Goal: Task Accomplishment & Management: Use online tool/utility

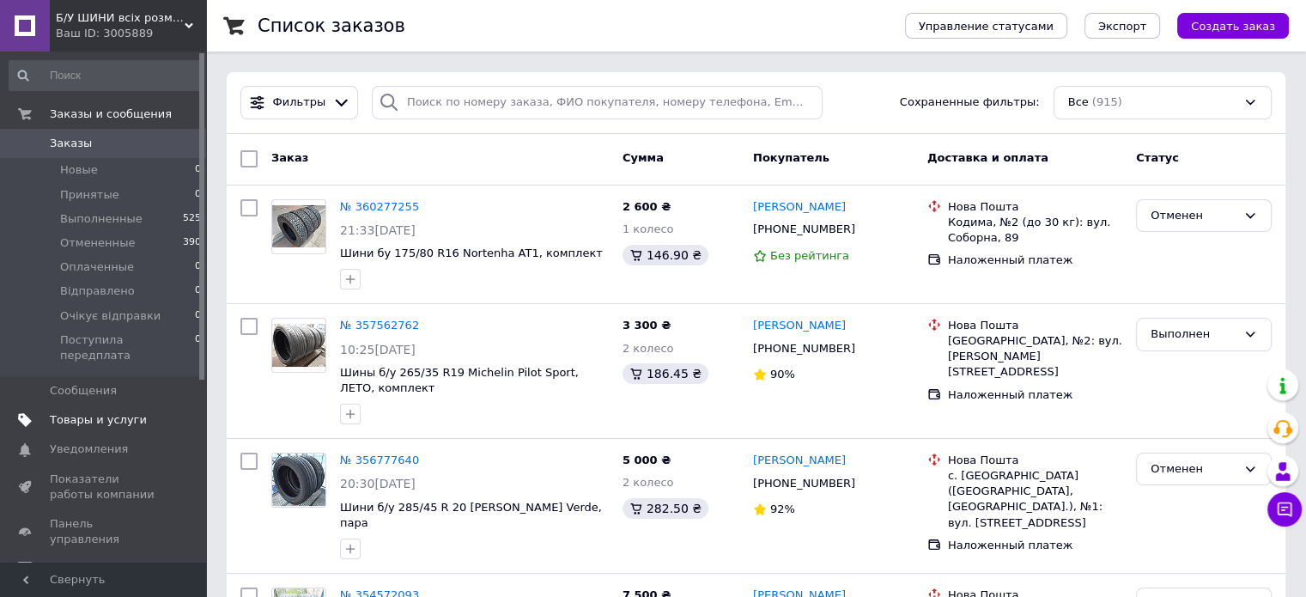
click at [107, 412] on span "Товары и услуги" at bounding box center [98, 419] width 97 height 15
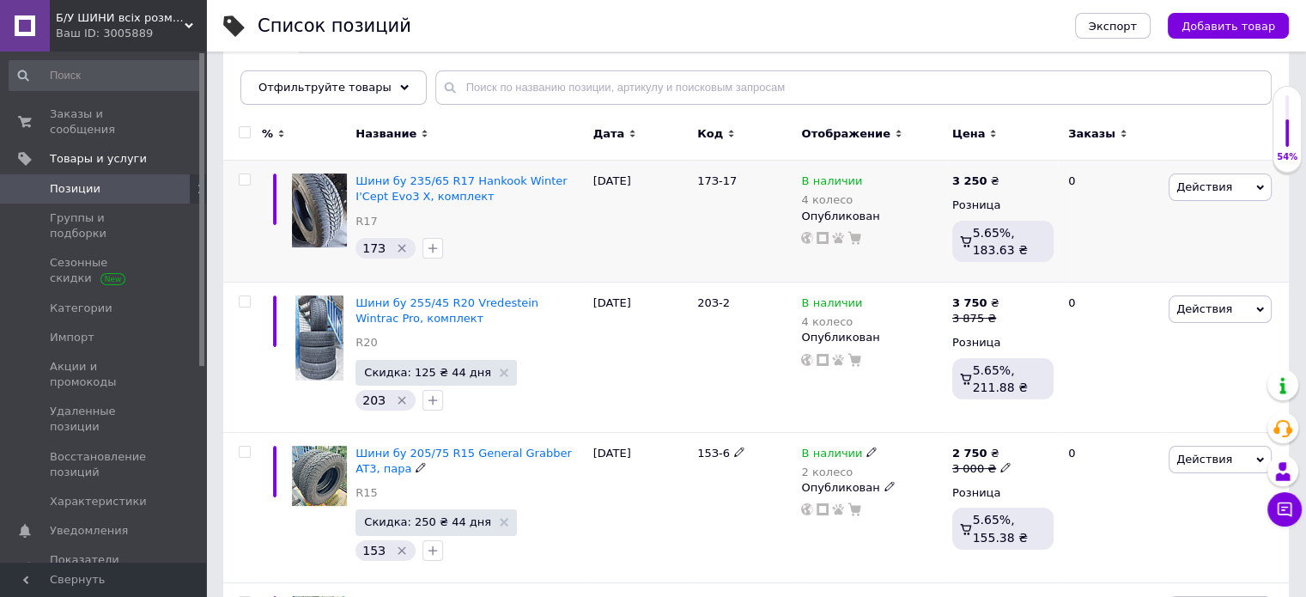
scroll to position [86, 0]
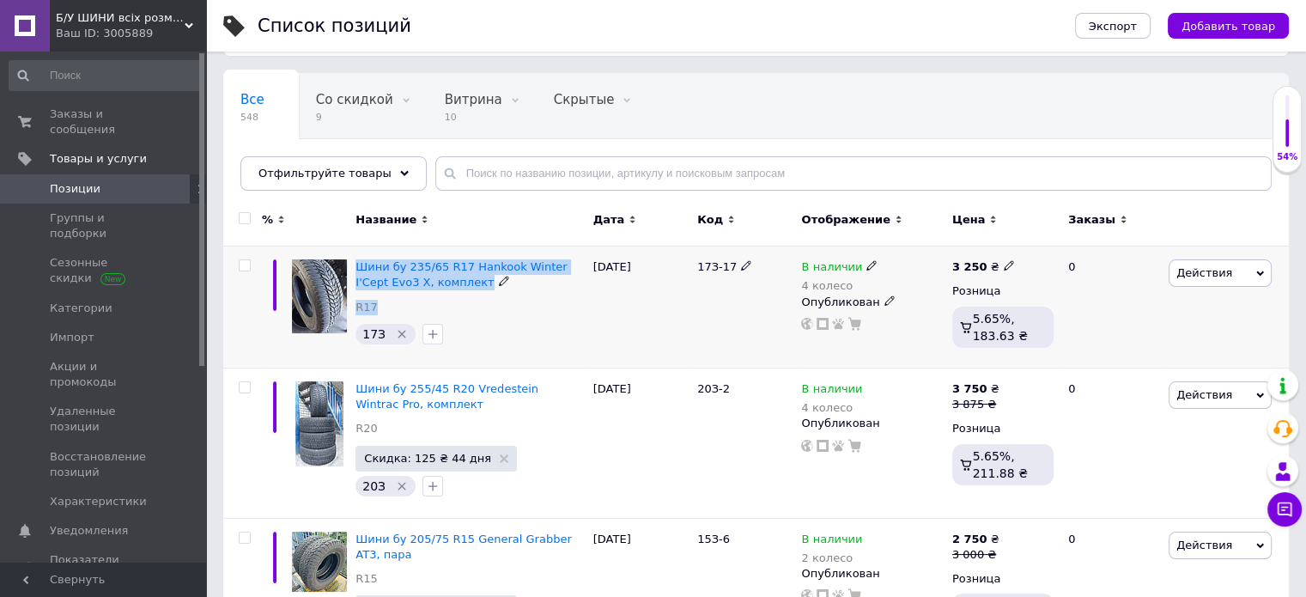
drag, startPoint x: 353, startPoint y: 256, endPoint x: 457, endPoint y: 294, distance: 110.6
click at [457, 294] on div "Шини бу 235/65 R17 Hankook Winter I'Cept Evo3 X, комплект R17 17З" at bounding box center [469, 308] width 237 height 122
click at [464, 296] on div "Шини бу 235/65 R17 Hankook Winter I'Cept Evo3 X, комплект R17" at bounding box center [470, 291] width 228 height 64
drag, startPoint x: 357, startPoint y: 257, endPoint x: 454, endPoint y: 281, distance: 100.0
click at [454, 281] on div "Шини бу 235/65 R17 Hankook Winter I'Cept Evo3 X, комплект R17 17З" at bounding box center [469, 308] width 237 height 122
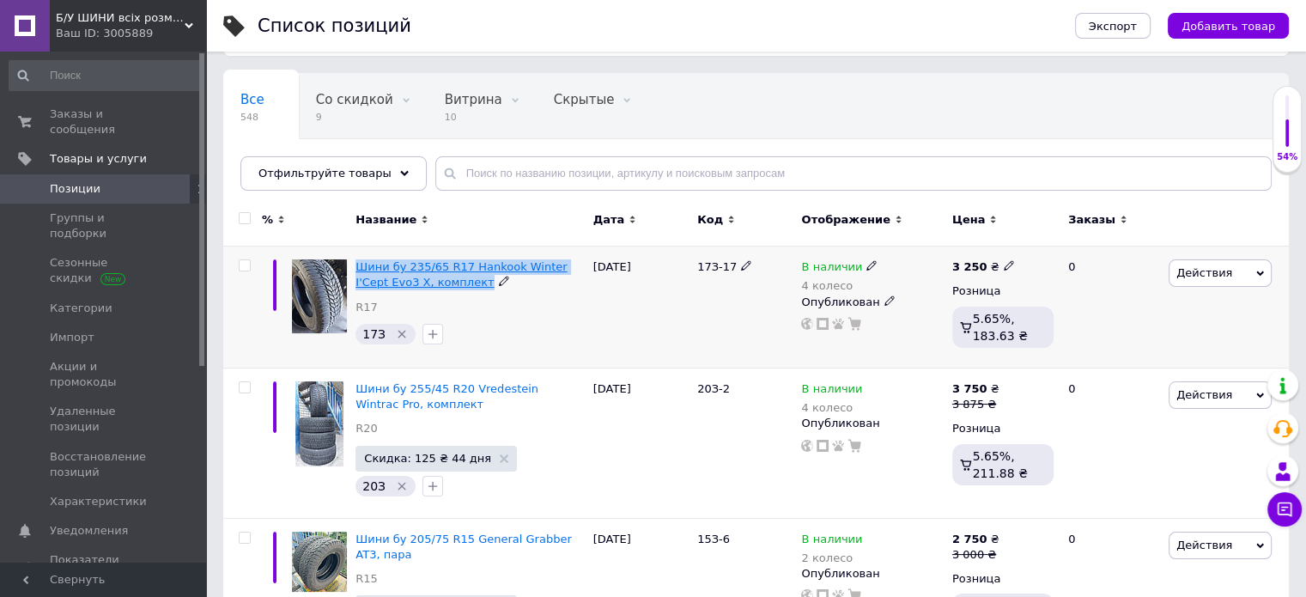
copy div "Шини бу 235/65 R17 Hankook Winter I'Cept Evo3 X, комплект"
click at [522, 307] on div "Шини бу 235/65 R17 Hankook Winter I'Cept Evo3 X, комплект R17" at bounding box center [470, 291] width 228 height 64
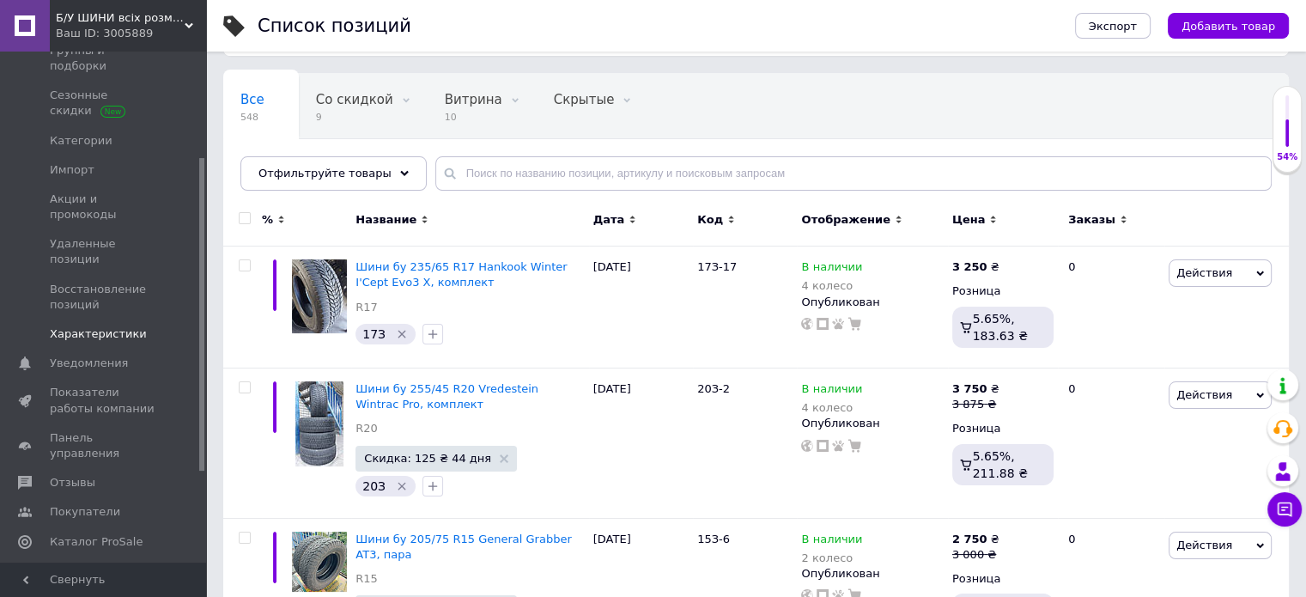
scroll to position [172, 0]
click at [95, 559] on span "Аналитика" at bounding box center [82, 566] width 64 height 15
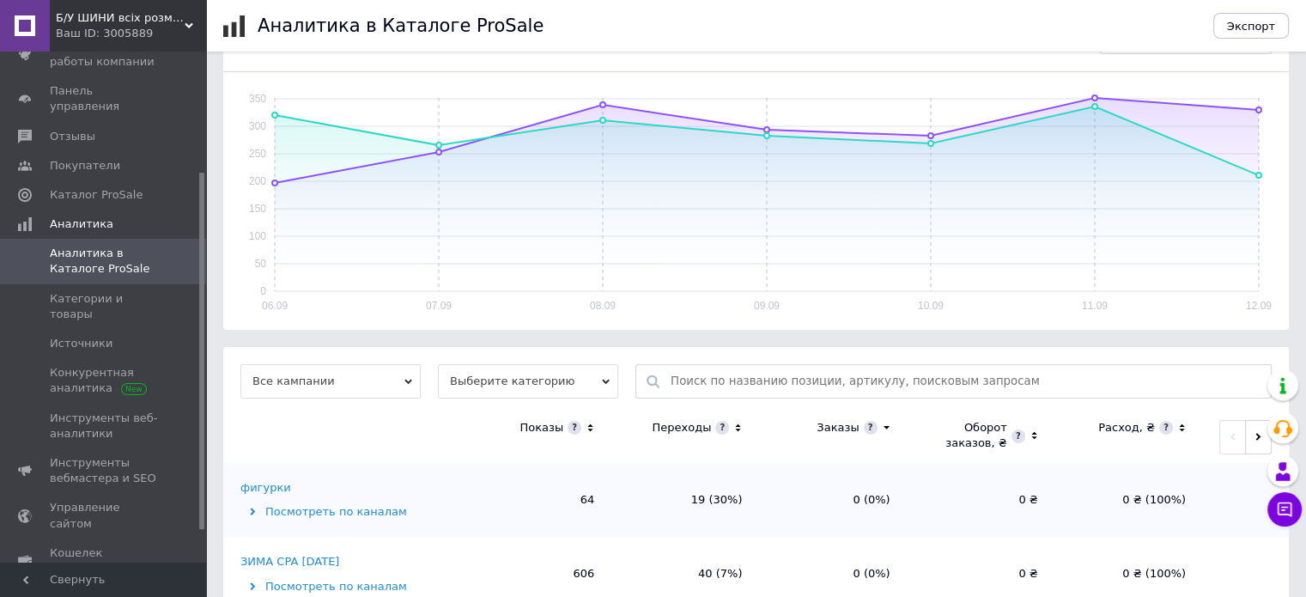
scroll to position [258, 0]
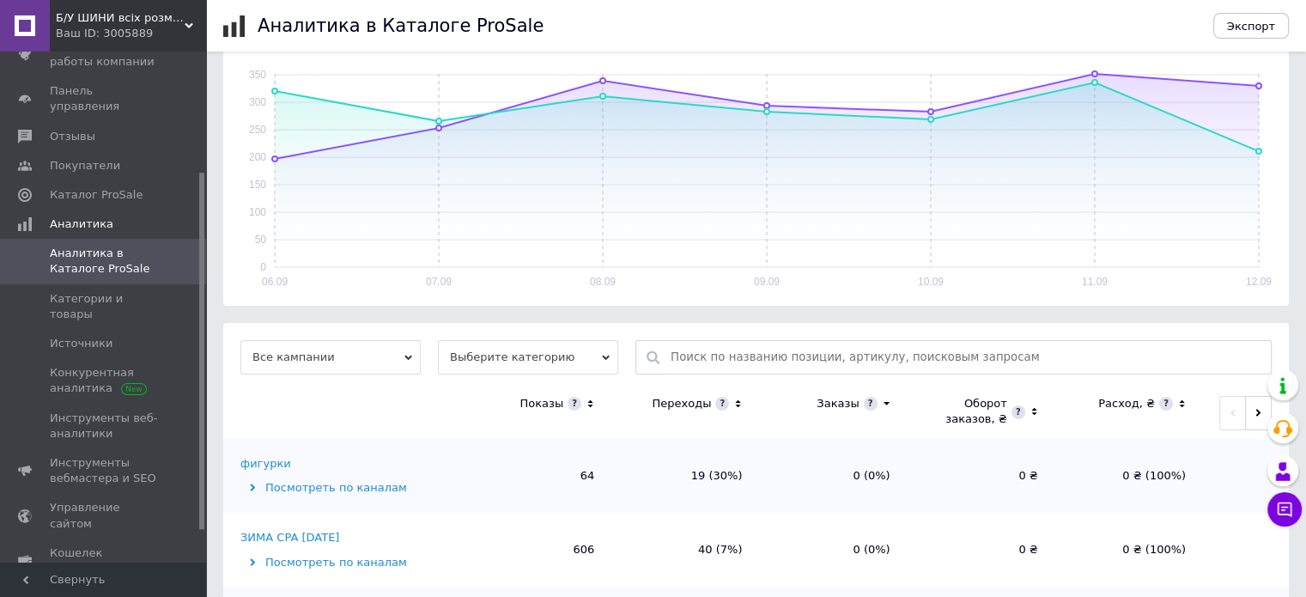
click at [781, 361] on input "text" at bounding box center [967, 357] width 592 height 33
paste input "Шини бу 235/65 R17 Hankook Winter I'Cept Evo3 X, комплект"
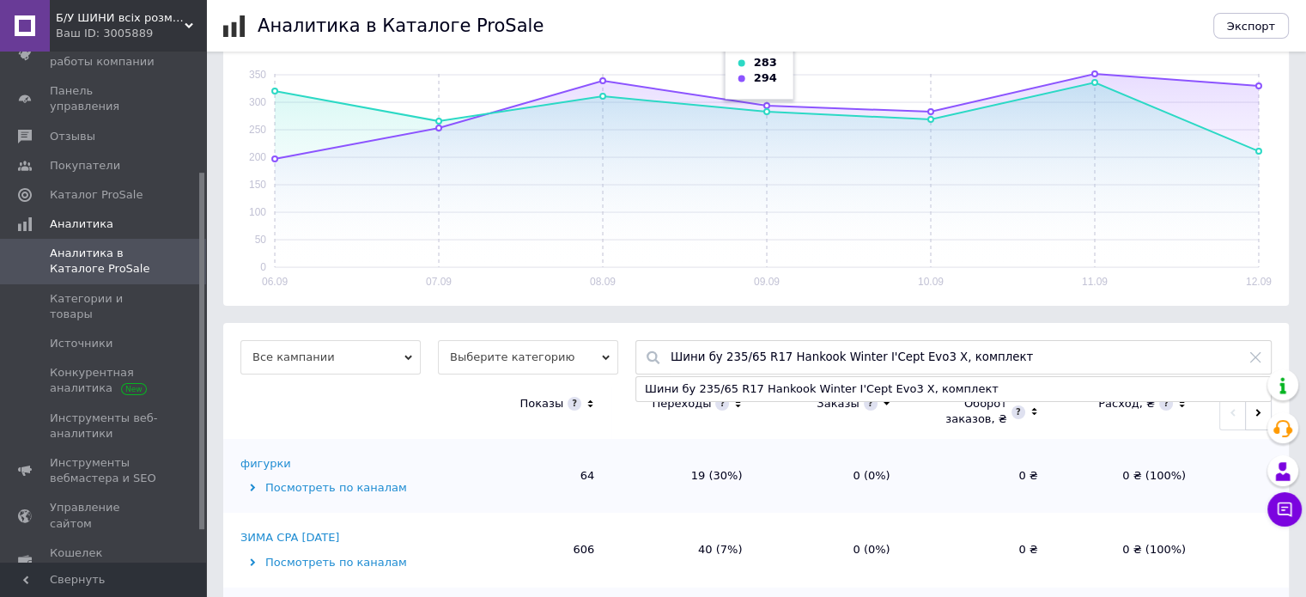
type input "Шини бу 235/65 R17 Hankook Winter I'Cept Evo3 X, комплект"
click at [824, 386] on div "Шини бу 235/65 R17 Hankook Winter I'Cept Evo3 X, комплект" at bounding box center [953, 389] width 635 height 24
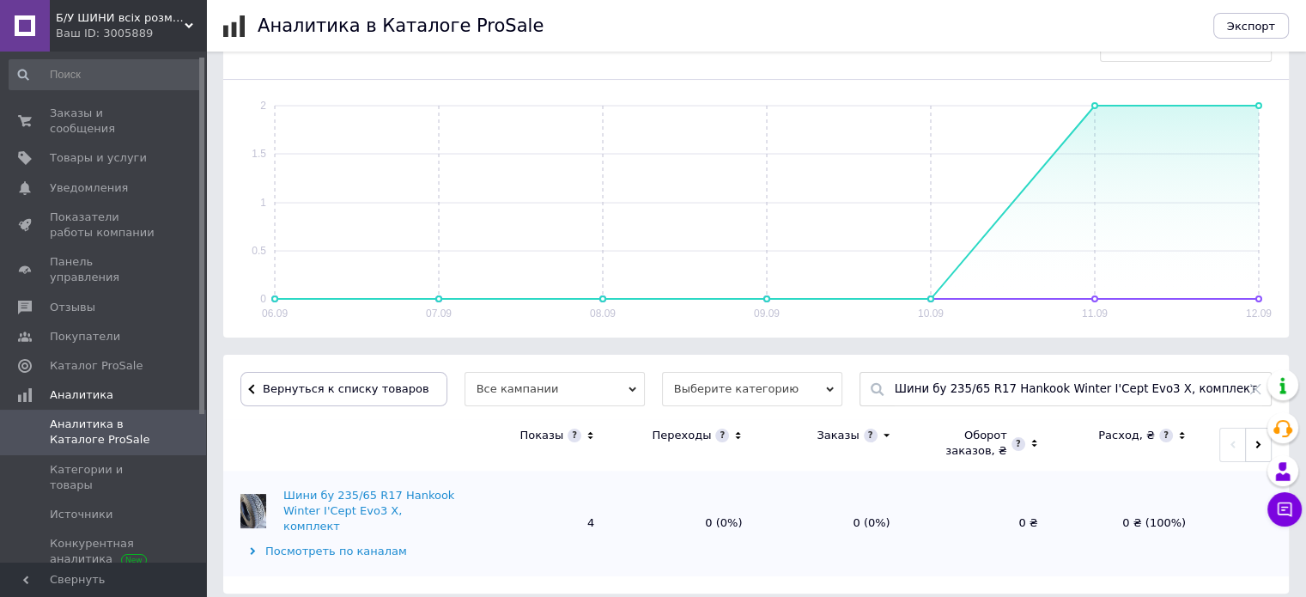
scroll to position [0, 0]
click at [1258, 387] on icon at bounding box center [1256, 389] width 10 height 10
paste input "Шини бу 255/45 R20 Vredestein Wintrac Pro, комплект"
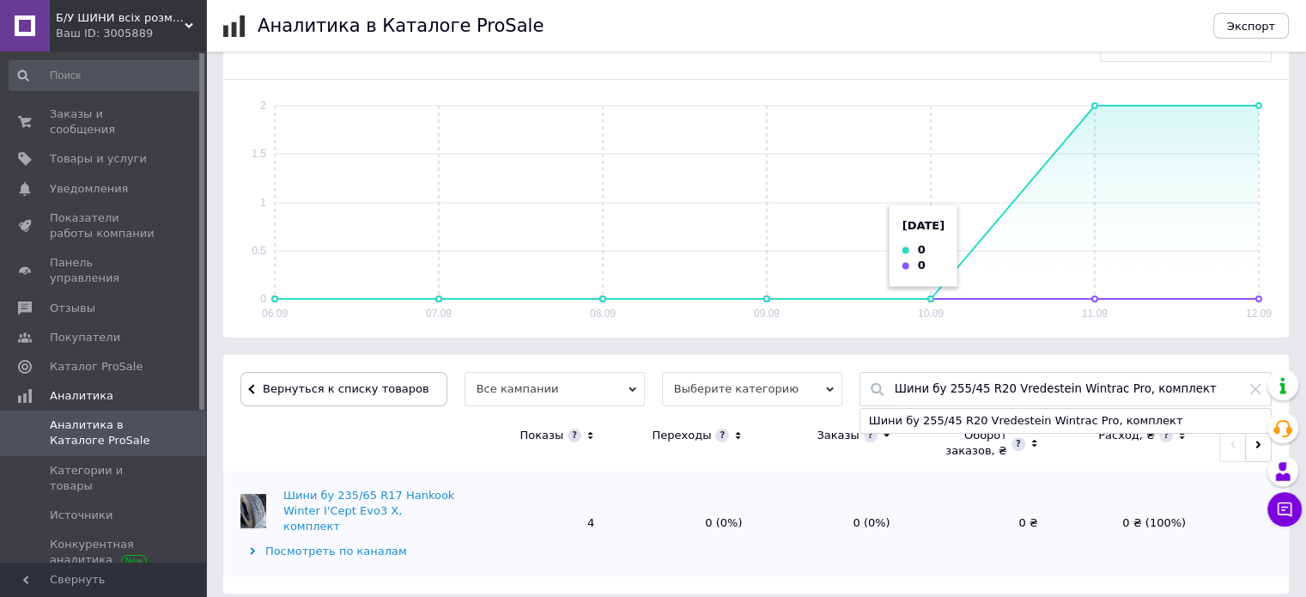
type input "Шини бу 255/45 R20 Vredestein Wintrac Pro, комплект"
click at [899, 417] on div "Шини бу 255/45 R20 Vredestein Wintrac Pro, комплект" at bounding box center [1066, 421] width 411 height 24
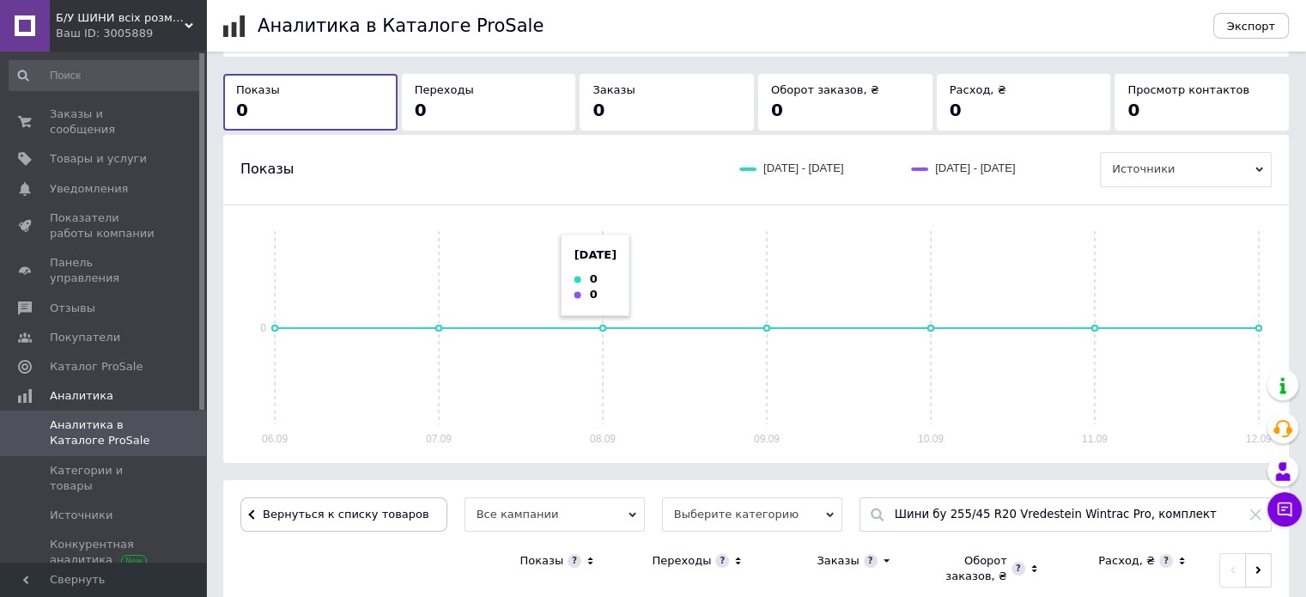
scroll to position [113, 0]
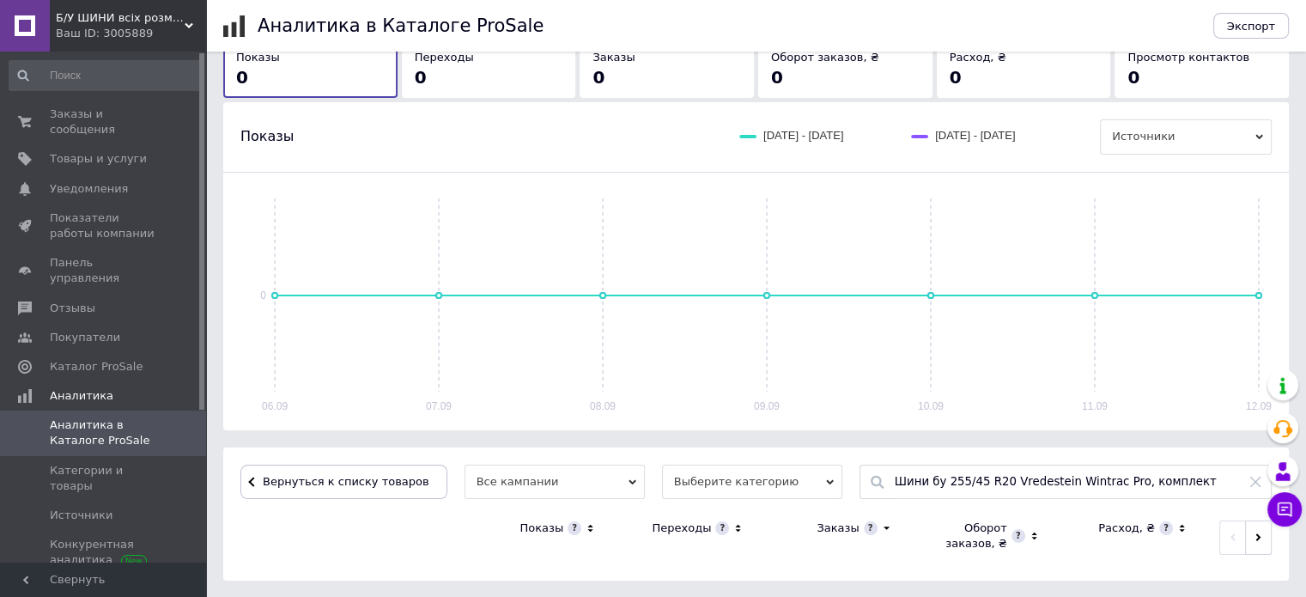
click at [1258, 480] on icon at bounding box center [1256, 482] width 14 height 14
paste input "Шини бу 205/75 R15 General Grabber AT3, пара"
type input "Шини бу 205/75 R15 General Grabber AT3, пара"
click at [925, 513] on div "Шини бу 205/75 R15 General Grabber AT3, пара" at bounding box center [1066, 514] width 411 height 24
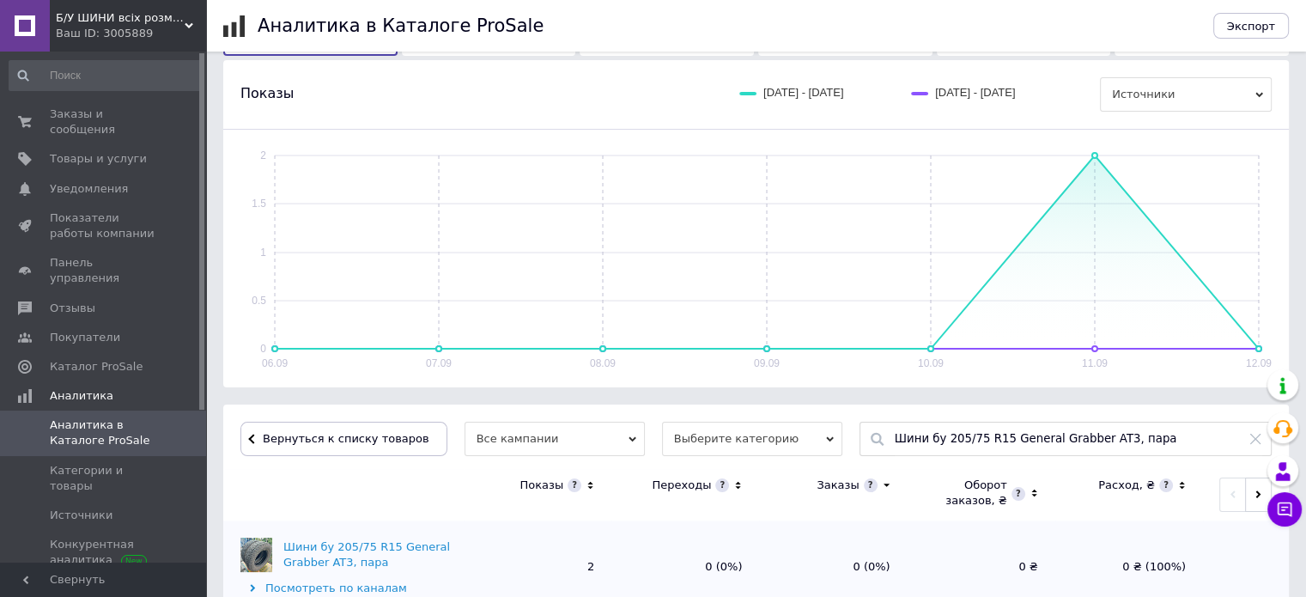
scroll to position [226, 0]
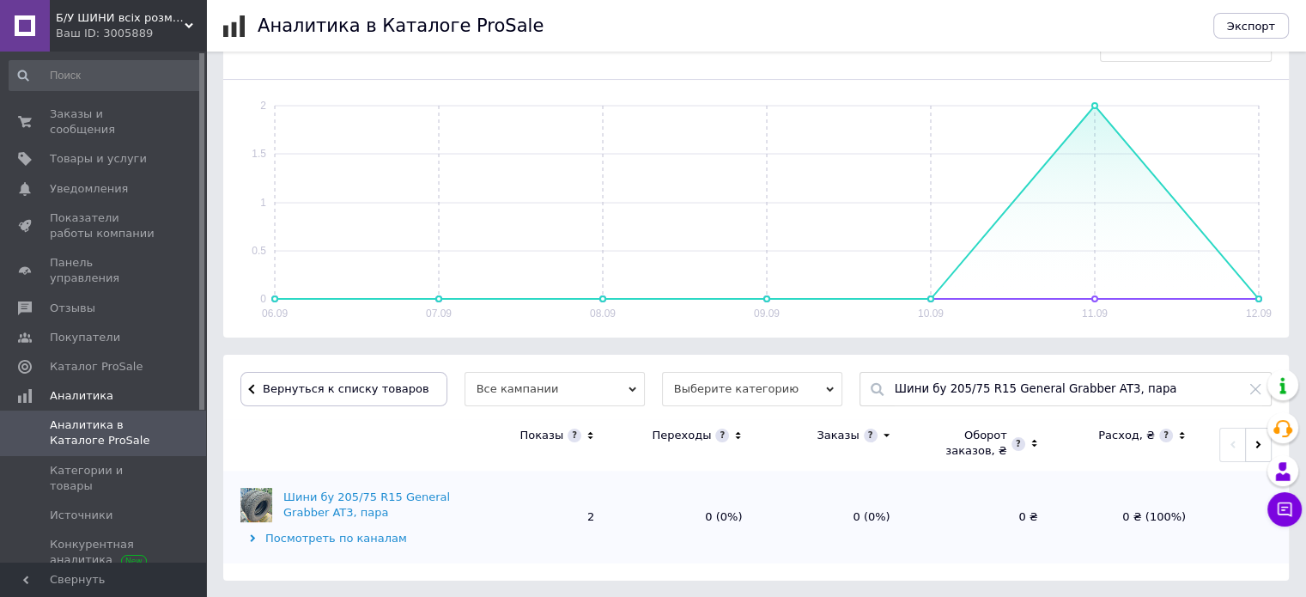
click at [1254, 390] on icon at bounding box center [1256, 389] width 10 height 10
paste input "Шини бу 205/70 R15 [PERSON_NAME] Weather-Master S/T2, комплект"
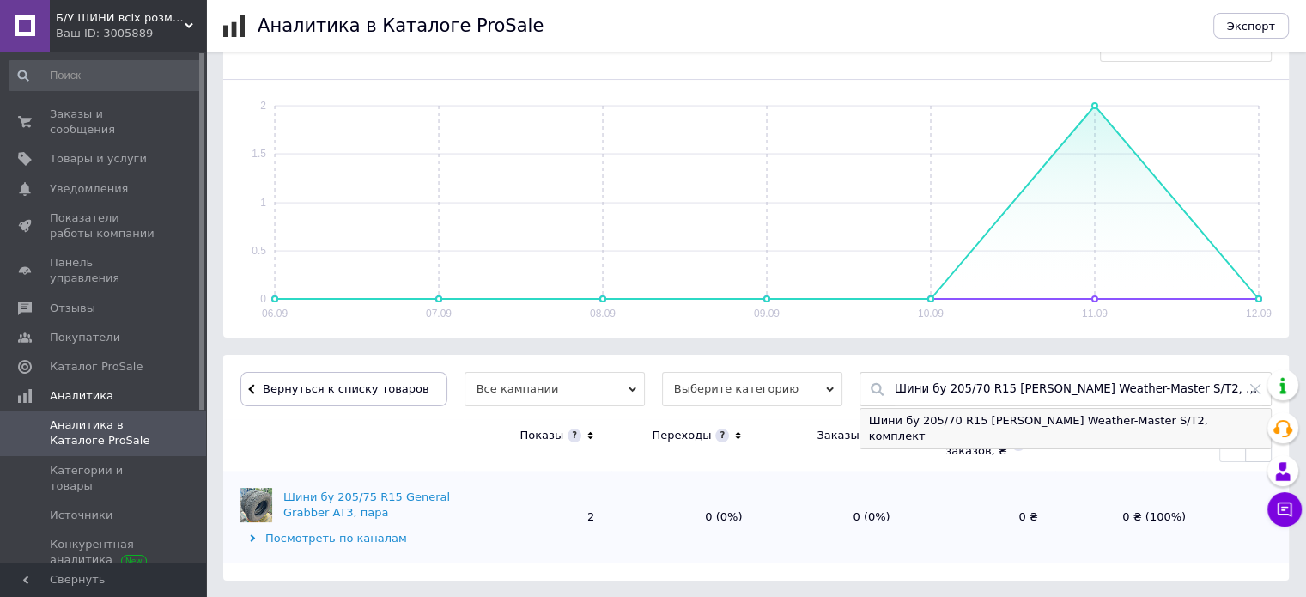
type input "Шини бу 205/70 R15 [PERSON_NAME] Weather-Master S/T2, комплект"
click at [954, 421] on div "Шини бу 205/70 R15 [PERSON_NAME] Weather-Master S/T2, комплект" at bounding box center [1066, 429] width 411 height 40
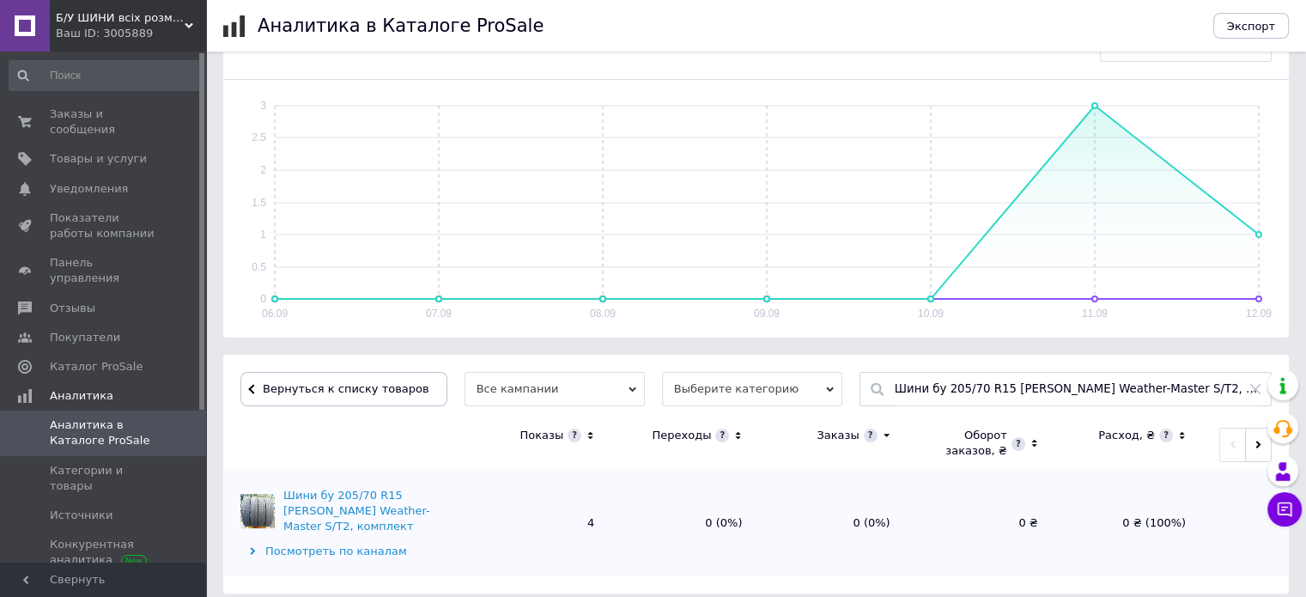
click at [1251, 391] on icon at bounding box center [1256, 389] width 14 height 14
click at [965, 387] on input "text" at bounding box center [1079, 389] width 368 height 33
paste input "Шини бу 205/70 R15 [PERSON_NAME] All-Terrain Adventure, комплект"
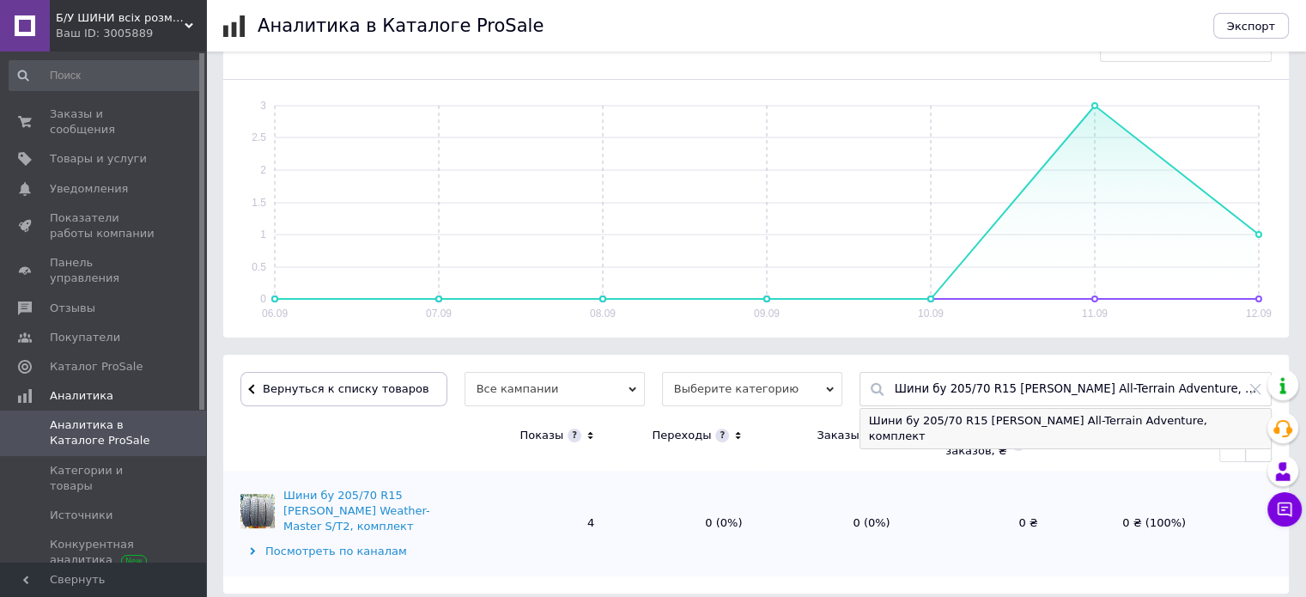
type input "Шини бу 205/70 R15 [PERSON_NAME] All-Terrain Adventure, комплект"
click at [1017, 419] on div "Шини бу 205/70 R15 [PERSON_NAME] All-Terrain Adventure, комплект" at bounding box center [1066, 429] width 411 height 40
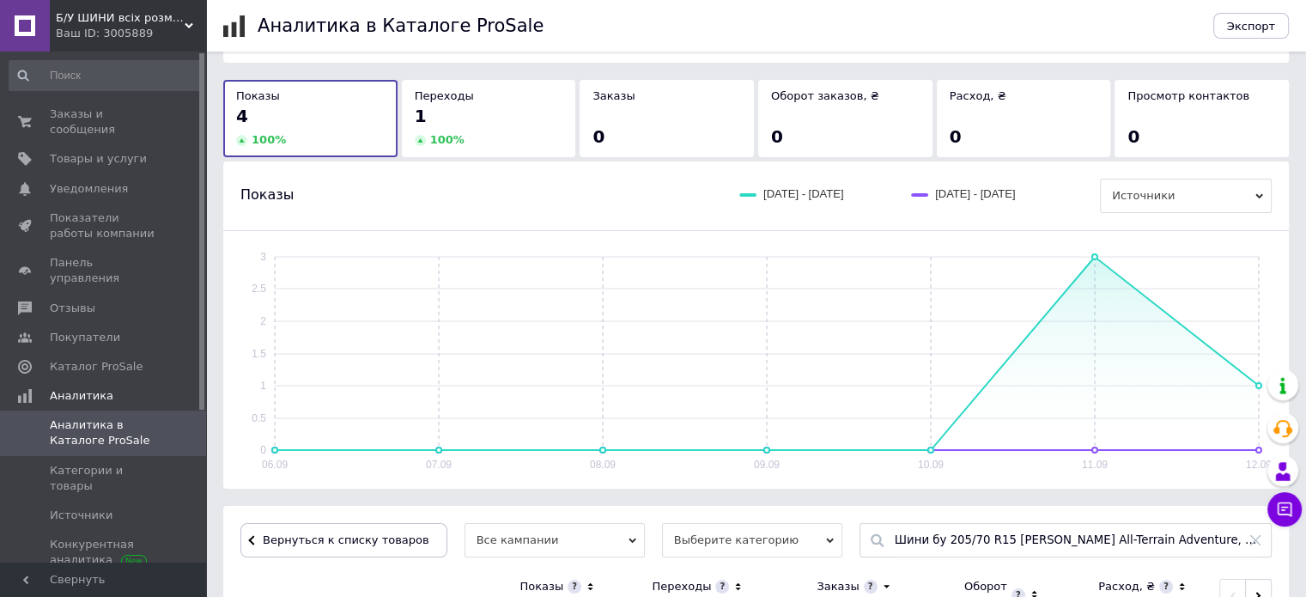
scroll to position [0, 0]
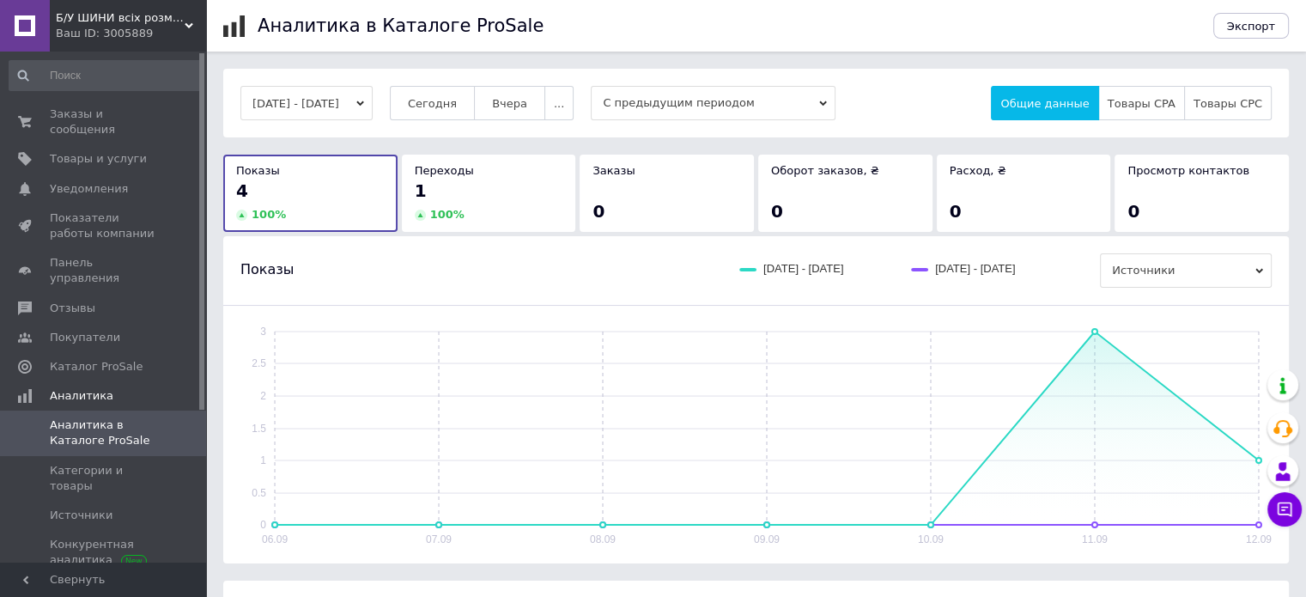
click at [364, 104] on icon "button" at bounding box center [360, 103] width 8 height 5
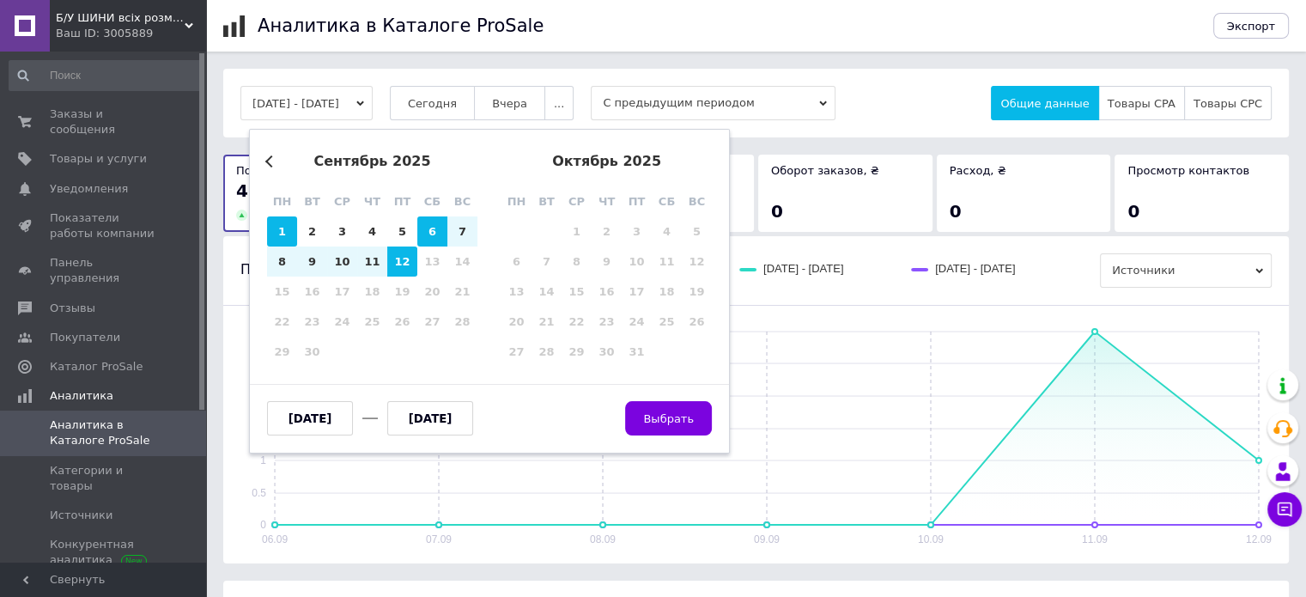
click at [279, 234] on div "1" at bounding box center [282, 231] width 30 height 30
type input "[DATE]"
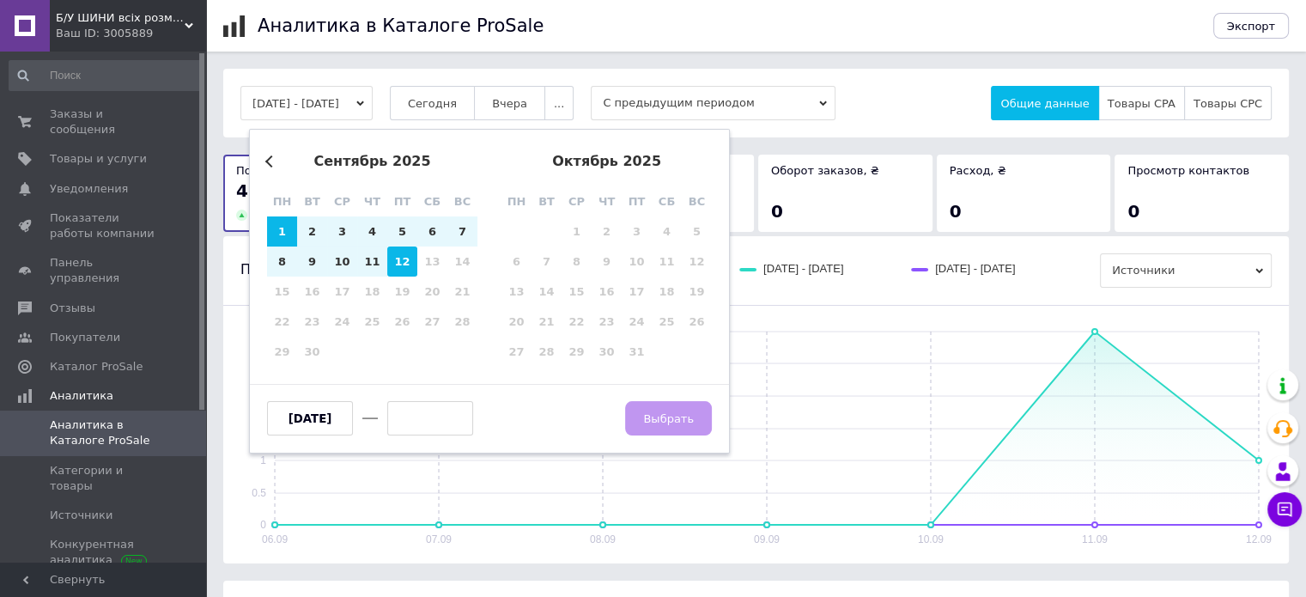
click at [396, 268] on div "12" at bounding box center [402, 262] width 30 height 30
type input "[DATE]"
click at [664, 417] on span "Выбрать" at bounding box center [668, 418] width 51 height 13
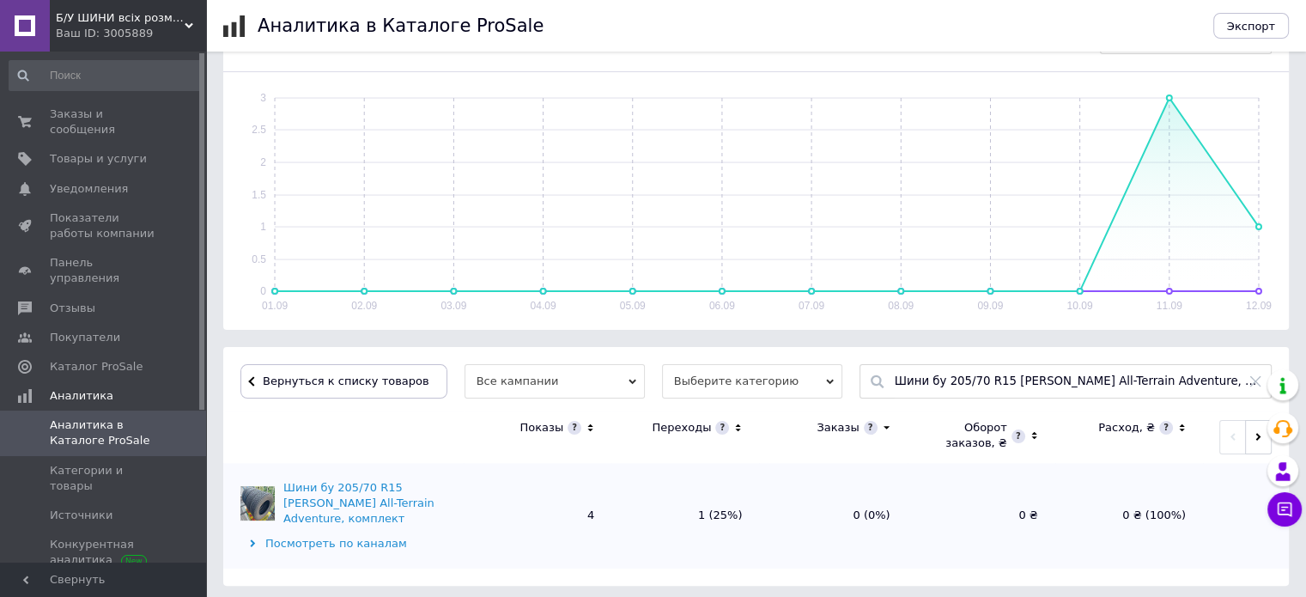
scroll to position [238, 0]
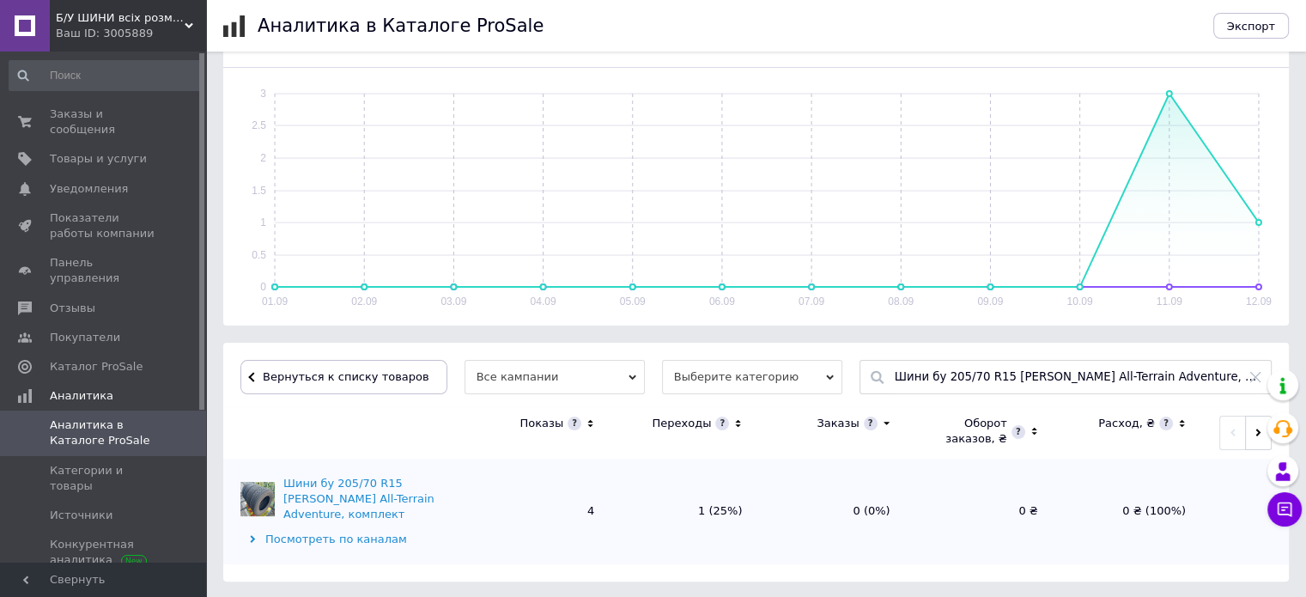
click at [1253, 379] on icon at bounding box center [1256, 377] width 14 height 14
click at [1130, 373] on input "text" at bounding box center [1079, 377] width 368 height 33
paste input "Шини бу 185/65 R15 Fulda [PERSON_NAME] 3, комплект Шини бу 185/65 R15 Fulda [PE…"
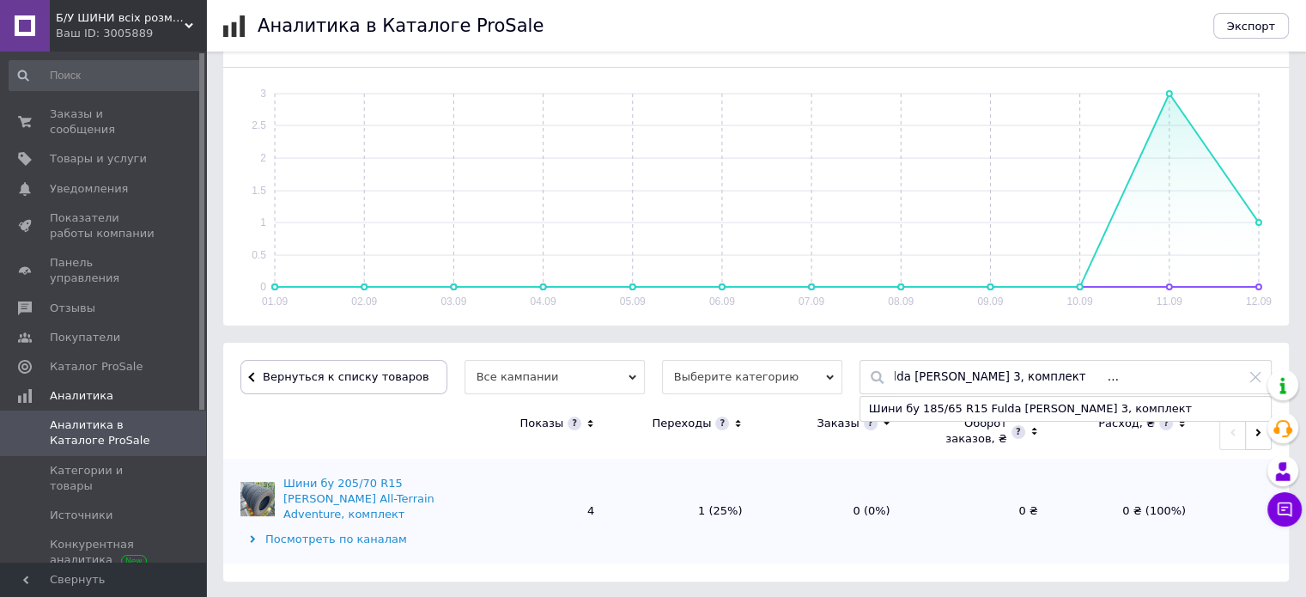
scroll to position [0, 0]
drag, startPoint x: 978, startPoint y: 372, endPoint x: 862, endPoint y: 376, distance: 116.9
click at [862, 376] on div "Шини бу 185/65 R15 Fulda [PERSON_NAME] 3, комплект Шини бу 185/65 R15 Fulda [PE…" at bounding box center [1066, 377] width 412 height 34
type input "Шини бу 185/65 R15 Fulda [PERSON_NAME] 3, комплект"
click at [879, 403] on div "Шини бу 185/65 R15 Fulda [PERSON_NAME] 3, комплект" at bounding box center [1066, 409] width 411 height 24
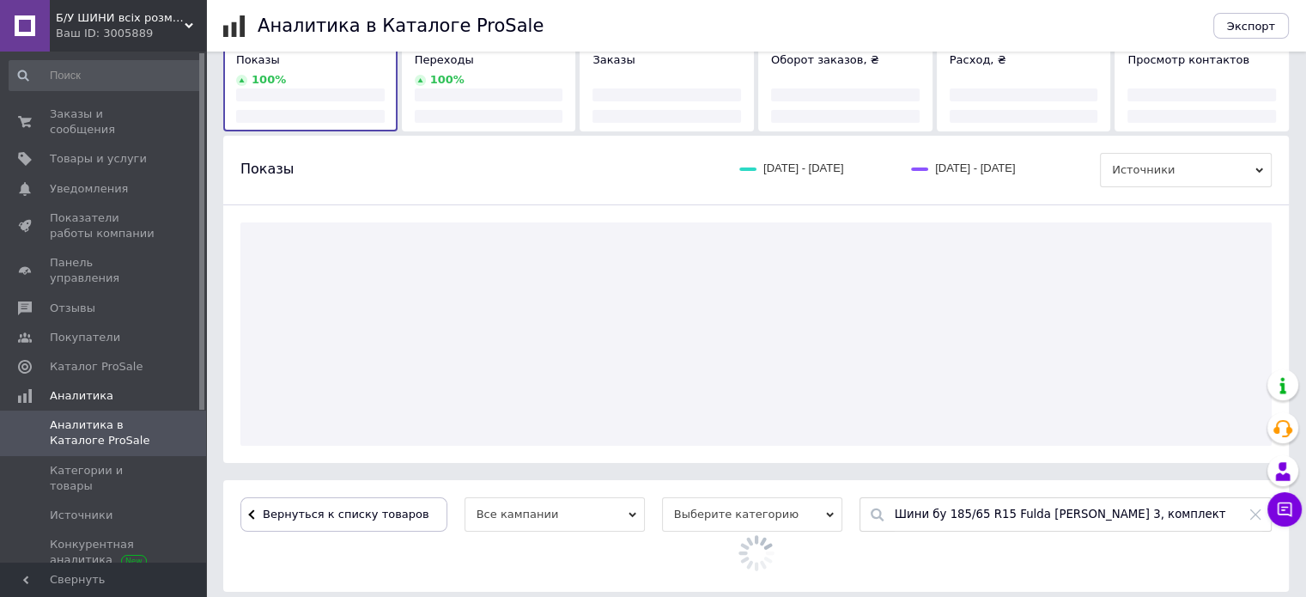
scroll to position [226, 0]
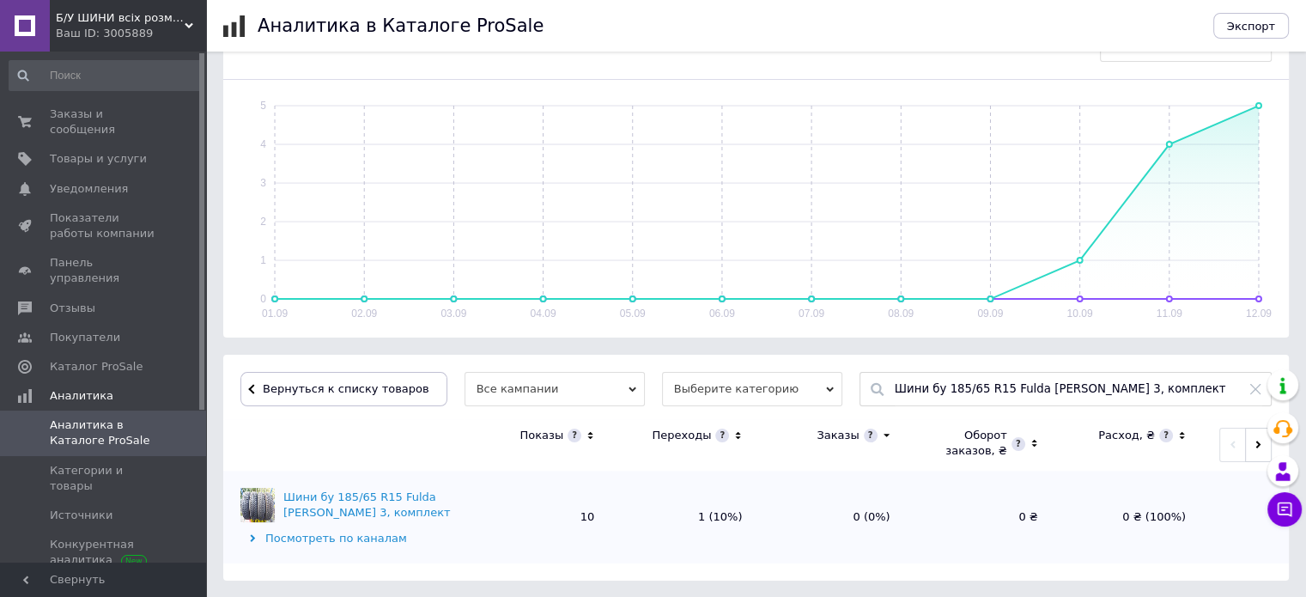
click at [1256, 384] on icon at bounding box center [1256, 389] width 14 height 14
click at [1127, 385] on input "text" at bounding box center [1079, 389] width 368 height 33
paste input "Шини бу 195/60 R15 Goodyear Vector 4Seasons, комплект"
type input "Шини бу 195/60 R15 Goodyear Vector 4Seasons, комплект"
click at [968, 421] on div "Шини бу 195/60 R15 Goodyear Vector 4Seasons, комплект" at bounding box center [1066, 421] width 411 height 24
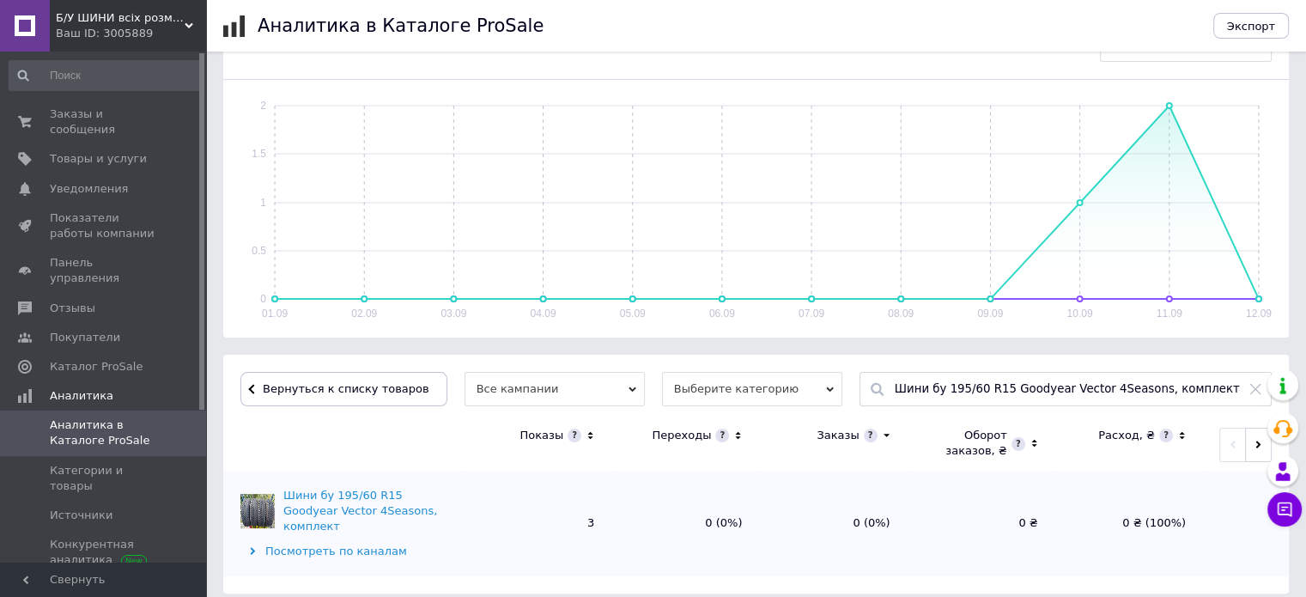
click at [1256, 389] on icon at bounding box center [1256, 389] width 14 height 14
click at [1078, 388] on input "text" at bounding box center [1079, 389] width 368 height 33
paste input "Шини бу 185/60 R15 Semperit Speed-Grip 2, комплект"
type input "Шини бу 185/60 R15 Semperit Speed-Grip 2, комплект"
click at [932, 423] on div "Шини бу 185/60 R15 Semperit Speed-Grip 2, комплект" at bounding box center [1066, 421] width 411 height 24
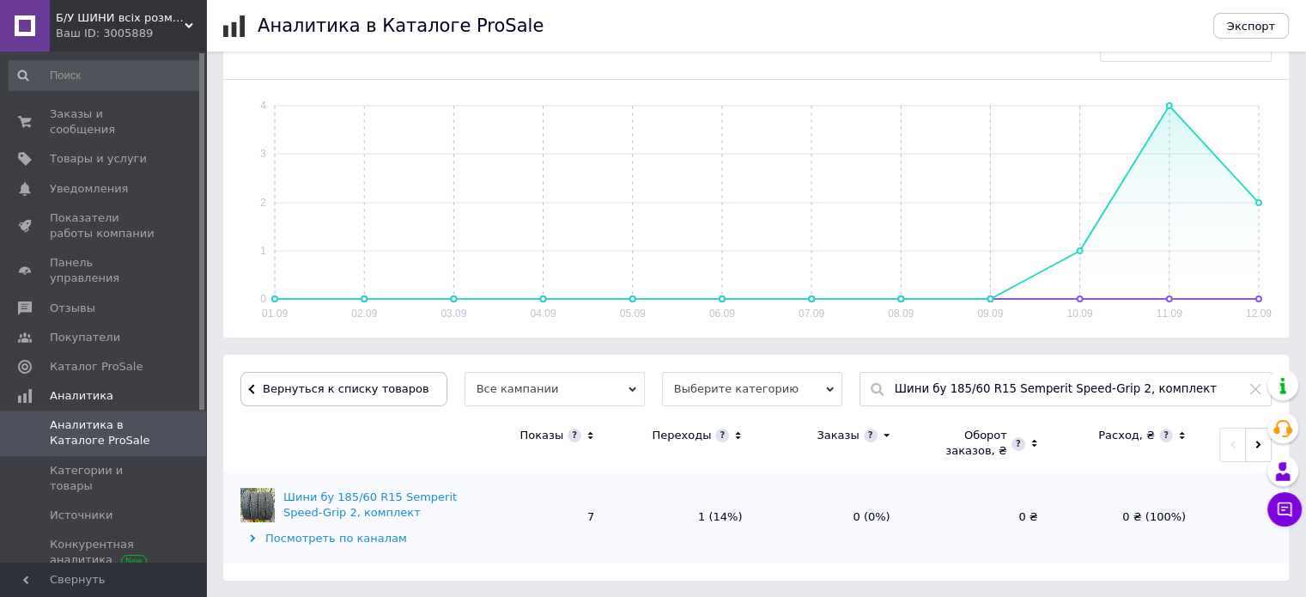
click at [1258, 393] on icon at bounding box center [1256, 389] width 14 height 14
click at [1041, 386] on input "text" at bounding box center [1079, 389] width 368 height 33
paste input "Шини бу 265/65 R17 [PERSON_NAME] Discoverer S/T, комплект"
type input "Шини бу 265/65 R17 [PERSON_NAME] Discoverer S/T, комплект"
click at [894, 418] on div "Шини бу 265/65 R17 [PERSON_NAME] Discoverer S/T, комплект" at bounding box center [1066, 421] width 411 height 24
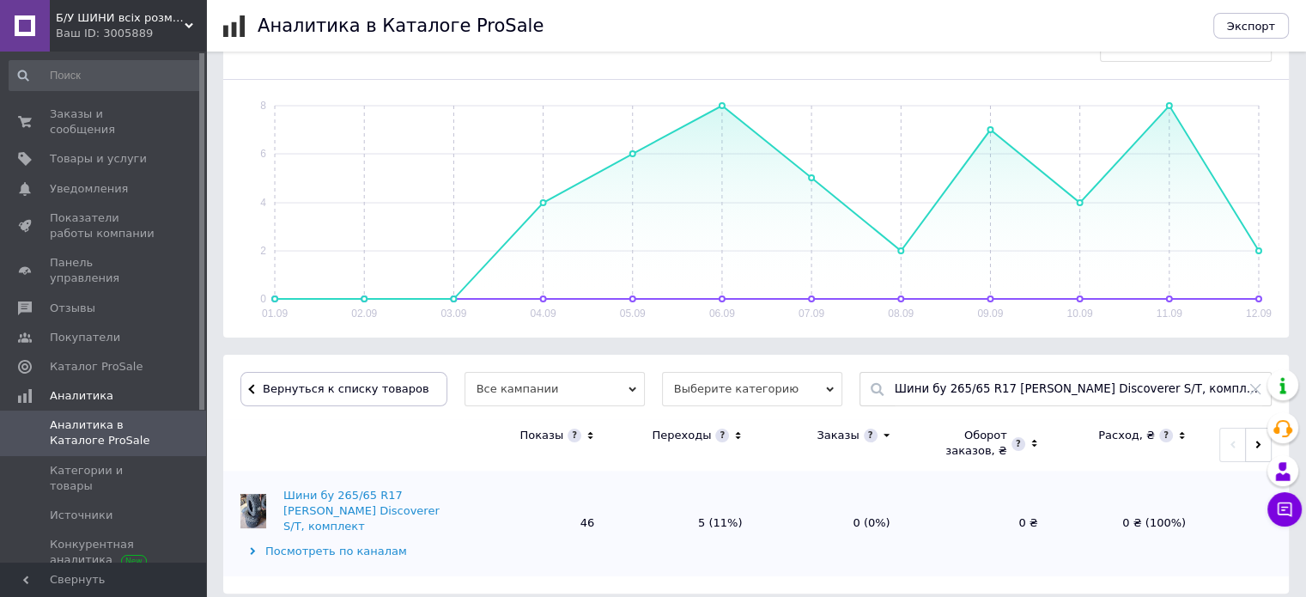
click at [1251, 392] on icon at bounding box center [1256, 389] width 10 height 10
click at [1064, 384] on input "text" at bounding box center [1079, 389] width 368 height 33
paste input "Шини бу 235/85 R16 [PERSON_NAME] MT/R, комплект"
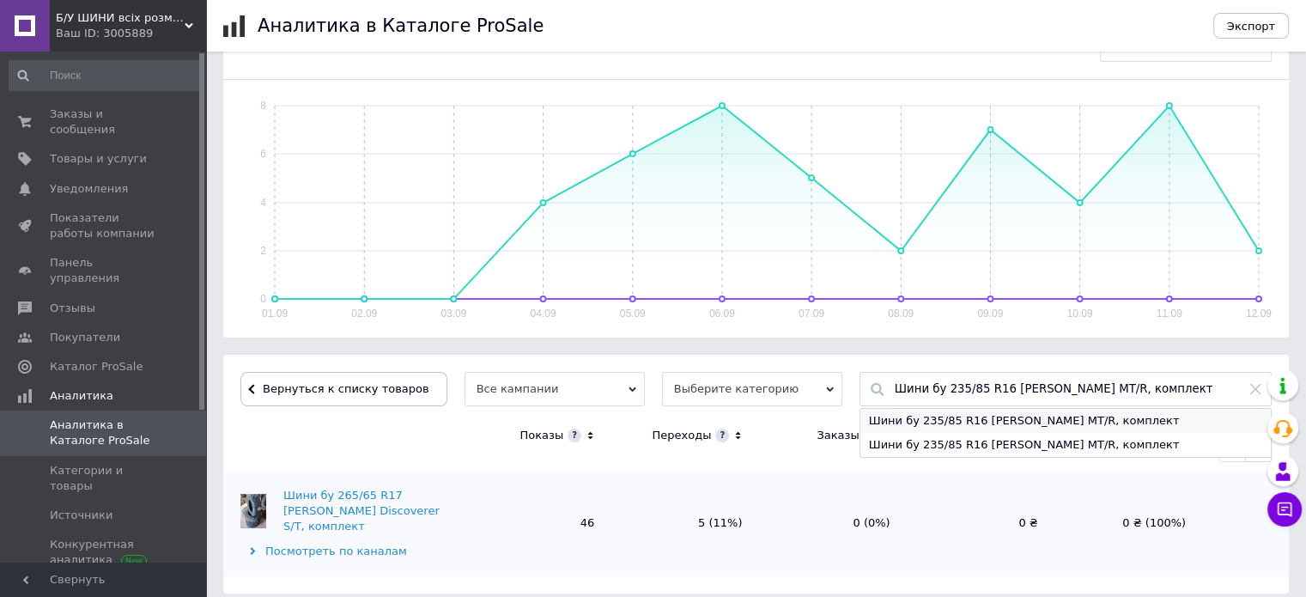
type input "Шини бу 235/85 R16 [PERSON_NAME] MT/R, комплект"
click at [904, 420] on div "Шини бу 235/85 R16 [PERSON_NAME] MT/R, комплект" at bounding box center [1066, 421] width 411 height 24
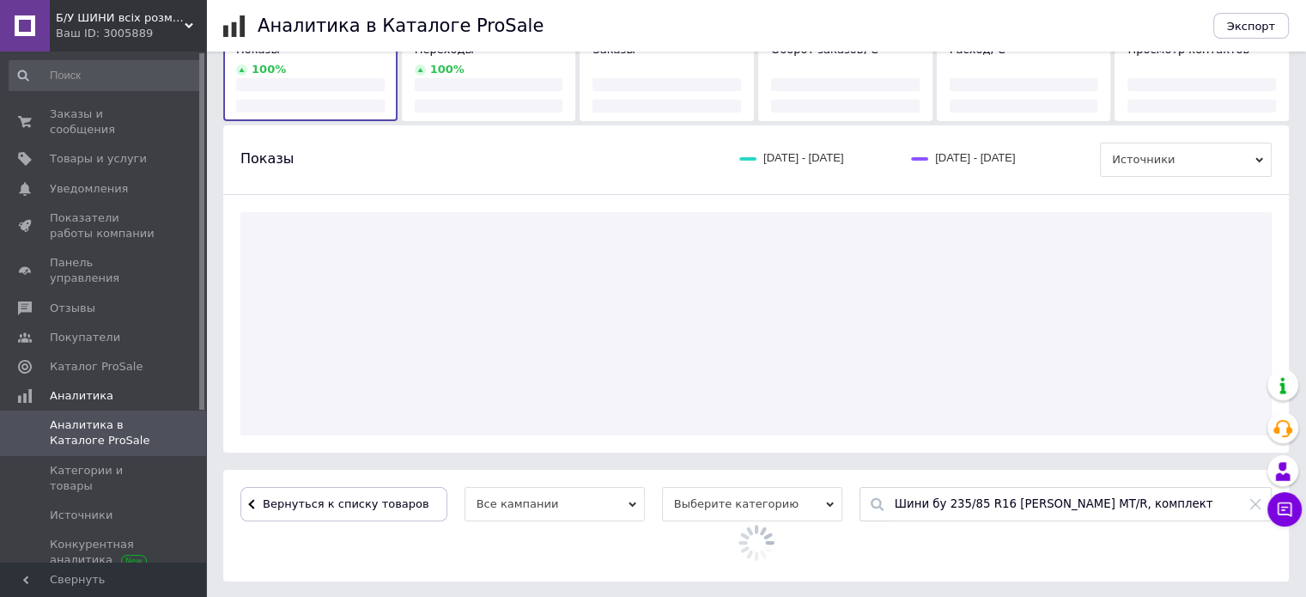
scroll to position [113, 0]
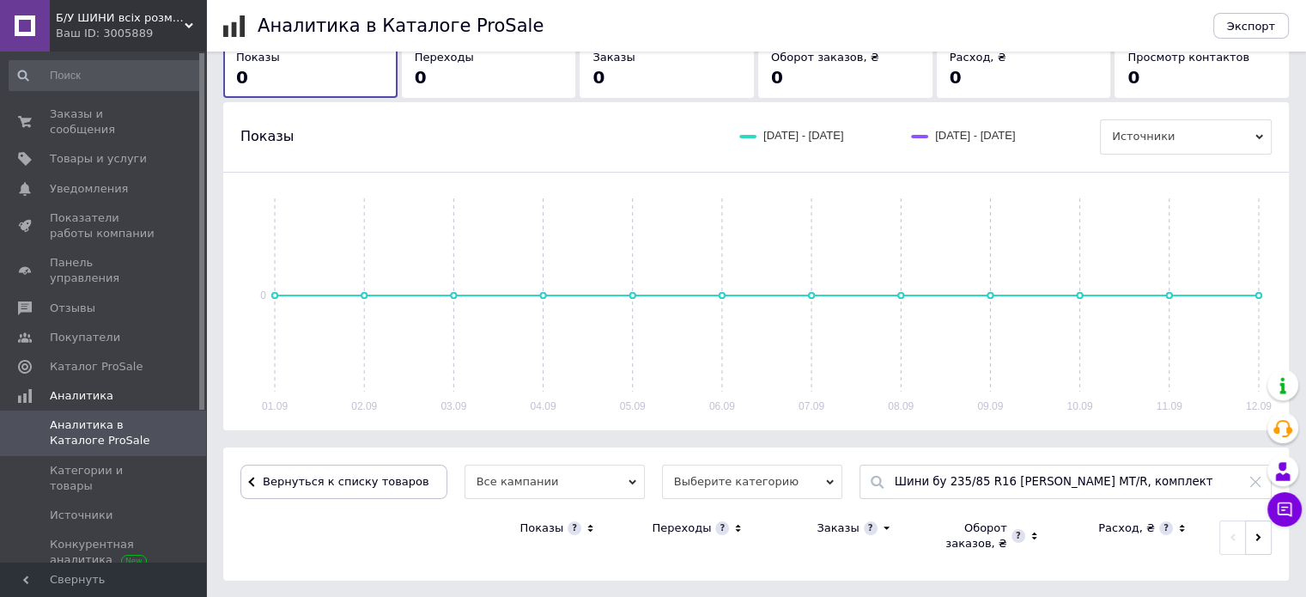
click at [1080, 480] on input "Шини бу 235/85 R16 [PERSON_NAME] MT/R, комплект" at bounding box center [1079, 482] width 368 height 33
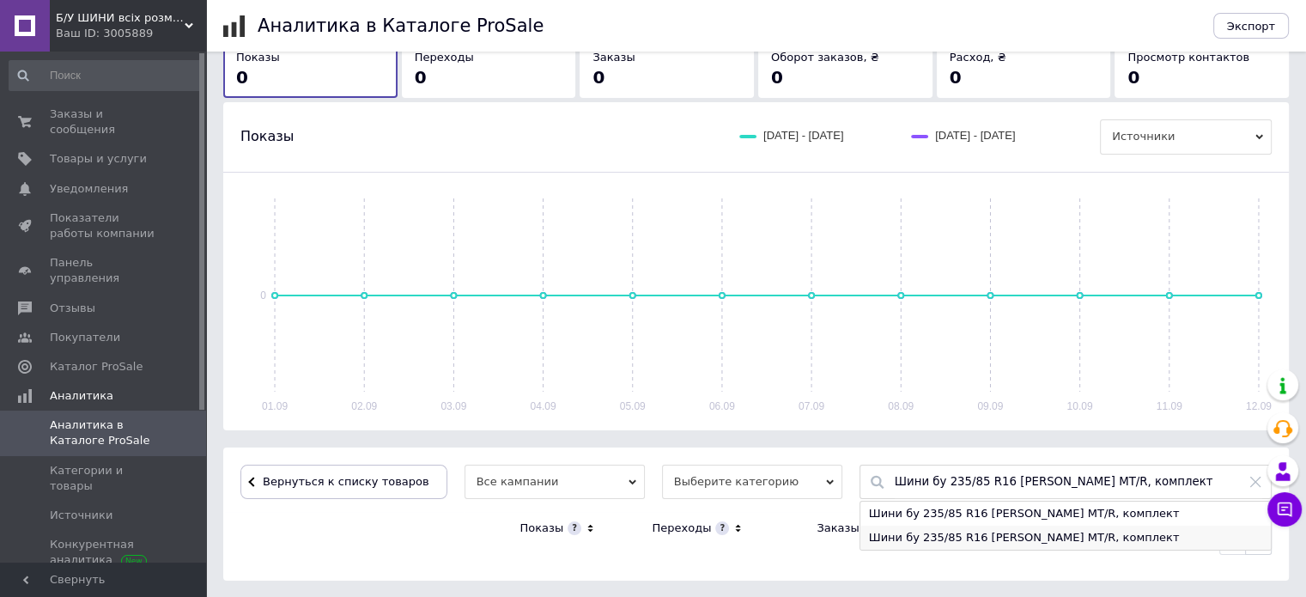
click at [1089, 538] on div "Шини бу 235/85 R16 [PERSON_NAME] MT/R, комплект" at bounding box center [1066, 538] width 411 height 24
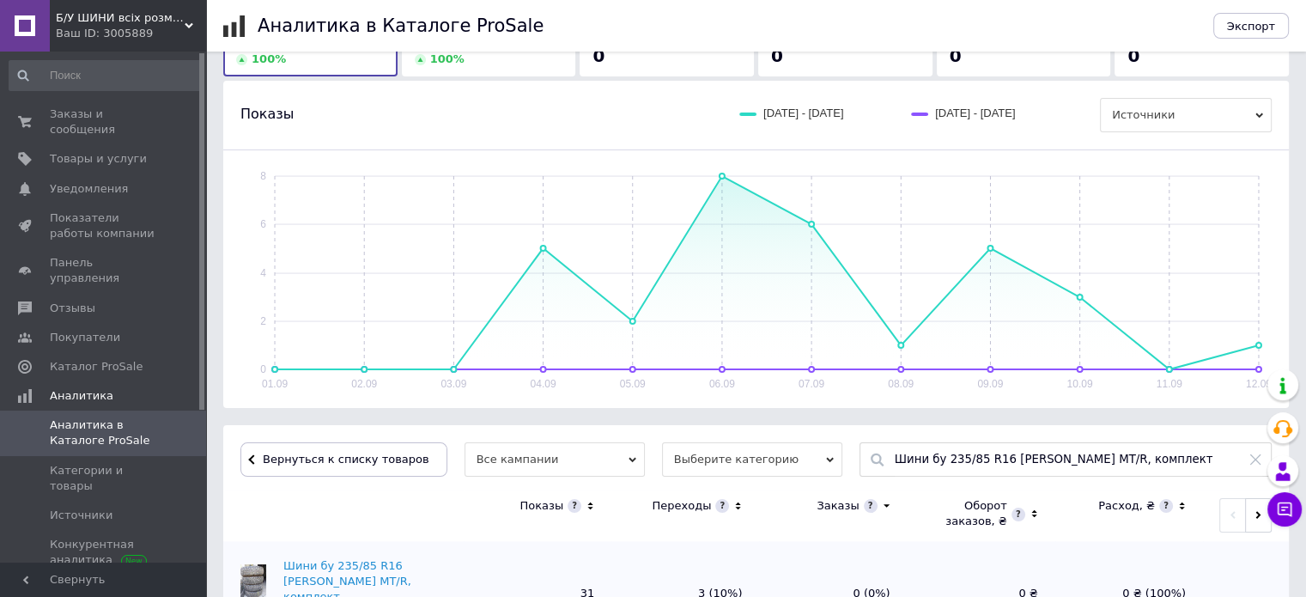
scroll to position [226, 0]
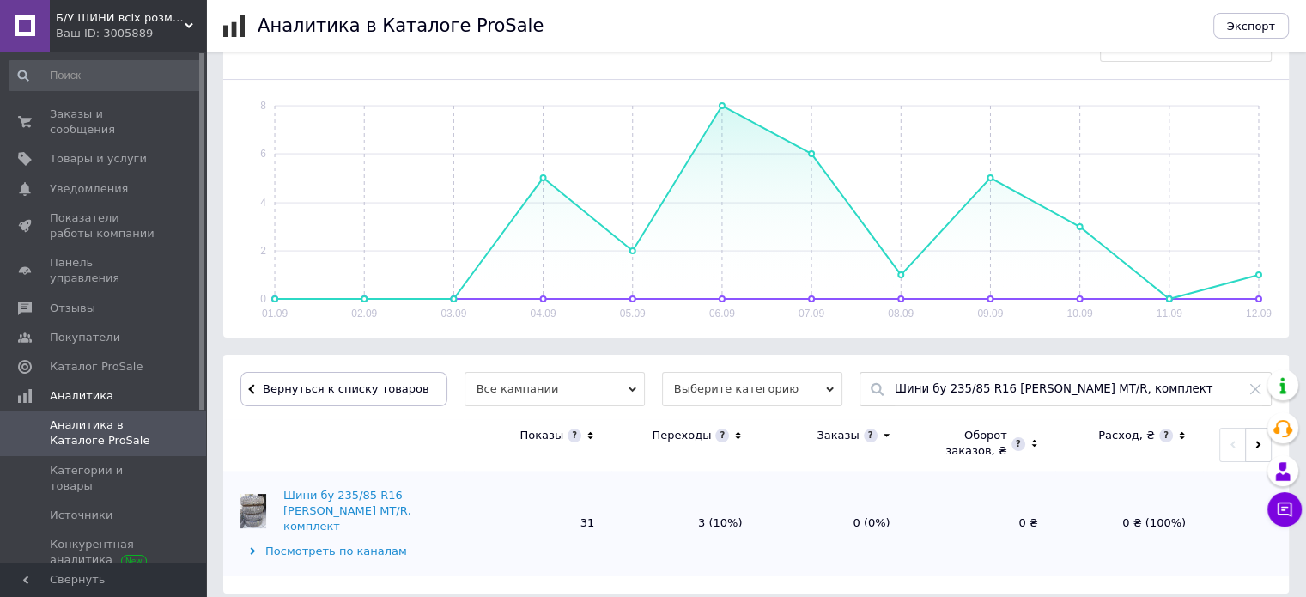
click at [1253, 387] on icon at bounding box center [1256, 389] width 14 height 14
click at [984, 388] on input "text" at bounding box center [1079, 389] width 368 height 33
paste input "Шини бу 255/70 R16 Continental CrossContact LX, комплект"
type input "Шини бу 255/70 R16 Continental CrossContact LX, комплект"
click at [861, 422] on div "Шини бу 255/70 R16 Continental CrossContact LX, комплект" at bounding box center [1066, 421] width 411 height 24
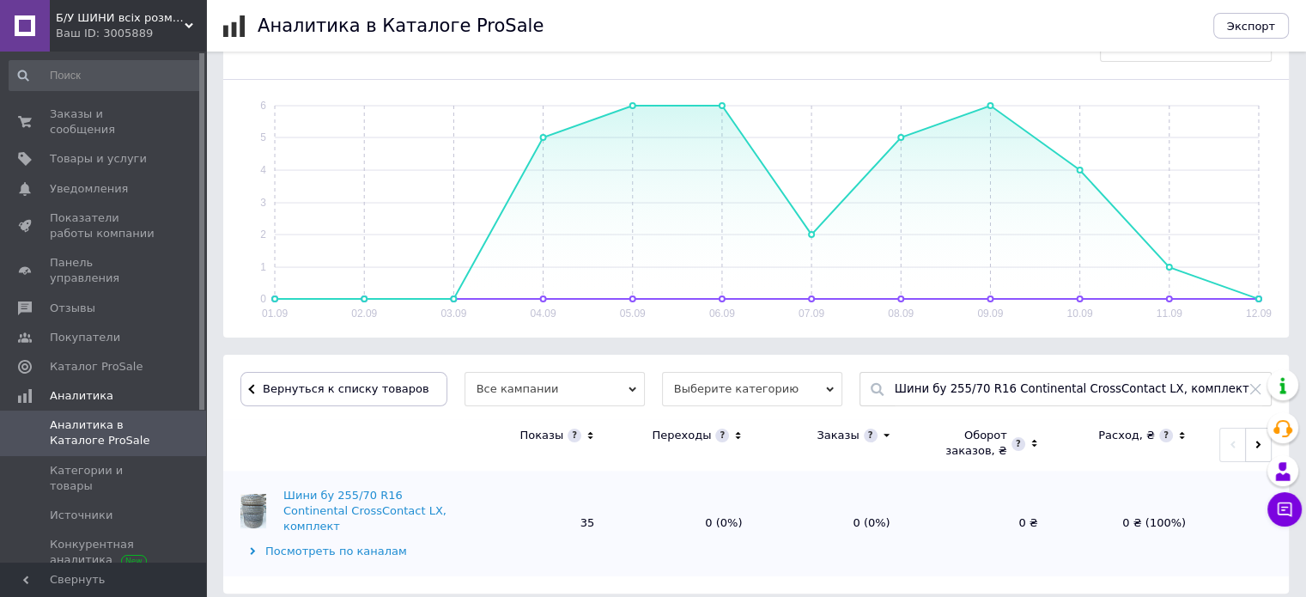
click at [1252, 391] on icon at bounding box center [1256, 389] width 10 height 10
click at [973, 388] on input "text" at bounding box center [1079, 389] width 368 height 33
paste input "Шини бу 245/65 R17 Radar Renegade A/T5, комплект"
type input "Шини бу 245/65 R17 Radar Renegade A/T5, комплект"
click at [930, 422] on div "Шини бу 245/65 R17 Radar Renegade A/T5, комплект" at bounding box center [1066, 421] width 411 height 24
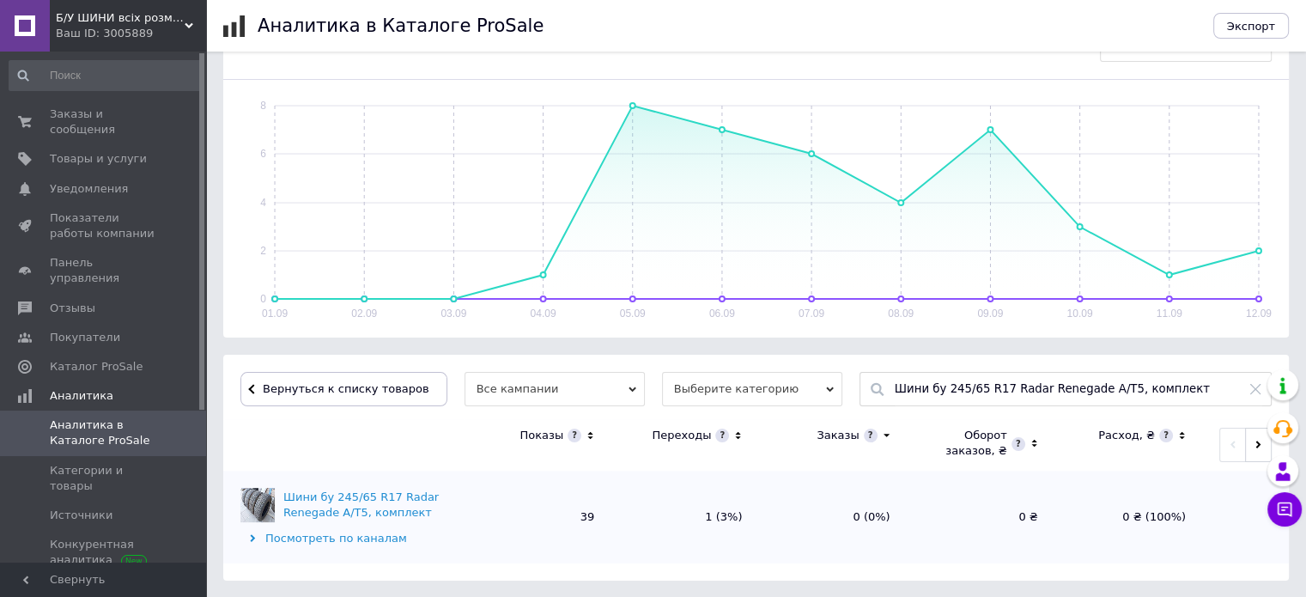
click at [1253, 389] on icon at bounding box center [1256, 389] width 14 height 14
click at [1069, 390] on input "text" at bounding box center [1079, 389] width 368 height 33
paste input "Шини бу 185/75 R16 Nortenha 4×4 Grab Plus, комплект"
type input "Шини бу 185/75 R16 Nortenha 4×4 Grab Plus, комплект"
click at [909, 416] on div "Шини бу 185/75 R16 Nortenha 4×4 Grab Plus, комплект" at bounding box center [1066, 421] width 411 height 24
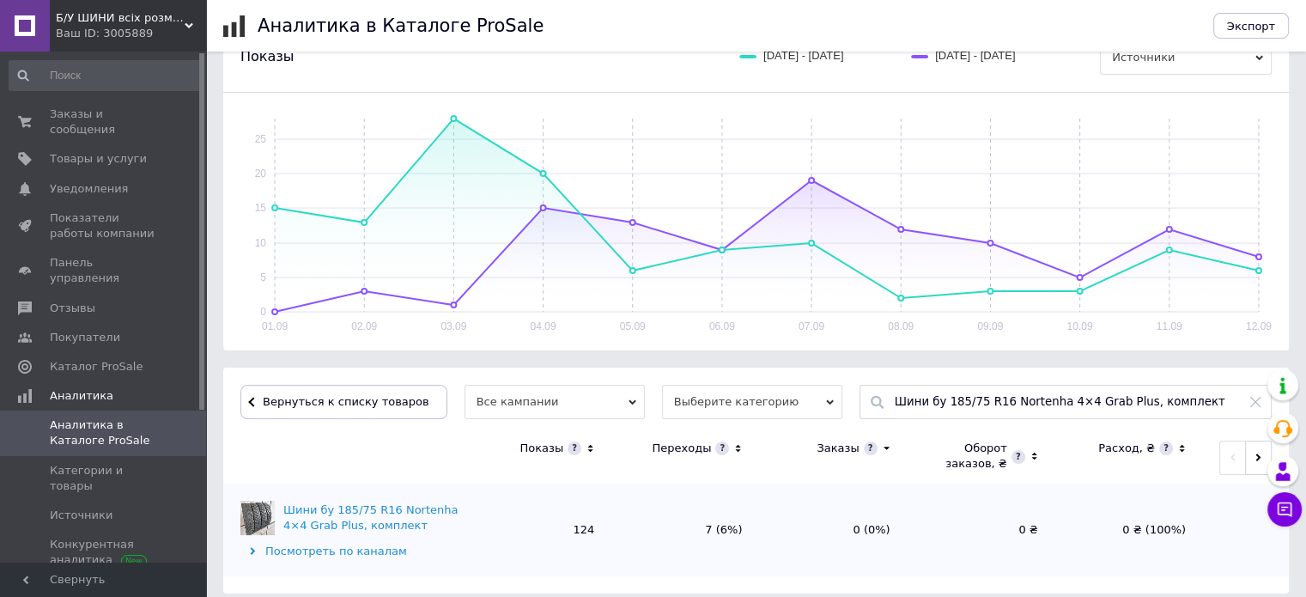
scroll to position [0, 0]
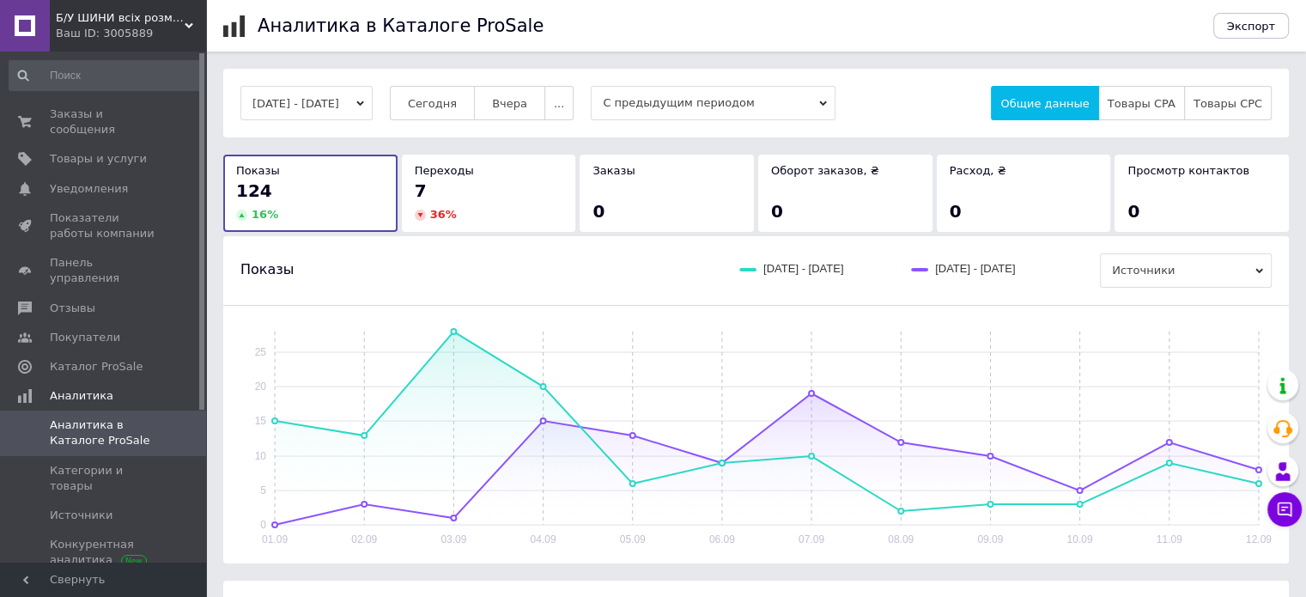
click at [373, 105] on button "[DATE] - [DATE]" at bounding box center [307, 103] width 132 height 34
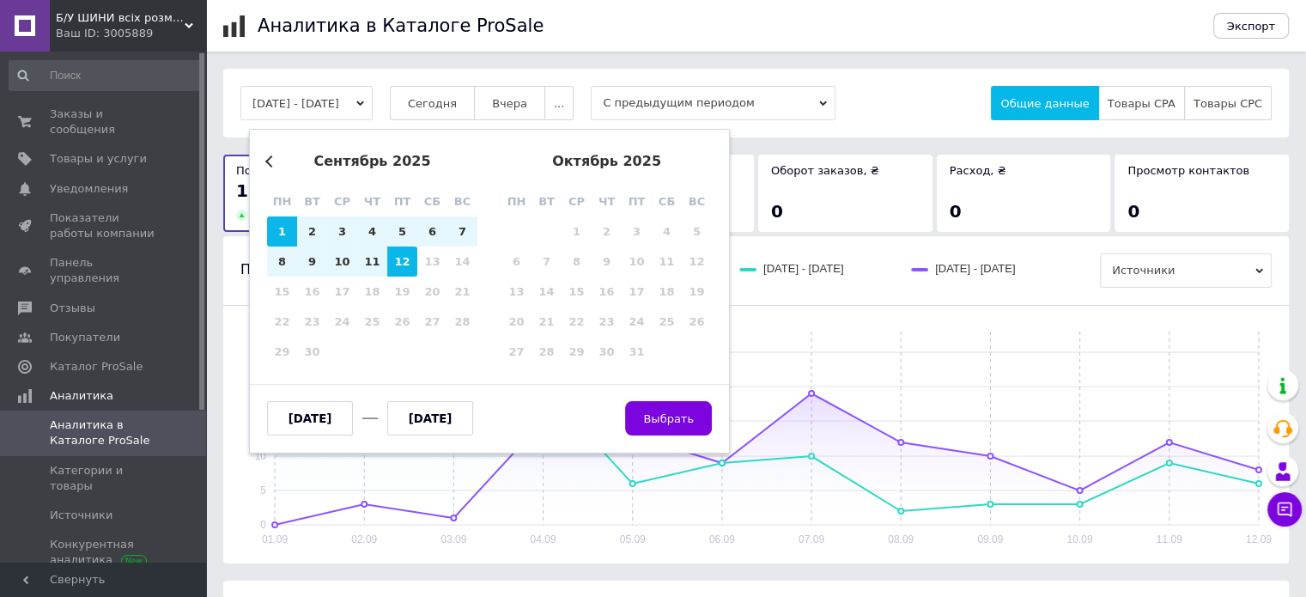
click at [265, 159] on div "Previous Month сентябрь 2025 пн вт ср чт пт сб вс 1 2 3 4 5 6 7 8 9 10 11 12 13…" at bounding box center [489, 291] width 481 height 325
click at [271, 161] on button "Previous Month" at bounding box center [271, 161] width 12 height 12
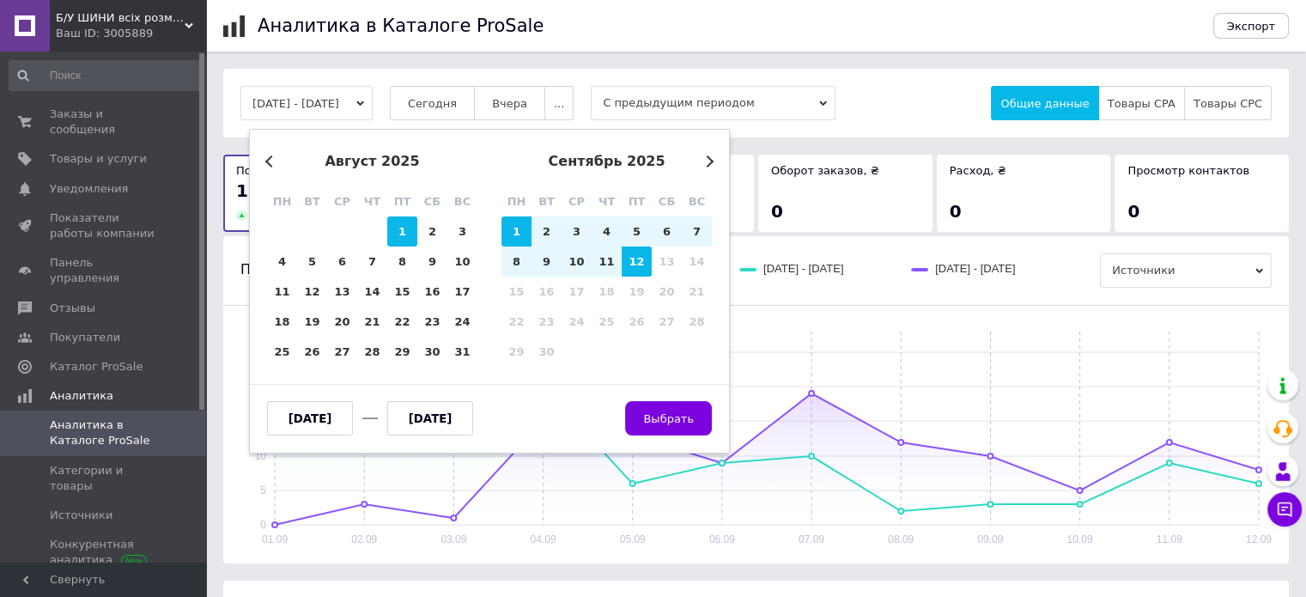
click at [399, 229] on div "1" at bounding box center [402, 231] width 30 height 30
type input "[DATE]"
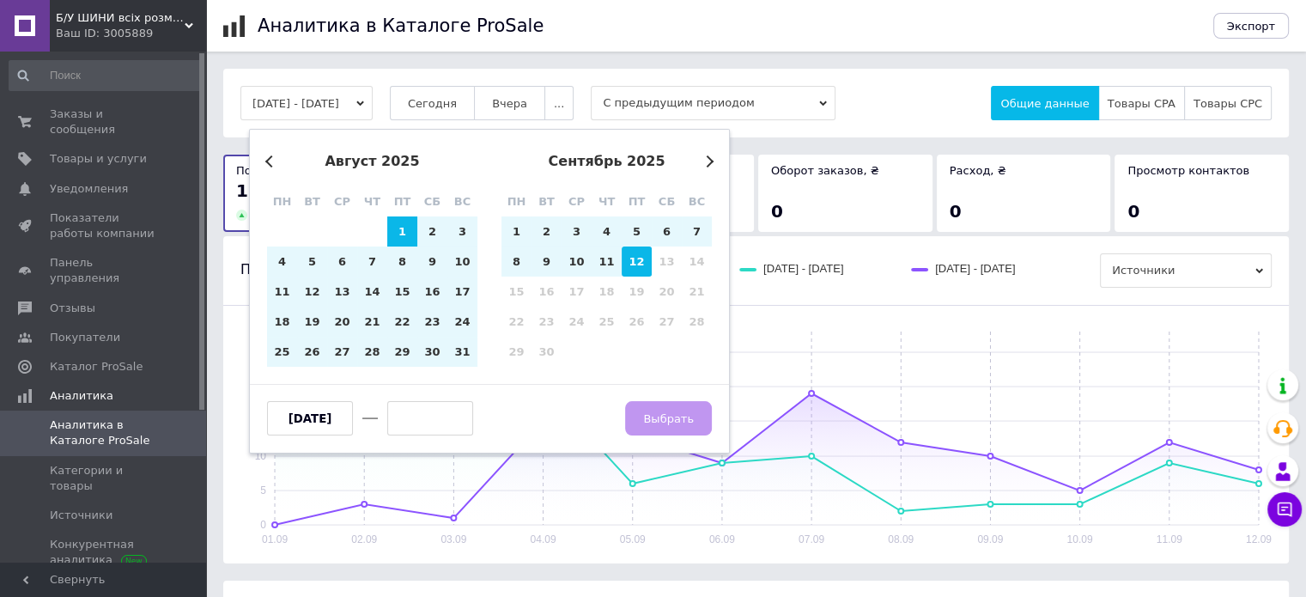
click at [642, 264] on div "12" at bounding box center [637, 262] width 30 height 30
type input "[DATE]"
click at [667, 409] on button "Выбрать" at bounding box center [668, 418] width 87 height 34
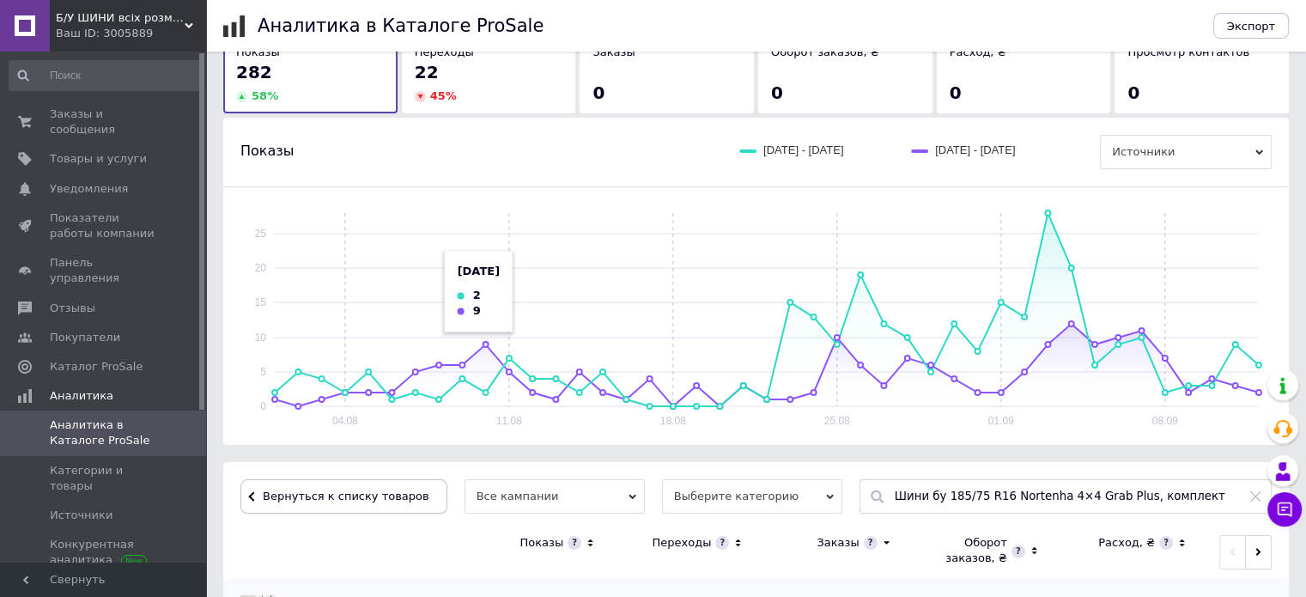
scroll to position [226, 0]
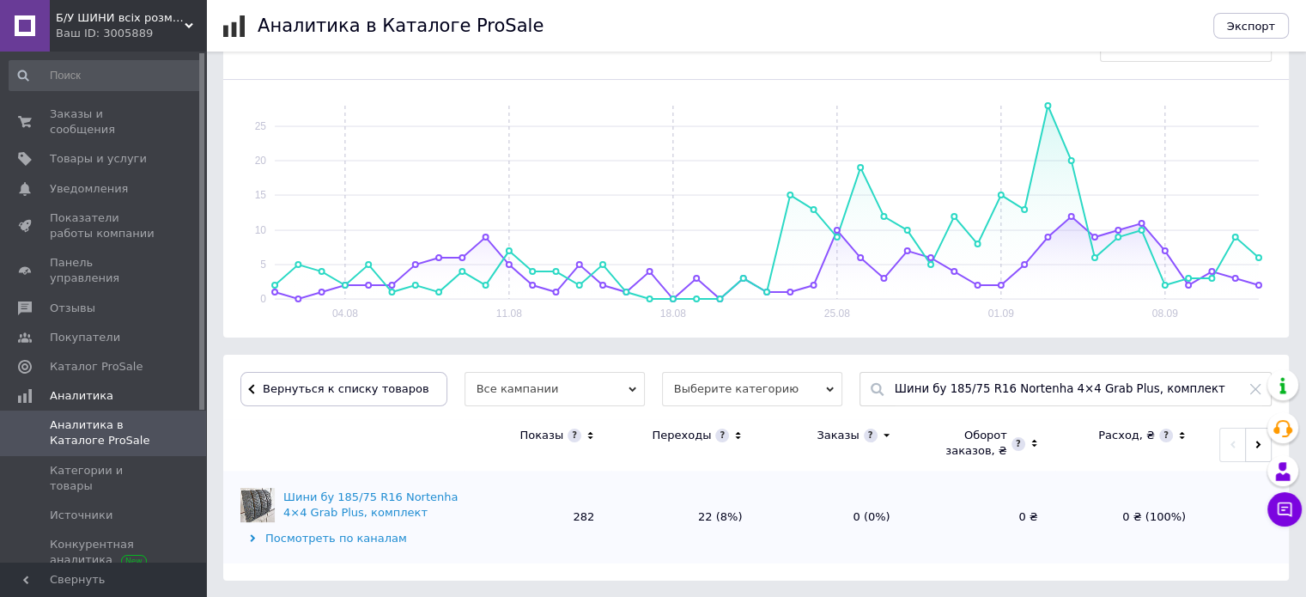
click at [1254, 387] on icon at bounding box center [1256, 389] width 14 height 14
click at [1063, 385] on input "text" at bounding box center [1079, 389] width 368 height 33
paste input "Шини 185/65 R14 Vredestein Sportrac 5 (НОВІ), комплекти/пари"
type input "Шини 185/65 R14 Vredestein Sportrac 5 (НОВІ), комплекти/пари"
click at [910, 425] on div "Шини 185/65 R14 Vredestein Sportrac 5 (НОВІ), комплекти/пари" at bounding box center [1066, 421] width 411 height 24
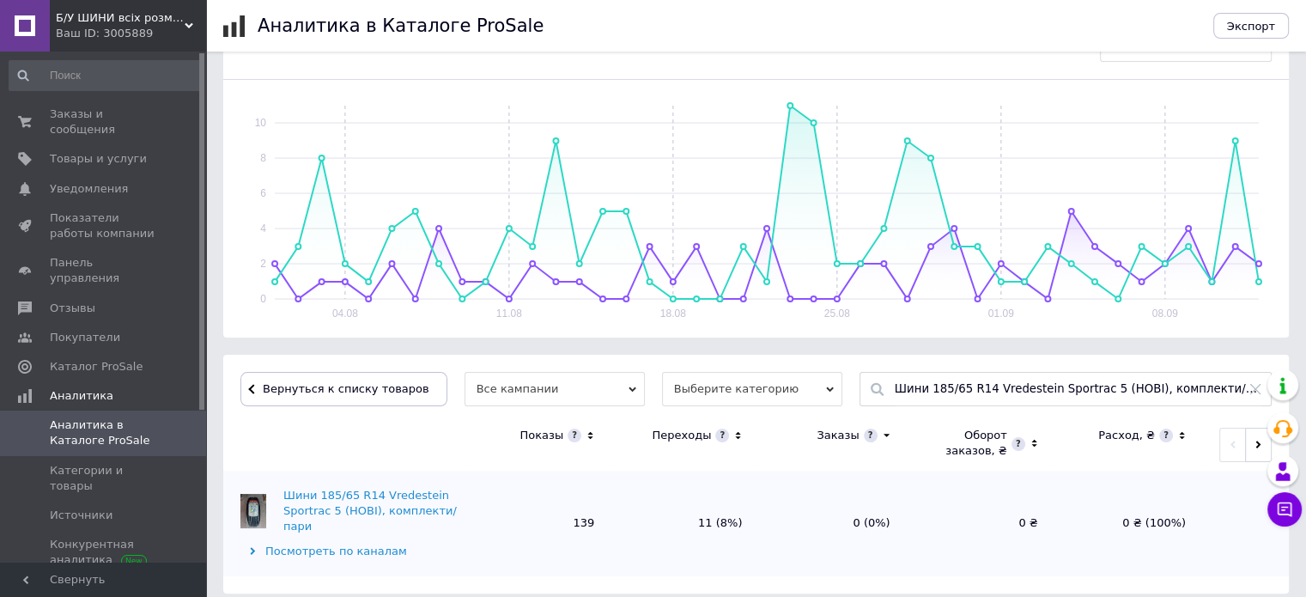
click at [1251, 389] on icon at bounding box center [1256, 389] width 14 height 14
click at [1098, 384] on input "text" at bounding box center [1079, 389] width 368 height 33
paste input "Шини бу 175/80 R16 Nortenha AT1, комплект"
click at [947, 423] on div "Шини бу 175/80 R16 Nortenha AT1, комплект" at bounding box center [1066, 421] width 411 height 24
type input "Шини бу 175/80 R16 Nortenha AT1, комплект"
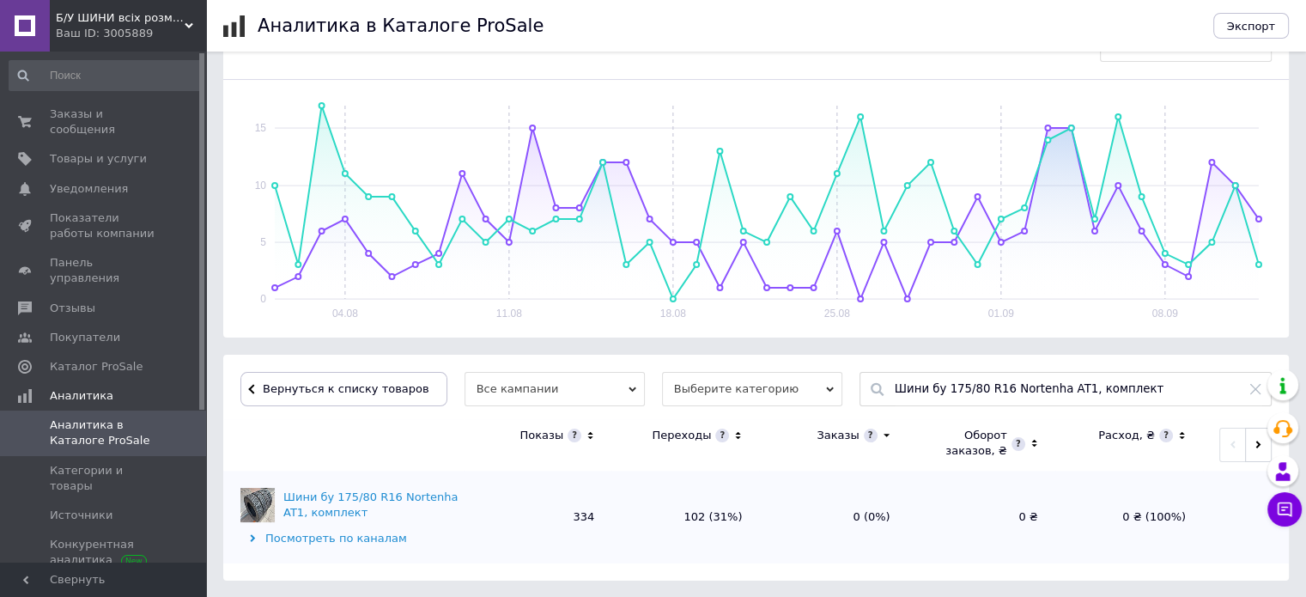
drag, startPoint x: 1258, startPoint y: 390, endPoint x: 1236, endPoint y: 390, distance: 21.5
click at [1258, 390] on icon at bounding box center [1256, 389] width 10 height 10
click at [1057, 388] on input "text" at bounding box center [1079, 389] width 368 height 33
paste input "Шини бу 235/50 R18 Goodyear Vector 4Seasons Gen-2, пара"
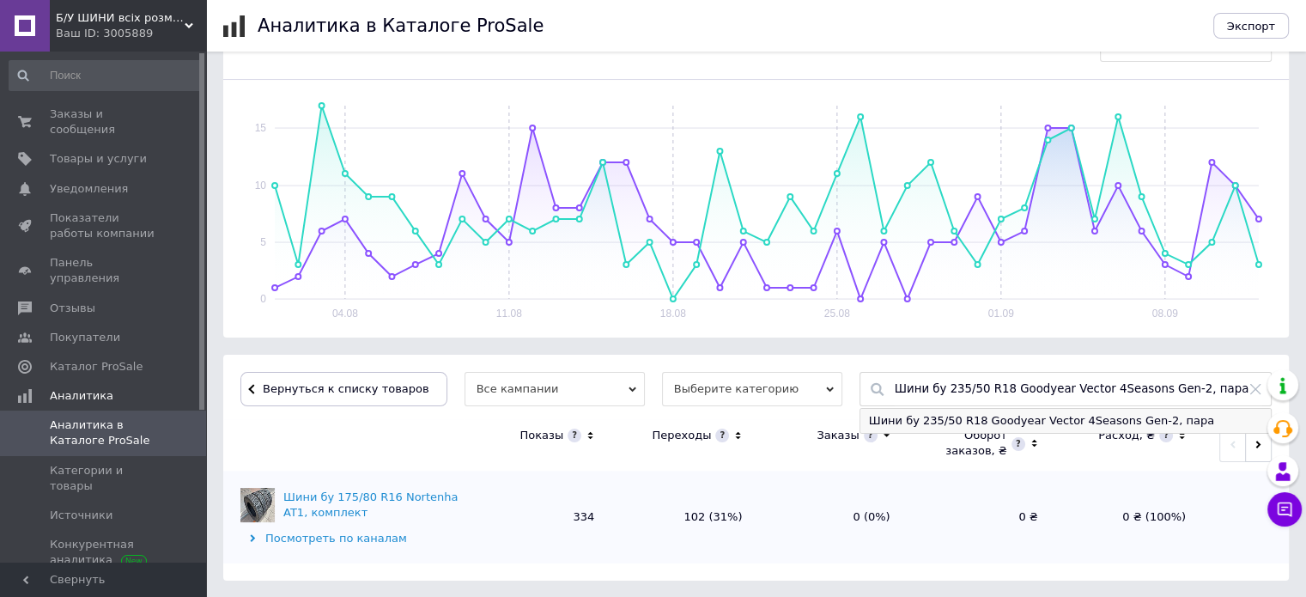
type input "Шини бу 235/50 R18 Goodyear Vector 4Seasons Gen-2, пара"
click at [917, 417] on div "Шини бу 235/50 R18 Goodyear Vector 4Seasons Gen-2, пара" at bounding box center [1066, 421] width 411 height 24
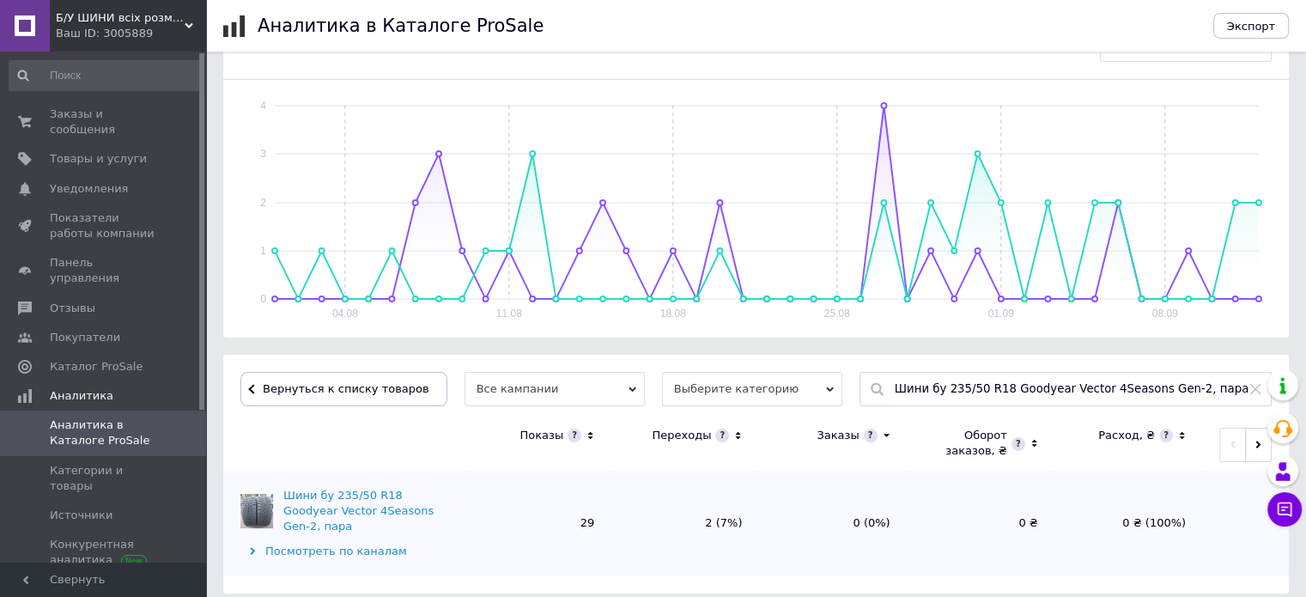
click at [1251, 388] on icon at bounding box center [1256, 389] width 14 height 14
click at [1035, 381] on input "text" at bounding box center [1079, 389] width 368 height 33
paste input "Шини бу 255/70 R16 Continental WinterContact TS850P, комплект"
type input "Шини бу 255/70 R16 Continental WinterContact TS850P, комплект"
click at [941, 423] on div "Шини бу 255/70 R16 Continental WinterContact TS850P, комплект" at bounding box center [1066, 421] width 411 height 24
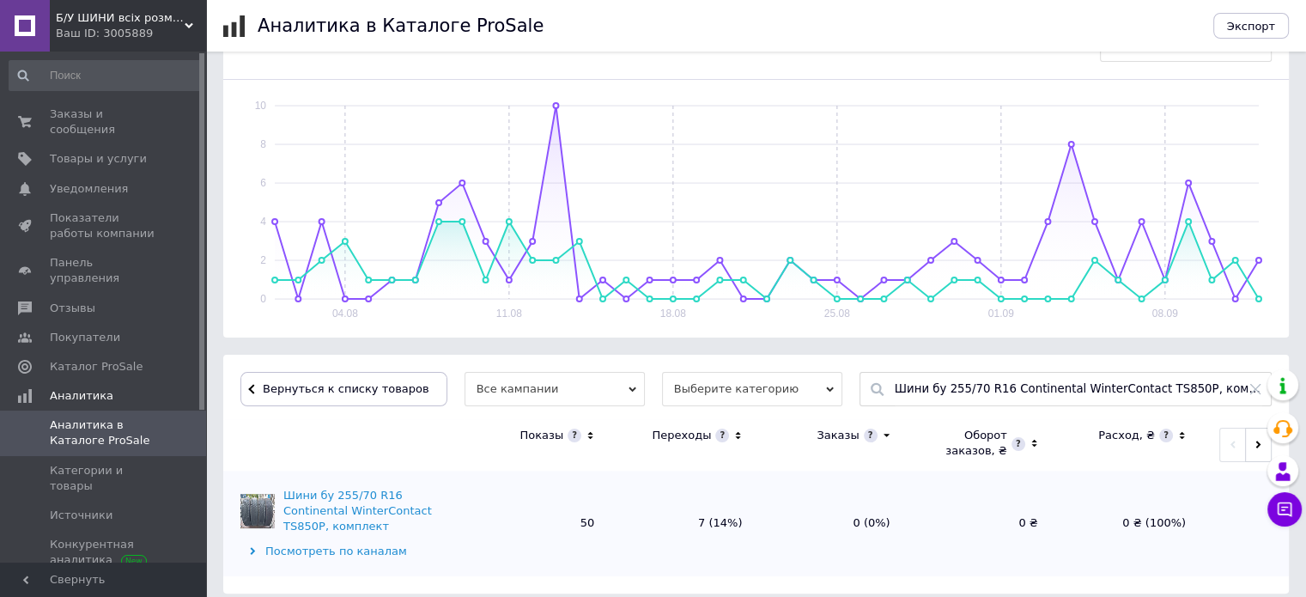
click at [1256, 390] on icon at bounding box center [1256, 389] width 14 height 14
click at [1058, 390] on input "text" at bounding box center [1079, 389] width 368 height 33
paste input "Грузовые шины б/у одиночки/распаровки R17.5 (205/215/225/235/245) в ассортимент…"
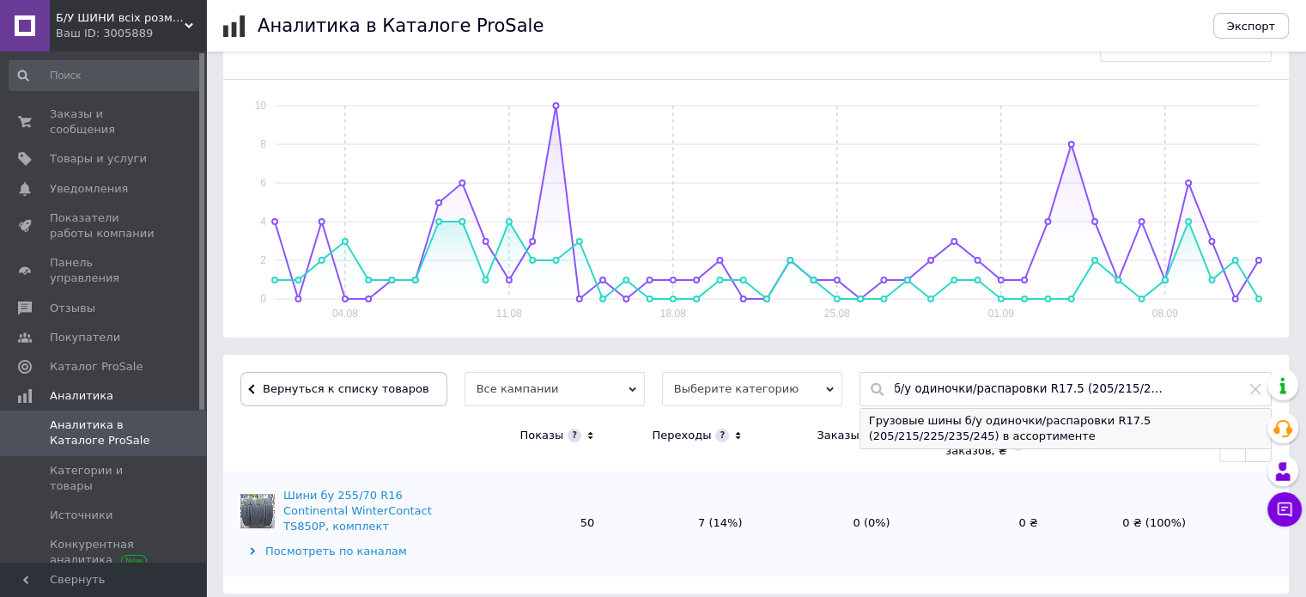
click at [874, 422] on div "Грузовые шины б/у одиночки/распаровки R17.5 (205/215/225/235/245) в ассортименте" at bounding box center [1066, 429] width 411 height 40
type input "Грузовые шины б/у одиночки/распаровки R17.5 (205/215/225/235/245) в ассортименте"
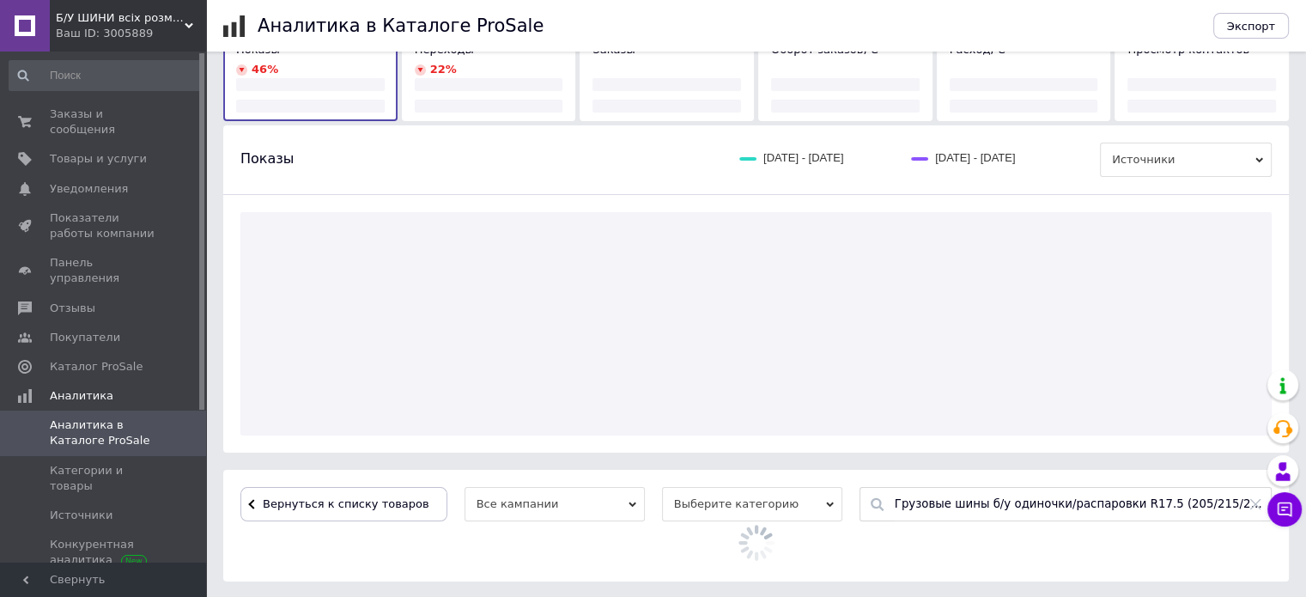
scroll to position [226, 0]
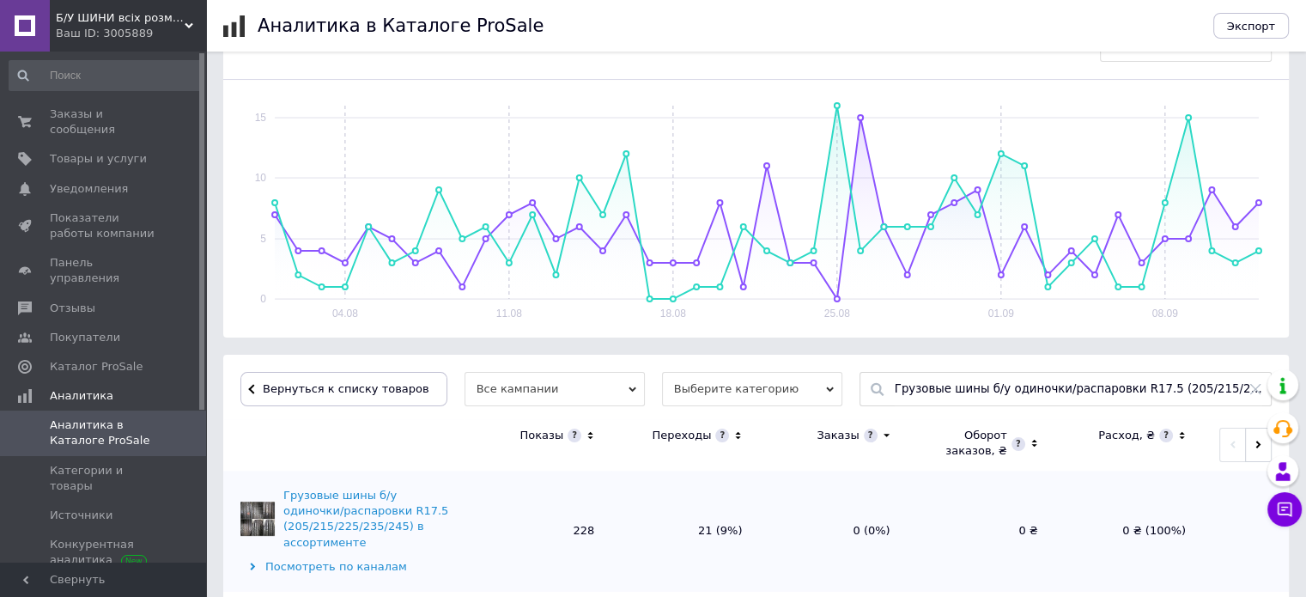
click at [1254, 387] on icon at bounding box center [1256, 389] width 10 height 10
click at [1160, 394] on input "text" at bounding box center [1079, 389] width 368 height 33
paste input "Шини б/у 295/35 R21 Yokohama Advan Sport V105, комплект"
type input "Шини б/у 295/35 R21 Yokohama Advan Sport V105, комплект"
click at [897, 427] on div "Шини б/у 295/35 R21 Yokohama Advan Sport V105, комплект" at bounding box center [1066, 421] width 411 height 24
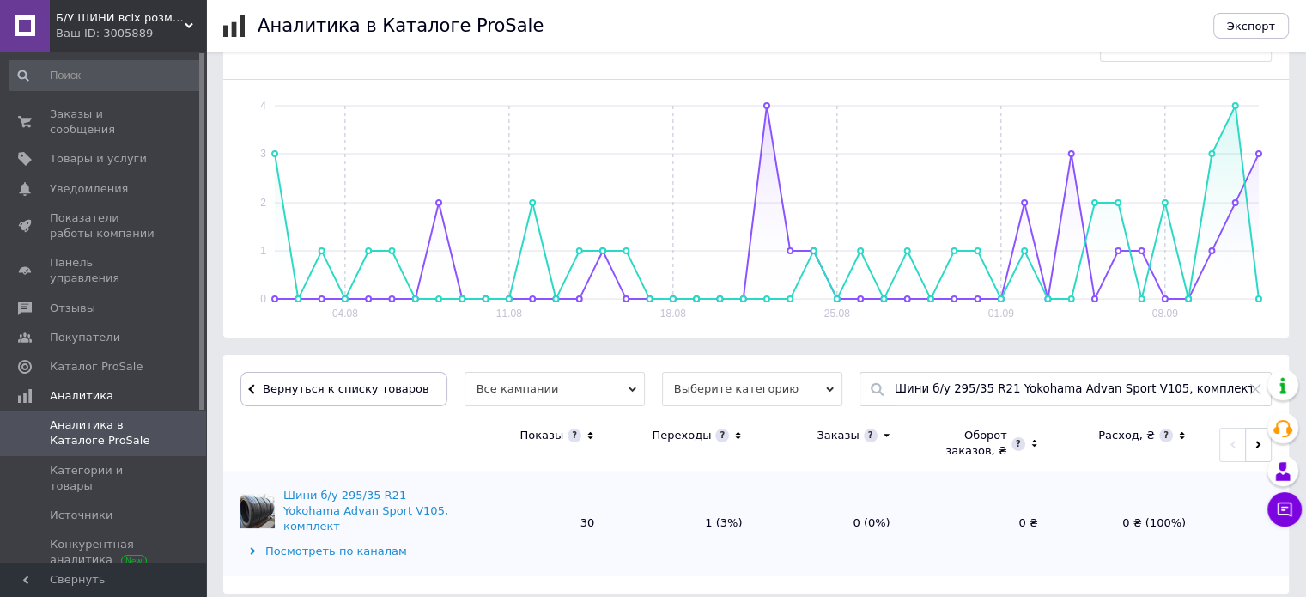
click at [1256, 391] on icon at bounding box center [1256, 389] width 14 height 14
click at [1044, 383] on input "text" at bounding box center [1079, 389] width 368 height 33
paste input "Шина 250/70-15/7.00 Continental CSE-ROBUST SC15, цельнолитая, одна"
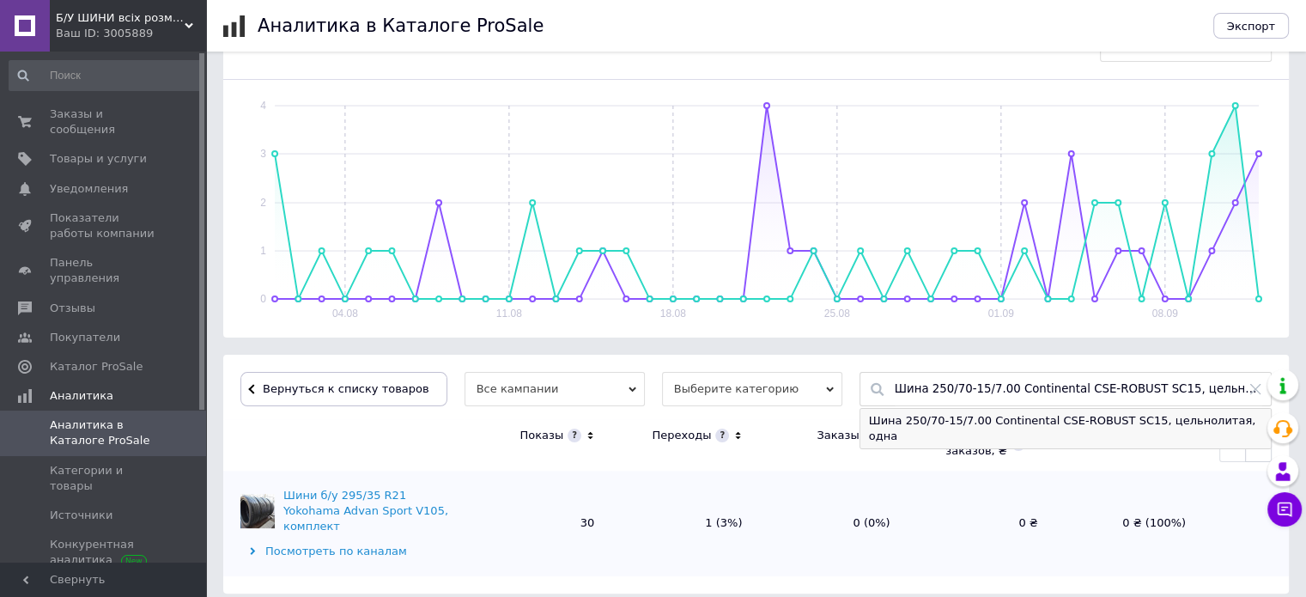
click at [917, 420] on div "Шина 250/70-15/7.00 Continental CSE-ROBUST SC15, цельнолитая, одна" at bounding box center [1066, 429] width 411 height 40
type input "Шина 250/70-15/7.00 Continental CSE-ROBUST SC15, цельнолитая, одна"
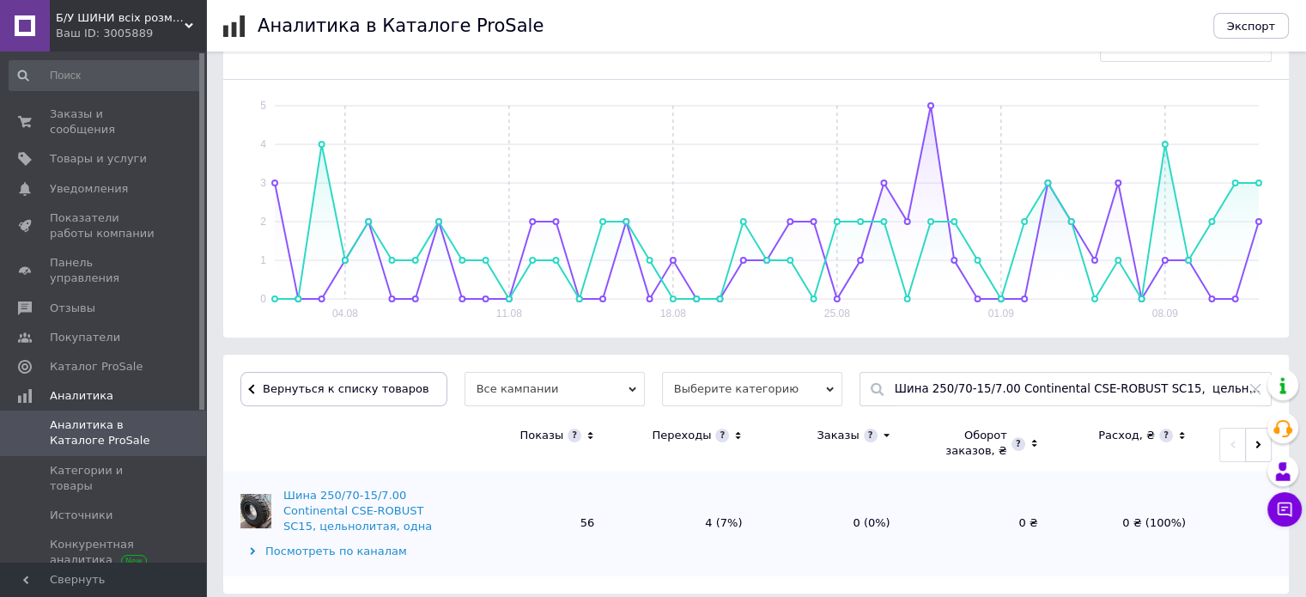
click at [1252, 387] on icon at bounding box center [1256, 389] width 14 height 14
click at [950, 384] on input "text" at bounding box center [1079, 389] width 368 height 33
paste input "Шины 21*8-9 Gumasol G.L.E., цельнолитые, пара"
type input "Шины 21*8-9 Gumasol G.L.E., цельнолитые, пара"
click at [922, 418] on div "Шины 21*8-9 Gumasol G.L.E., цельнолитые, пара" at bounding box center [1066, 421] width 411 height 24
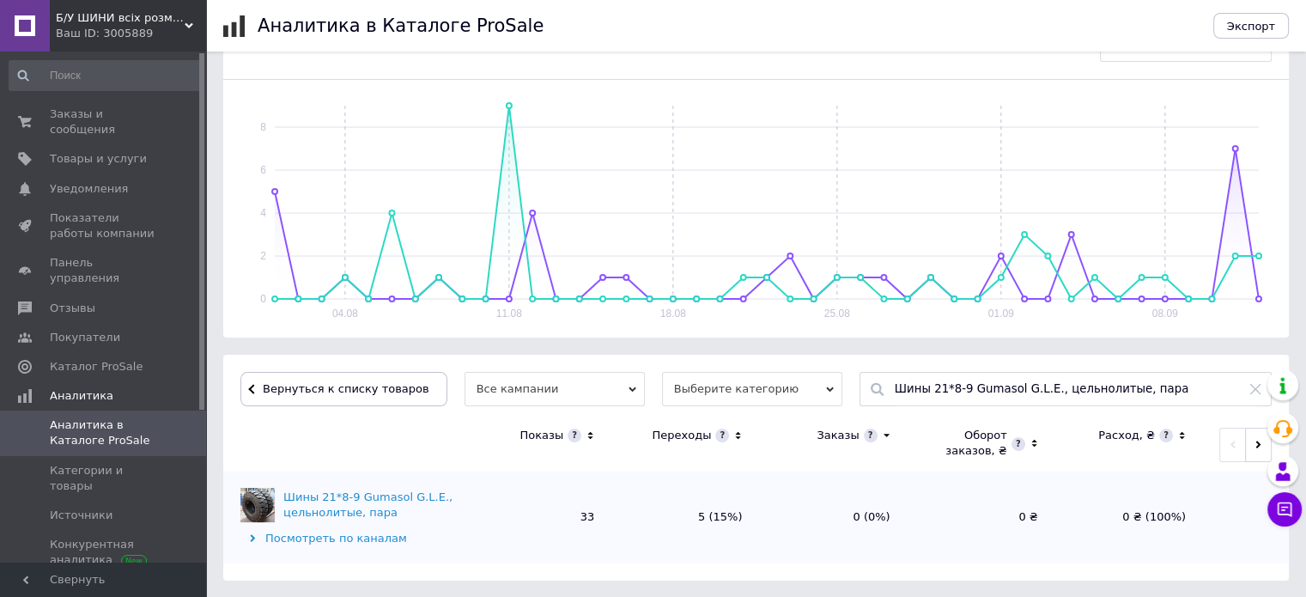
drag, startPoint x: 1254, startPoint y: 390, endPoint x: 1235, endPoint y: 391, distance: 18.9
click at [1254, 390] on icon at bounding box center [1256, 389] width 14 height 14
click at [1054, 391] on input "text" at bounding box center [1079, 389] width 368 height 33
paste input "Шины б/у 245/45 R19 Continental ContiSportContact5, ЛЕТО, комплект/пары R19 19Л"
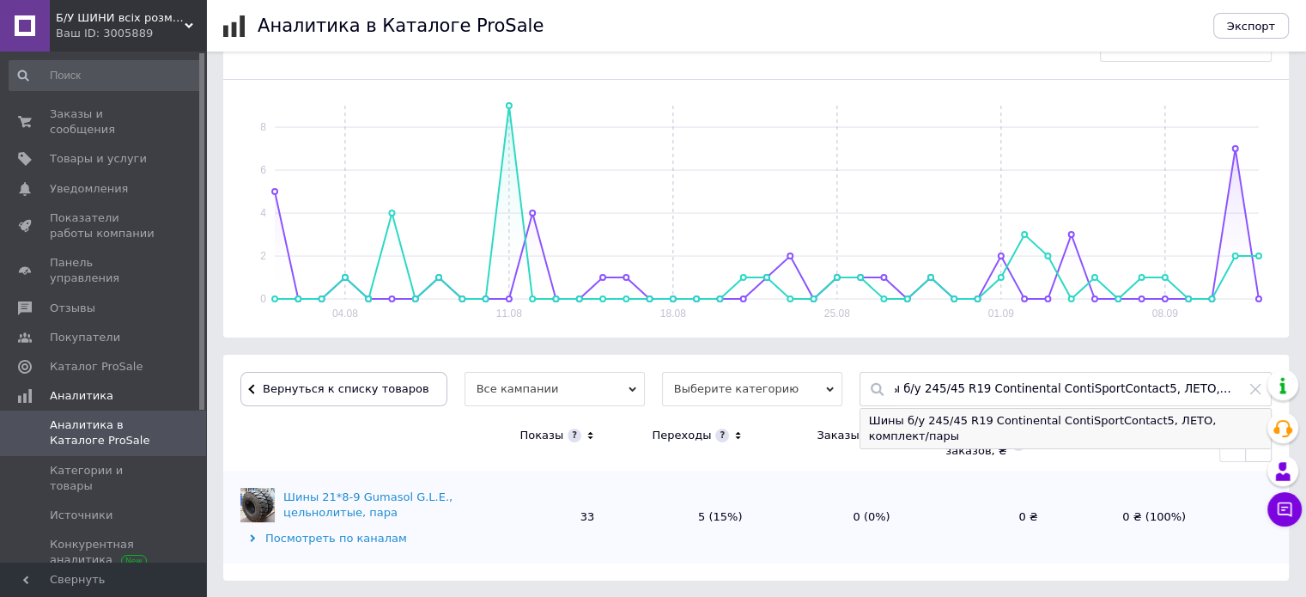
click at [1109, 412] on div "Шины б/у 245/45 R19 Continental ContiSportContact5, ЛЕТО, комплект/пары" at bounding box center [1066, 429] width 411 height 40
type input "Шины б/у 245/45 R19 Continental ContiSportContact5, ЛЕТО, комплект/пары"
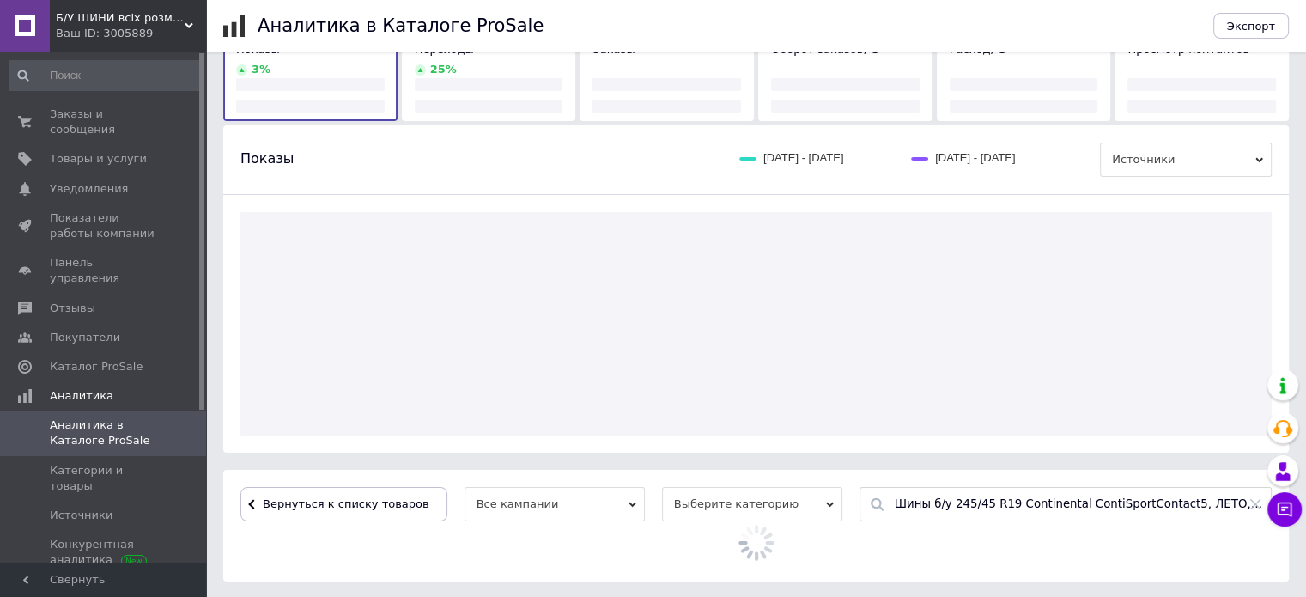
scroll to position [226, 0]
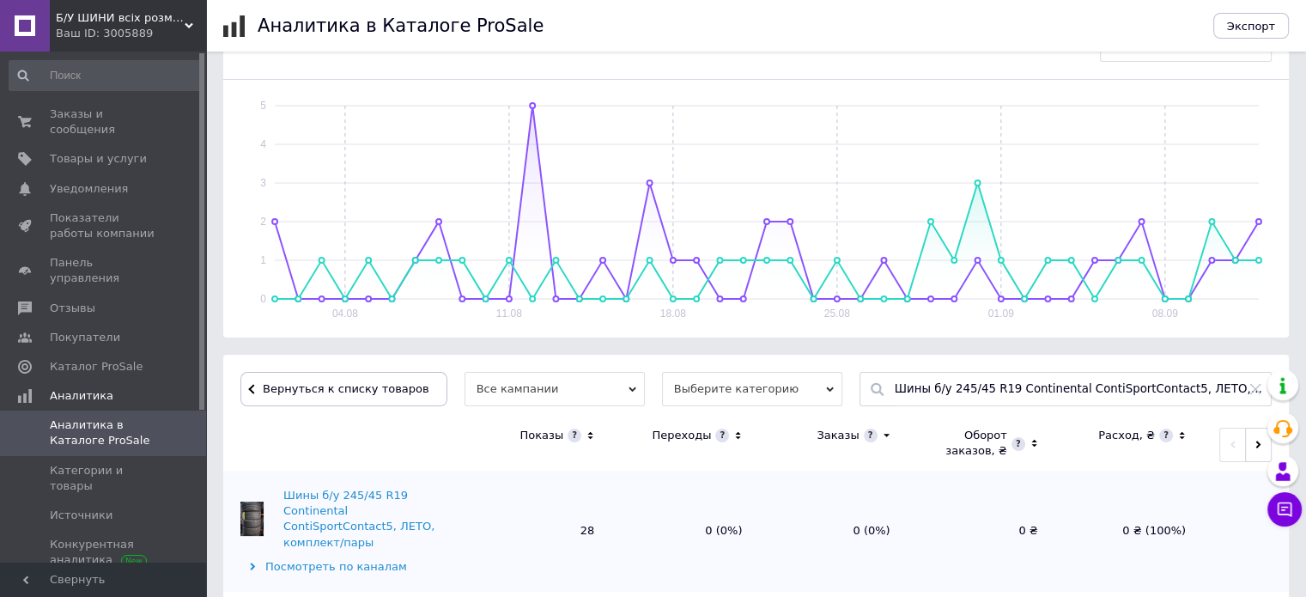
click at [1255, 387] on icon at bounding box center [1256, 389] width 10 height 10
click at [989, 389] on input "text" at bounding box center [1079, 389] width 368 height 33
paste input "Шини б/у 295/35 R21 Yokohama Advan Sport V105, комплект"
type input "Шини б/у 295/35 R21 Yokohama Advan Sport V105, комплект"
click at [903, 419] on div "Шини б/у 295/35 R21 Yokohama Advan Sport V105, комплект" at bounding box center [1066, 421] width 411 height 24
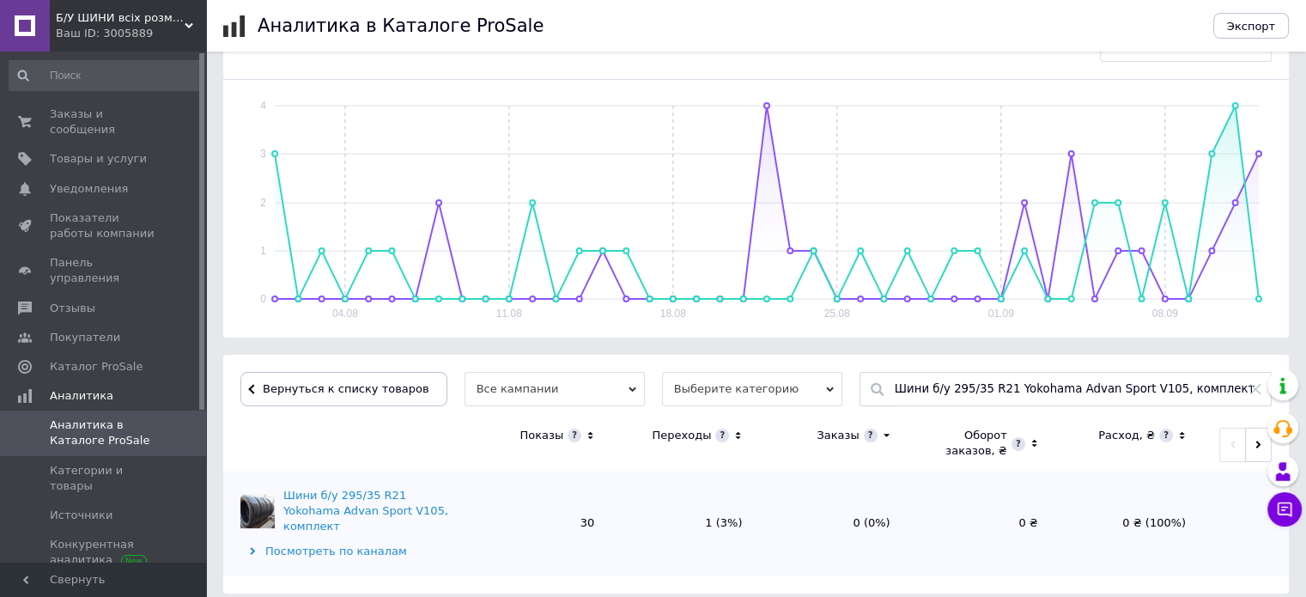
click at [1254, 391] on icon at bounding box center [1256, 389] width 14 height 14
click at [1042, 387] on input "text" at bounding box center [1079, 389] width 368 height 33
paste input "Шины б/у 255/55 R18 [PERSON_NAME] Discoverer M+S Sport, 6-7 мм, пара"
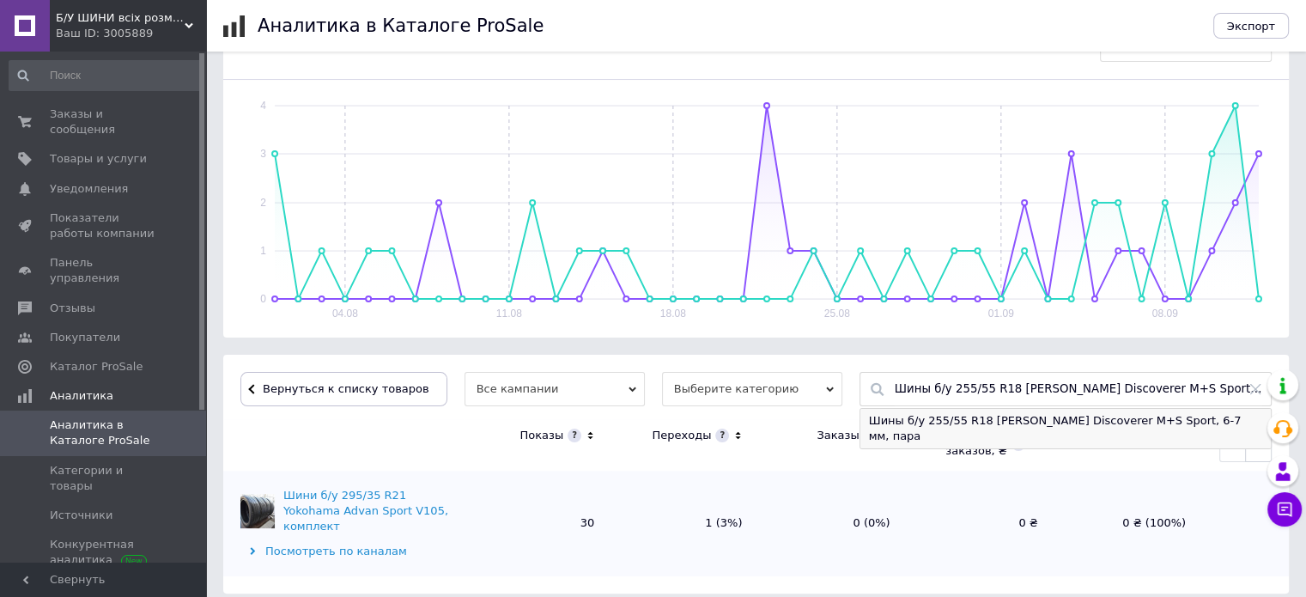
type input "Шины б/у 255/55 R18 [PERSON_NAME] Discoverer M+S Sport, 6-7 мм, пара"
click at [907, 418] on div "Шины б/у 255/55 R18 [PERSON_NAME] Discoverer M+S Sport, 6-7 мм, пара" at bounding box center [1066, 429] width 411 height 40
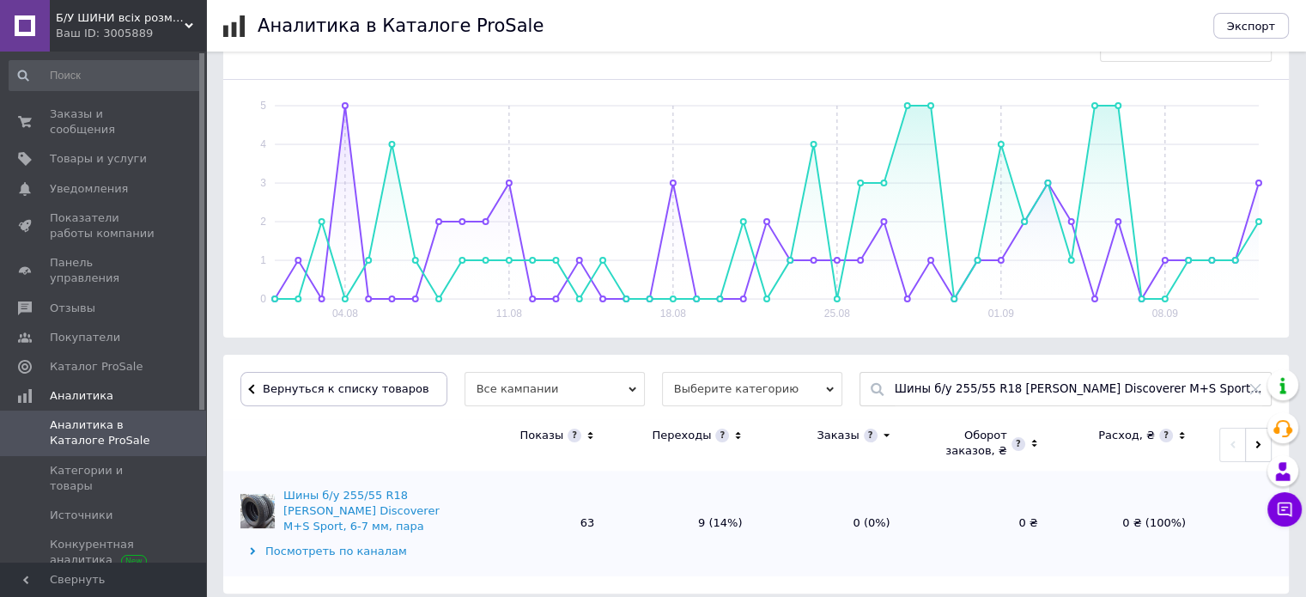
click at [1256, 390] on icon at bounding box center [1256, 389] width 14 height 14
click at [1088, 390] on input "text" at bounding box center [1079, 389] width 368 height 33
paste input "Шини б/у 255/40 R21 Pirelli PZero, пара/комплект"
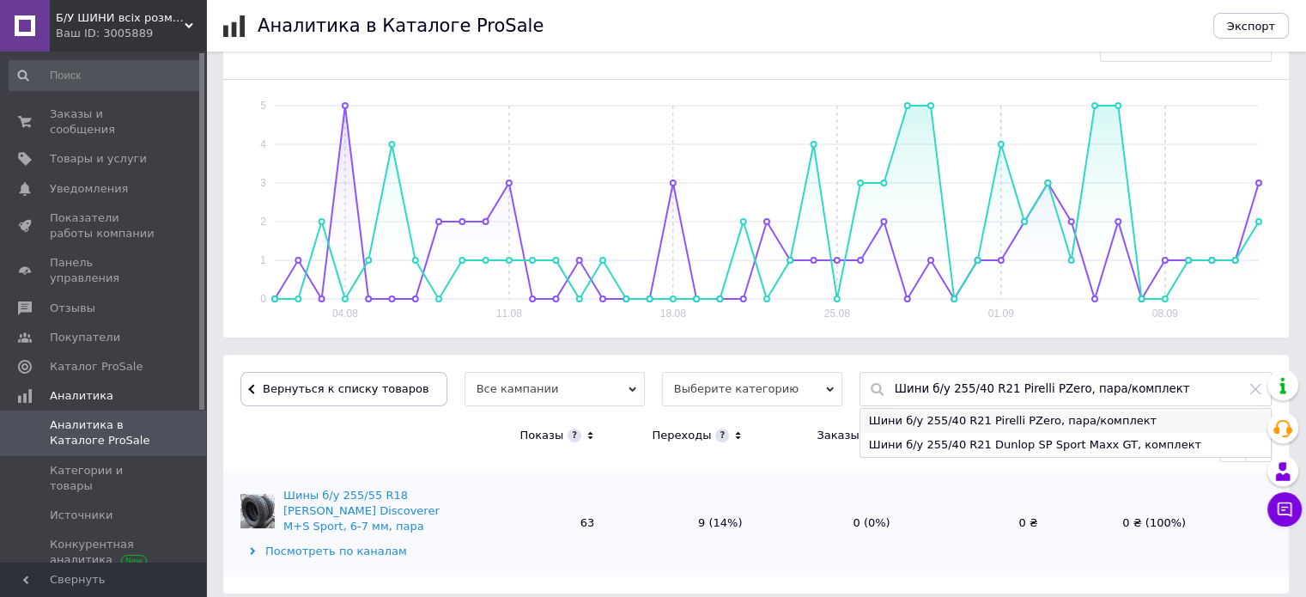
type input "Шини б/у 255/40 R21 Pirelli PZero, пара/комплект"
click at [951, 420] on div "Шини б/у 255/40 R21 Pirelli PZero, пара/комплект" at bounding box center [1066, 421] width 411 height 24
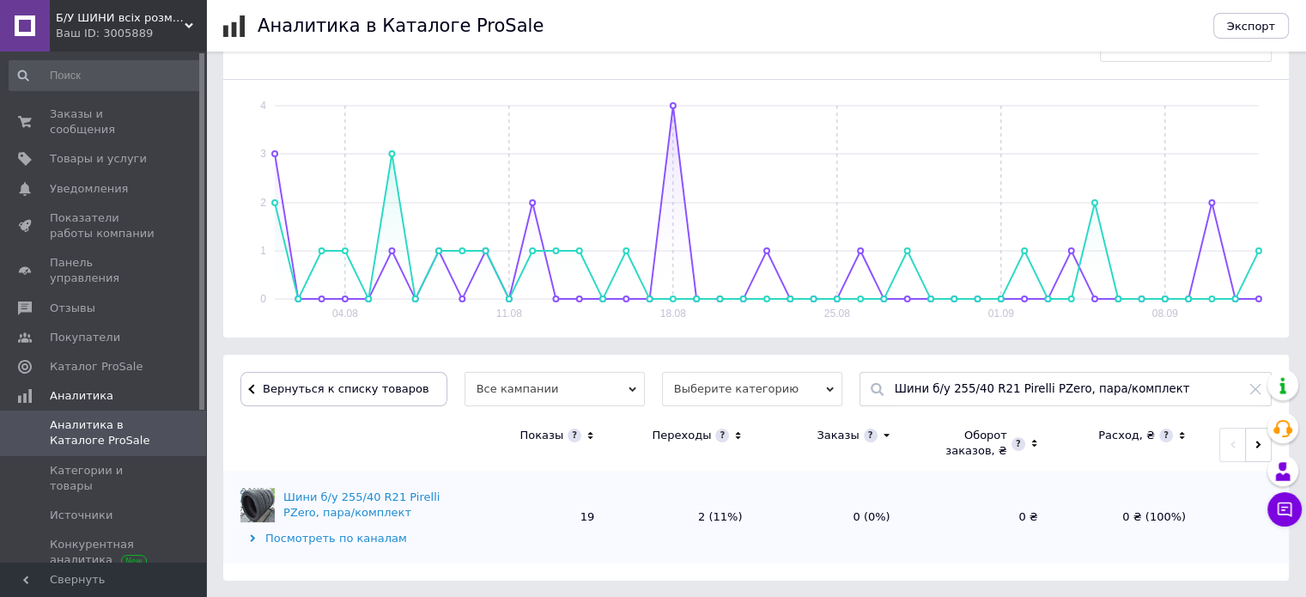
click at [1254, 387] on icon at bounding box center [1256, 389] width 10 height 10
click at [1000, 393] on input "text" at bounding box center [1079, 389] width 368 height 33
paste input "Грузовая шина б/у 305/70 R22.5 Bridgestone R249, ОДНА"
type input "Грузовая шина б/у 305/70 R22.5 Bridgestone R249, ОДНА"
click at [910, 421] on div "Грузовая шина б/у 305/70 R22.5 Bridgestone R249, ОДНА" at bounding box center [1066, 421] width 411 height 24
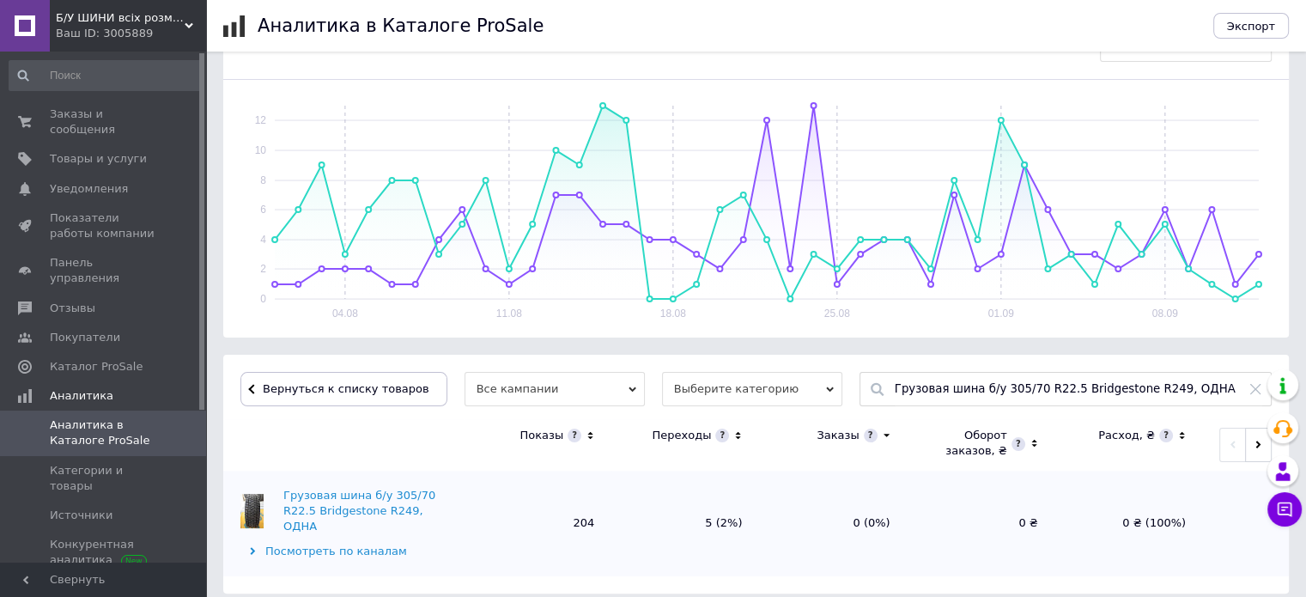
click at [1253, 389] on icon at bounding box center [1256, 389] width 14 height 14
click at [1075, 386] on input "text" at bounding box center [1079, 389] width 368 height 33
paste input "Шини б/у 215/50 R18 Bridgestone Turanza T001, пара"
type input "Шини б/у 215/50 R18 Bridgestone Turanza T001, пара"
click at [996, 415] on div "Шини б/у 215/50 R18 Bridgestone Turanza T001, пара" at bounding box center [1066, 421] width 411 height 24
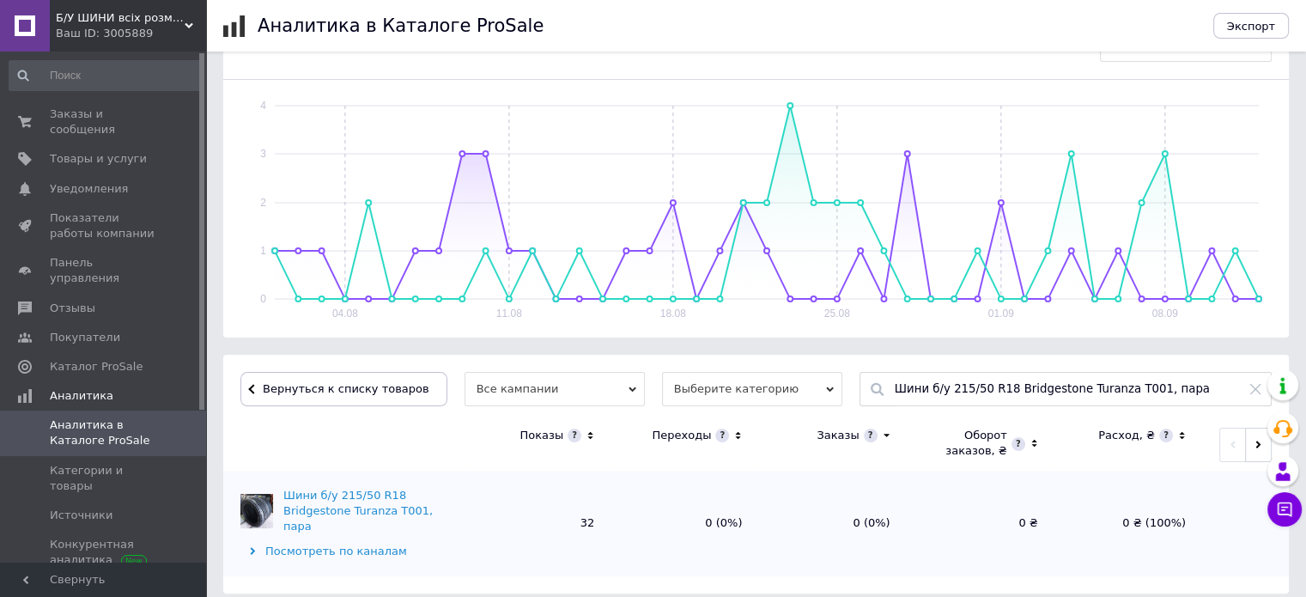
click at [1255, 391] on icon at bounding box center [1256, 389] width 14 height 14
click at [965, 388] on input "text" at bounding box center [1079, 389] width 368 height 33
paste input "Шини б/у 215/50 R18 Michelin Primacy 3, пара"
type input "Шини б/у 215/50 R18 Michelin Primacy 3, пара"
click at [944, 418] on div "Шини б/у 215/50 R18 Michelin Primacy 3, пара" at bounding box center [1066, 421] width 411 height 24
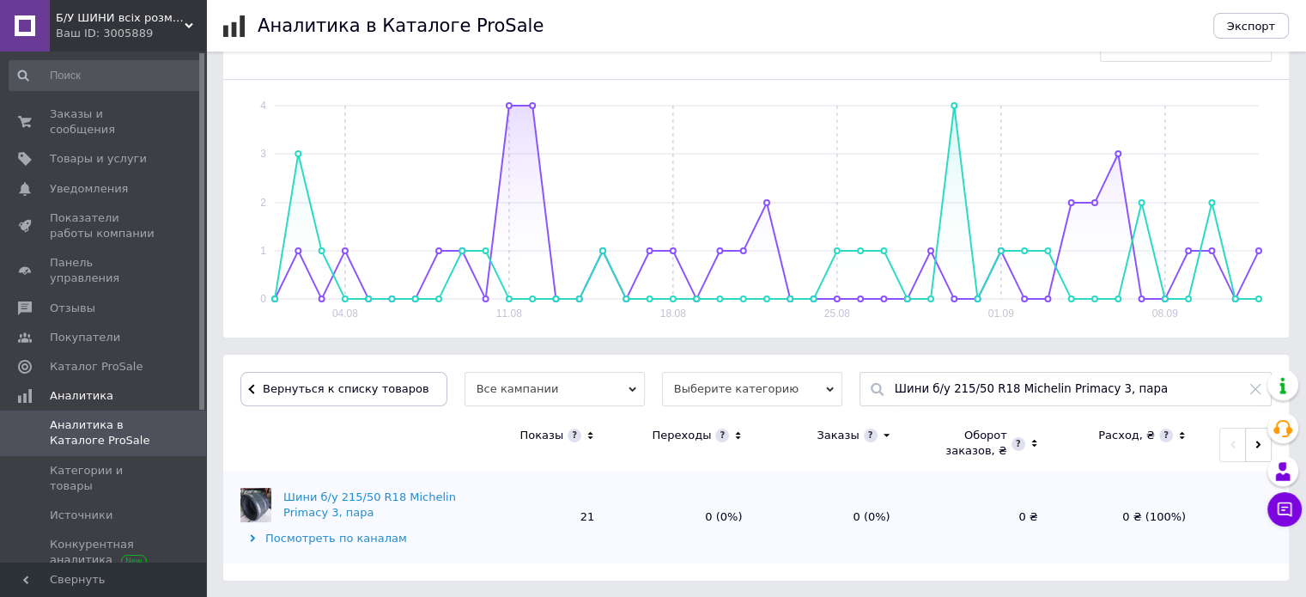
click at [1254, 387] on icon at bounding box center [1256, 389] width 14 height 14
click at [1037, 389] on input "text" at bounding box center [1079, 389] width 368 height 33
paste input "Шини б/у 205/45 R17 Pirelli Euforia RunFlat, пара"
type input "Шини б/у 205/45 R17 Pirelli Euforia RunFlat, пара"
click at [906, 418] on div "Шини б/у 205/45 R17 Pirelli Euforia RunFlat, пара" at bounding box center [1066, 421] width 411 height 24
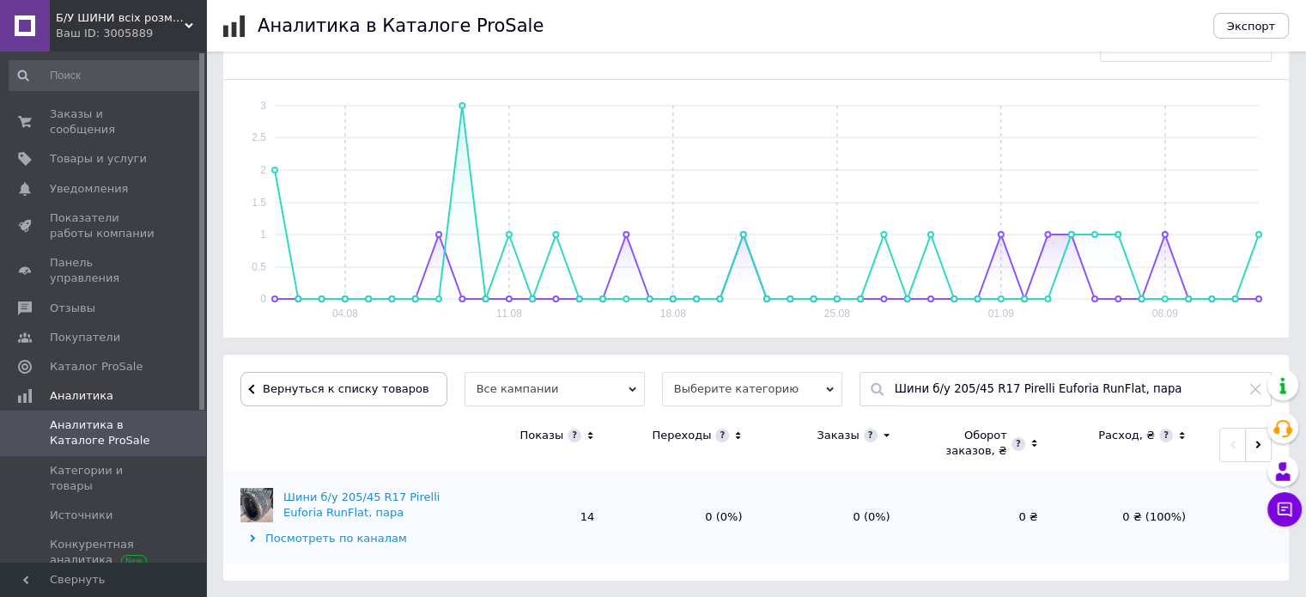
click at [1252, 385] on icon at bounding box center [1256, 389] width 10 height 10
click at [1046, 384] on input "text" at bounding box center [1079, 389] width 368 height 33
paste input "Шини б/у 315/80 R22.5 Berliner B225, пара"
type input "Шини б/у 315/80 R22.5 Berliner B225, пара"
click at [920, 416] on div "Шини б/у 315/80 R22.5 Berliner B225, пара" at bounding box center [1066, 421] width 411 height 24
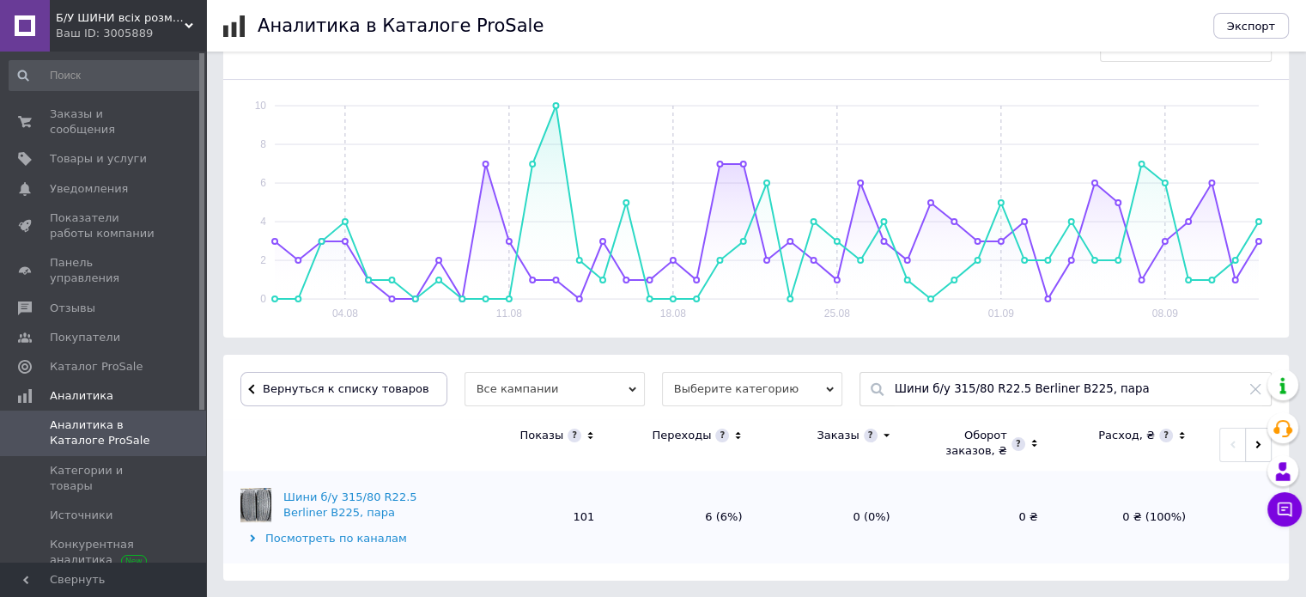
click at [1251, 389] on icon at bounding box center [1256, 389] width 14 height 14
click at [1087, 393] on input "text" at bounding box center [1079, 389] width 368 height 33
paste input "Шини б/у 295/80 R22.5 Michelin X MultiWay 3D, пара"
type input "Шини б/у 295/80 R22.5 Michelin X MultiWay 3D, пара"
click at [946, 422] on div "Шини б/у 295/80 R22.5 Michelin X MultiWay 3D, пара" at bounding box center [1066, 421] width 411 height 24
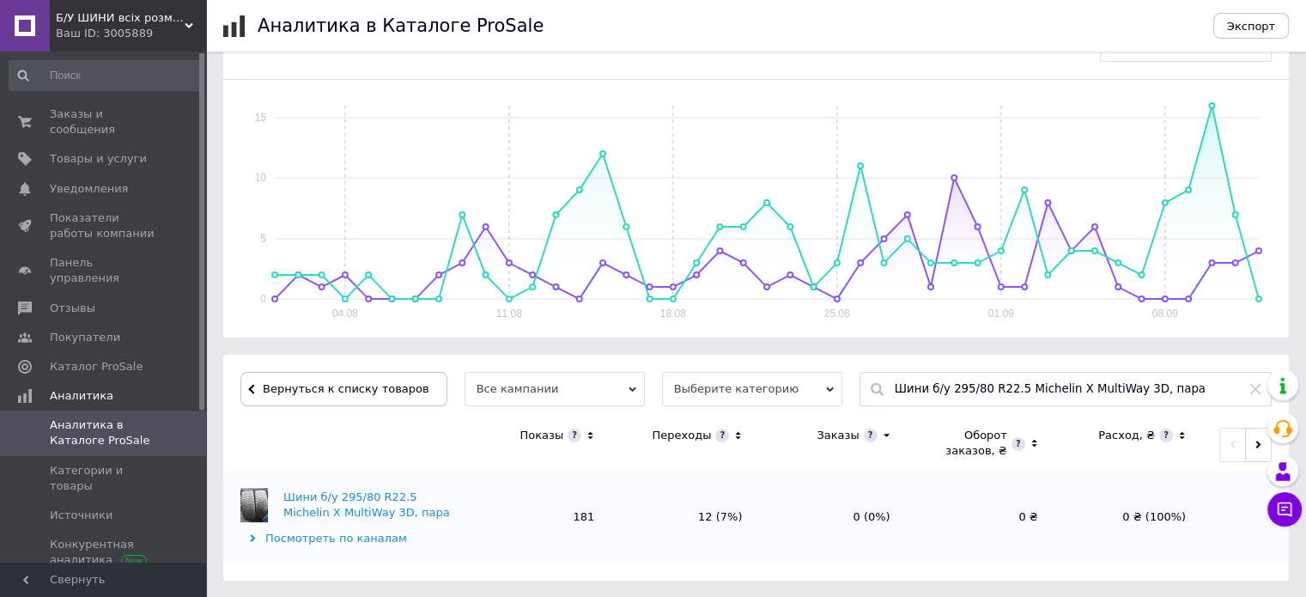
click at [1251, 388] on icon at bounding box center [1256, 389] width 14 height 14
click at [1116, 389] on input "text" at bounding box center [1079, 389] width 368 height 33
paste input "Шина б/у 315/80 R22.5 Michelin X MultiWay 3D, ОДНА"
type input "Шина б/у 315/80 R22.5 Michelin X MultiWay 3D, ОДНА"
click at [929, 418] on div "Шина б/у 315/80 R22.5 Michelin X MultiWay 3D, ОДНА" at bounding box center [1066, 421] width 411 height 24
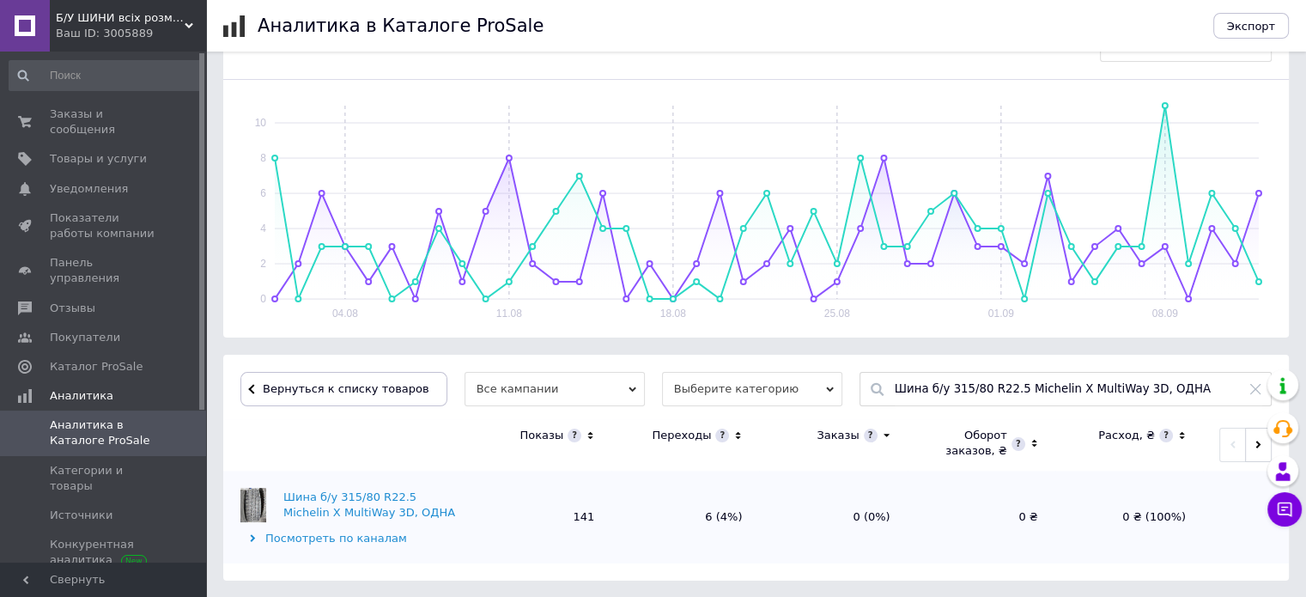
click at [1254, 391] on icon at bounding box center [1256, 389] width 14 height 14
click at [1036, 384] on input "text" at bounding box center [1079, 389] width 368 height 33
paste input "Шини б/у 315/80 R22.5 Berliner E2D, комплект"
type input "Шини б/у 315/80 R22.5 Berliner E2D, комплект"
click at [947, 417] on div "Шини б/у 315/80 R22.5 Berliner E2D, комплект" at bounding box center [1066, 421] width 411 height 24
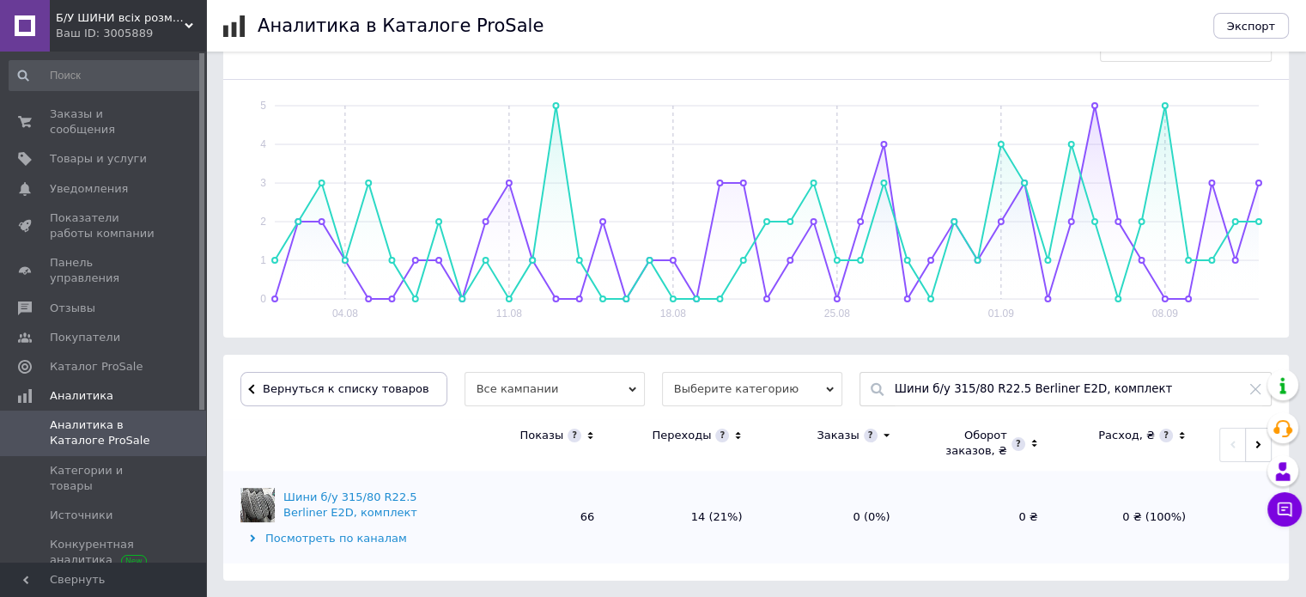
click at [1255, 384] on icon at bounding box center [1256, 389] width 14 height 14
click at [1089, 393] on input "text" at bounding box center [1079, 389] width 368 height 33
paste input "Шини б/у 315/80 R22.5 Continental ContiHybrid HD3, комплект"
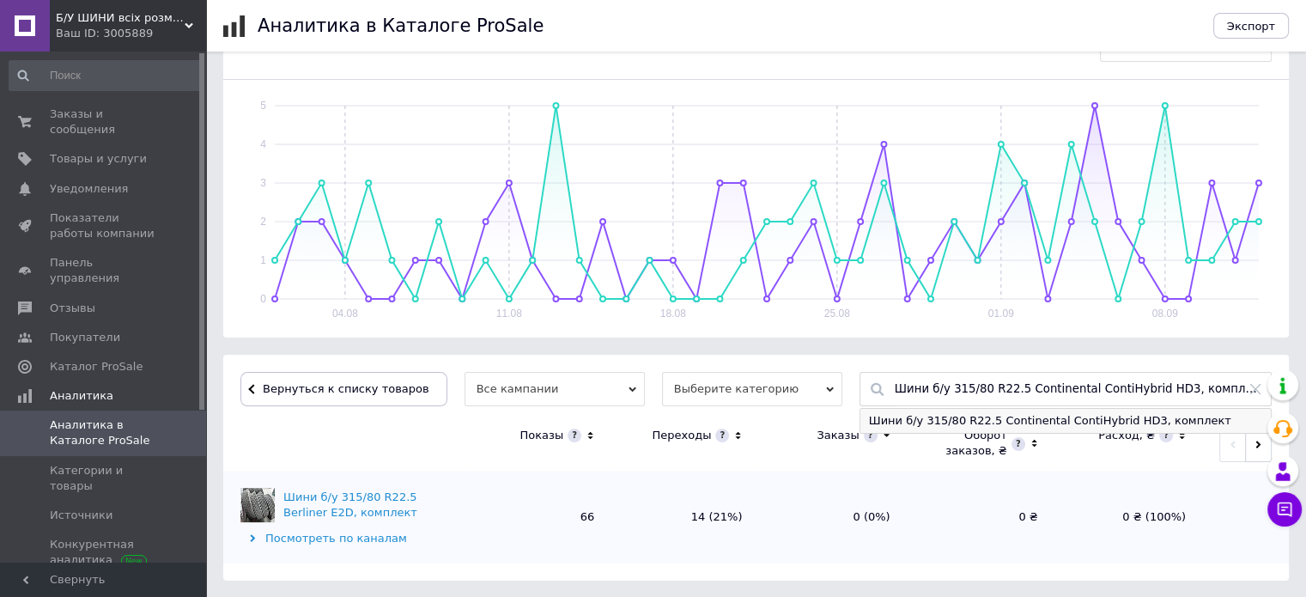
type input "Шини б/у 315/80 R22.5 Continental ContiHybrid HD3, комплект"
click at [941, 417] on div "Шини б/у 315/80 R22.5 Continental ContiHybrid HD3, комплект" at bounding box center [1066, 421] width 411 height 24
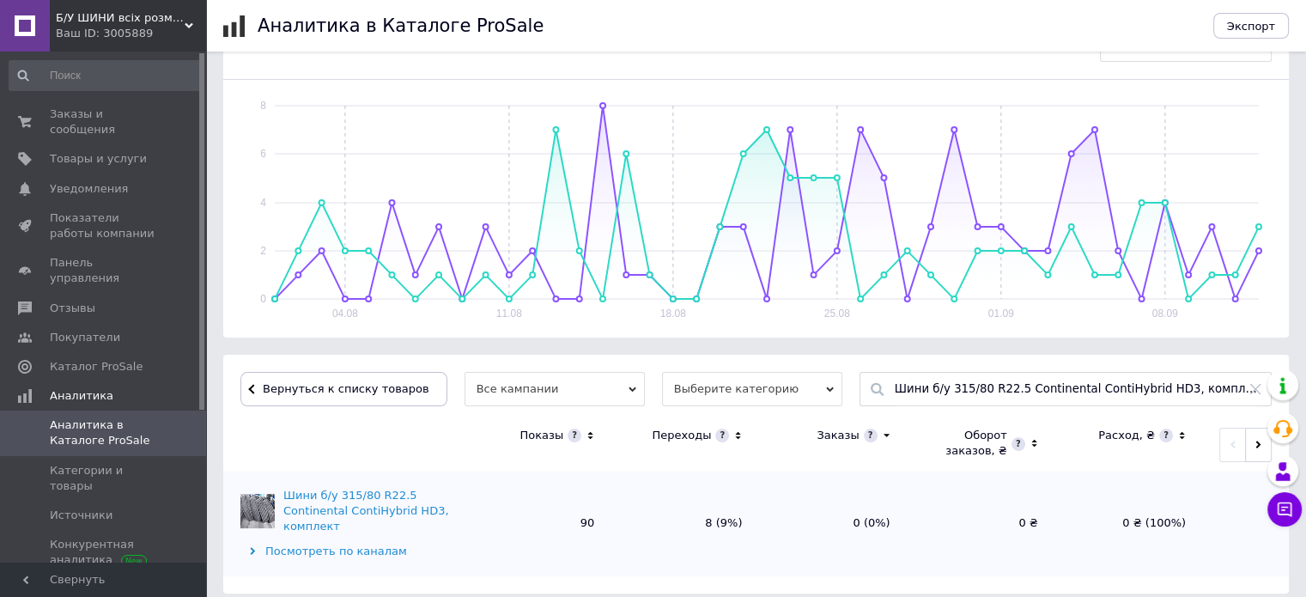
click at [1258, 389] on icon at bounding box center [1256, 389] width 10 height 10
click at [1067, 392] on input "text" at bounding box center [1079, 389] width 368 height 33
paste input "Шини бу 235/65 R17 Achilles [PERSON_NAME] H/T, пара"
type input "Шини бу 235/65 R17 Achilles [PERSON_NAME] H/T, пара"
click at [974, 417] on div "Шини бу 235/65 R17 Achilles [PERSON_NAME] H/T, пара" at bounding box center [1066, 421] width 411 height 24
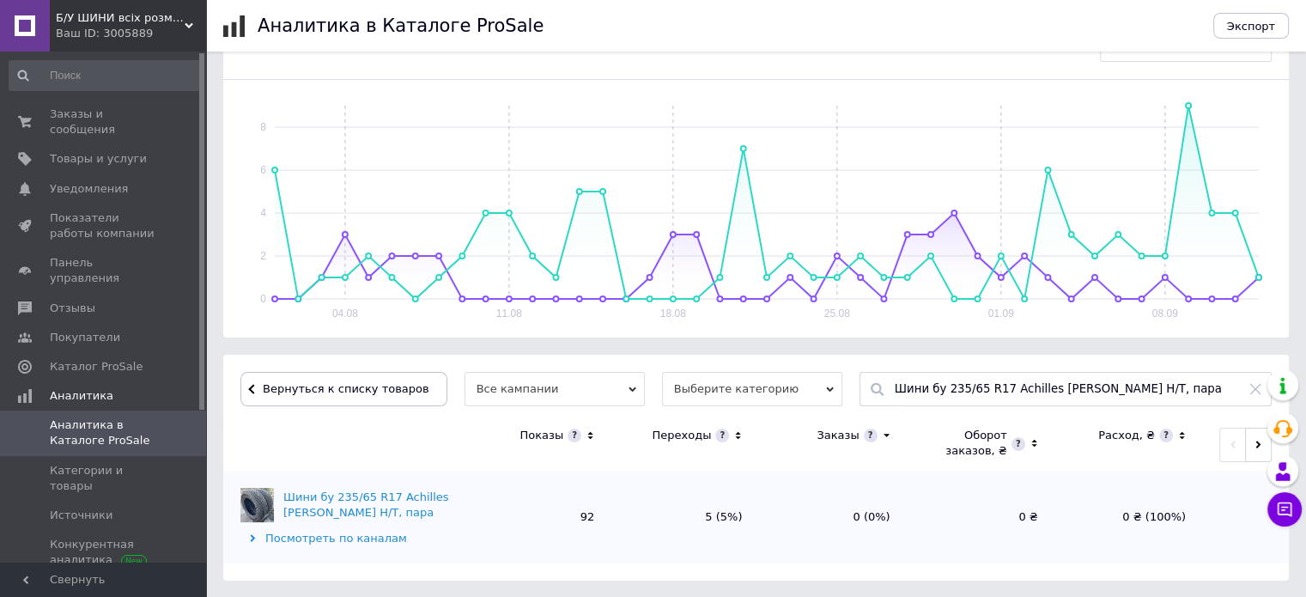
click at [1254, 387] on icon at bounding box center [1256, 389] width 10 height 10
click at [939, 391] on input "text" at bounding box center [1079, 389] width 368 height 33
paste input "Шина бу 255/70 R16 Gripmax Inception A/T, ОДНА"
type input "Шина бу 255/70 R16 Gripmax Inception A/T, ОДНА"
click at [935, 421] on div "Шина бу 255/70 R16 Gripmax Inception A/T, ОДНА" at bounding box center [1066, 421] width 411 height 24
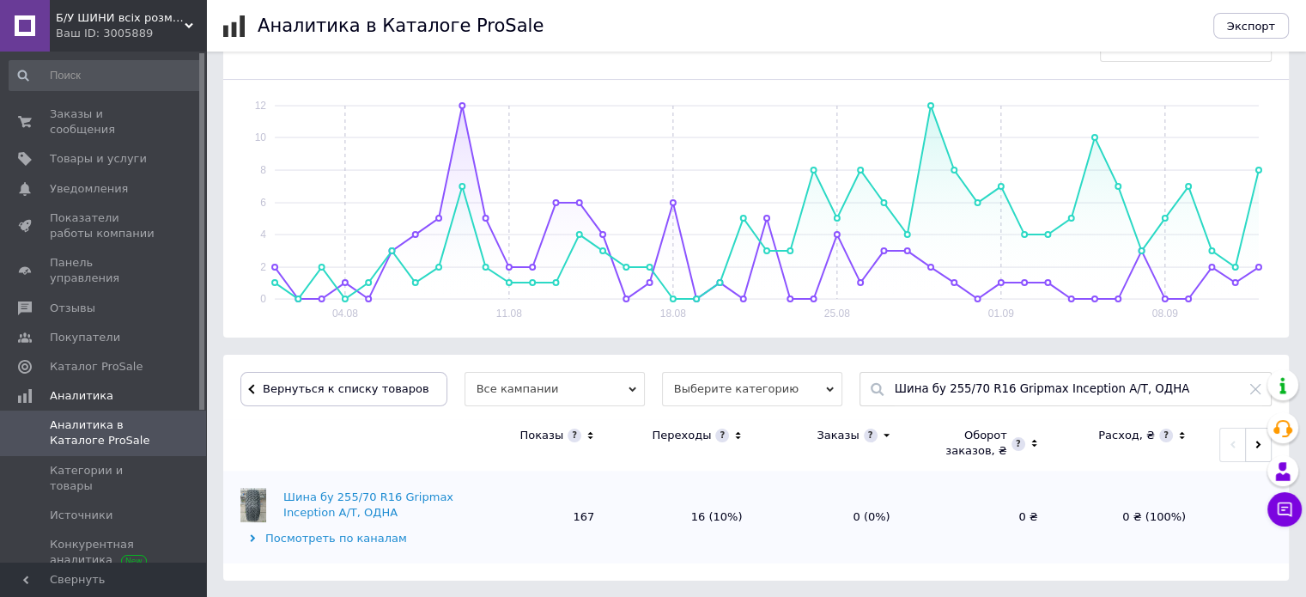
click at [1251, 388] on icon at bounding box center [1256, 389] width 14 height 14
click at [1099, 387] on input "text" at bounding box center [1079, 389] width 368 height 33
paste input "Шини 215/55 R16 Barum Bravuris 3HM, пара"
click at [935, 422] on div "Шини 215/55 R16 Barum Bravuris 3HM, пара" at bounding box center [1066, 421] width 411 height 24
type input "Шини 215/55 R16 Barum Bravuris 3HM, пара"
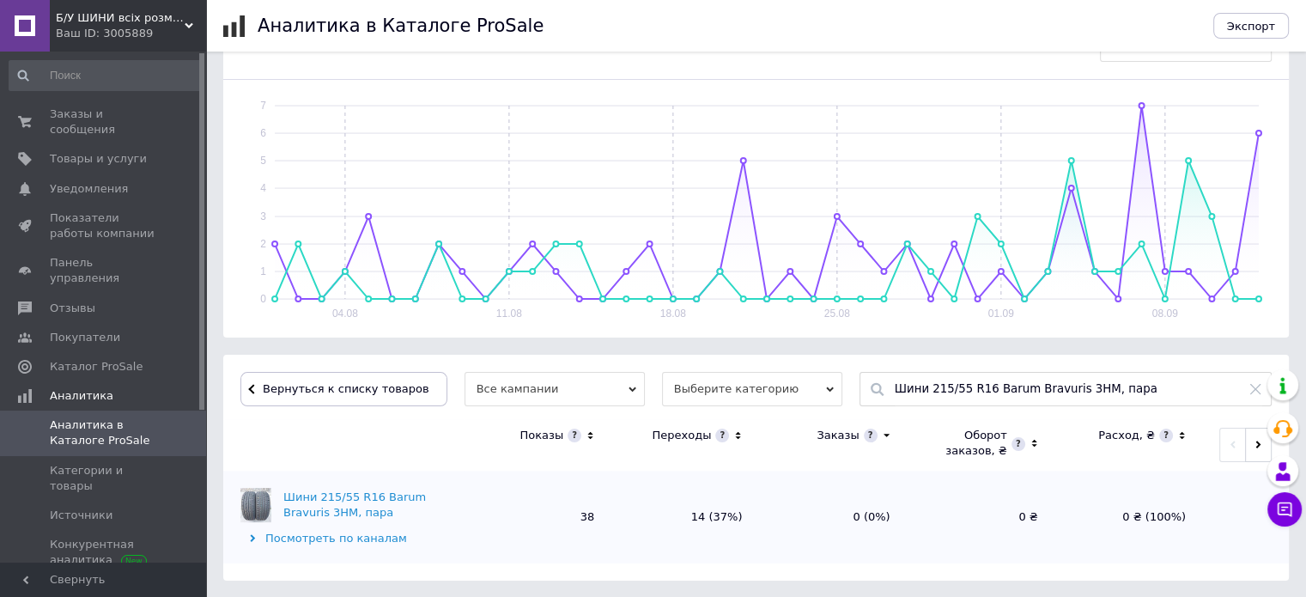
click at [1254, 393] on icon at bounding box center [1256, 389] width 14 height 14
click at [1057, 390] on input "text" at bounding box center [1079, 389] width 368 height 33
paste input "Шини бу 235/50 R20 Michelin Pilot Sport 4 SUV, пара"
type input "Шини бу 235/50 R20 Michelin Pilot Sport 4 SUV, пара"
click at [924, 419] on div "Шини бу 235/50 R20 Michelin Pilot Sport 4 SUV, пара" at bounding box center [1066, 421] width 411 height 24
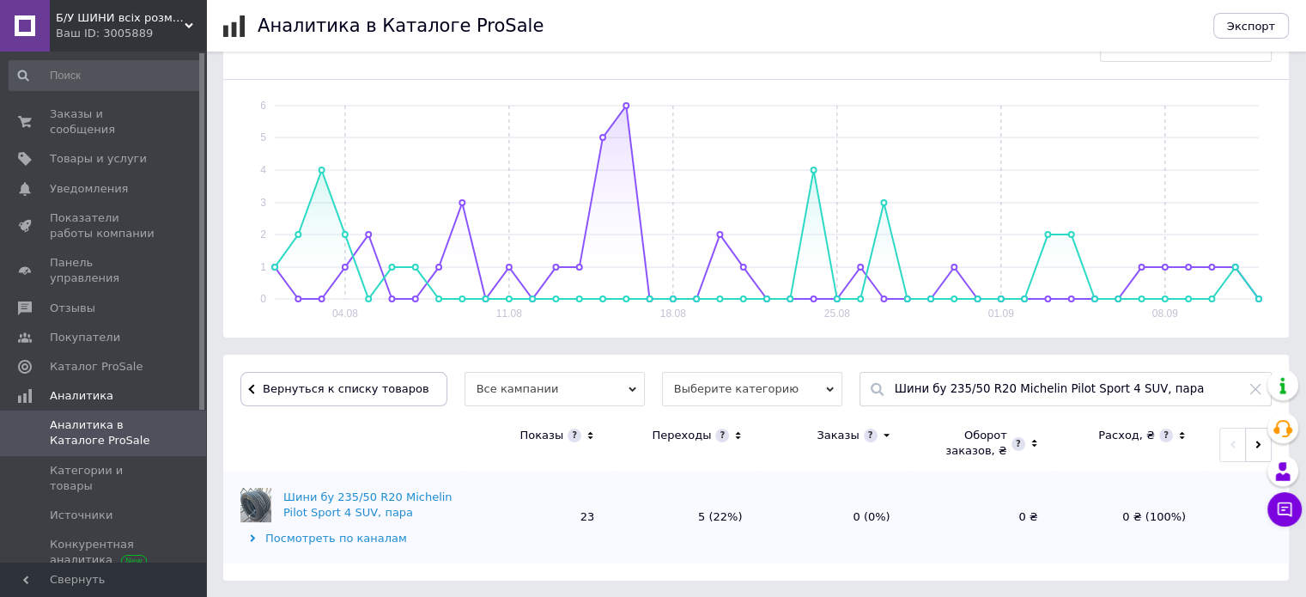
click at [1252, 388] on icon at bounding box center [1256, 389] width 14 height 14
click at [1035, 390] on input "text" at bounding box center [1079, 389] width 368 height 33
paste input "Шини бу 225/50 R17 Goodride All Season Elite Z-401, пара"
type input "Шини бу 225/50 R17 Goodride All Season Elite Z-401, пара"
click at [939, 420] on div "Шини бу 225/50 R17 Goodride All Season Elite Z-401, пара" at bounding box center [1066, 421] width 411 height 24
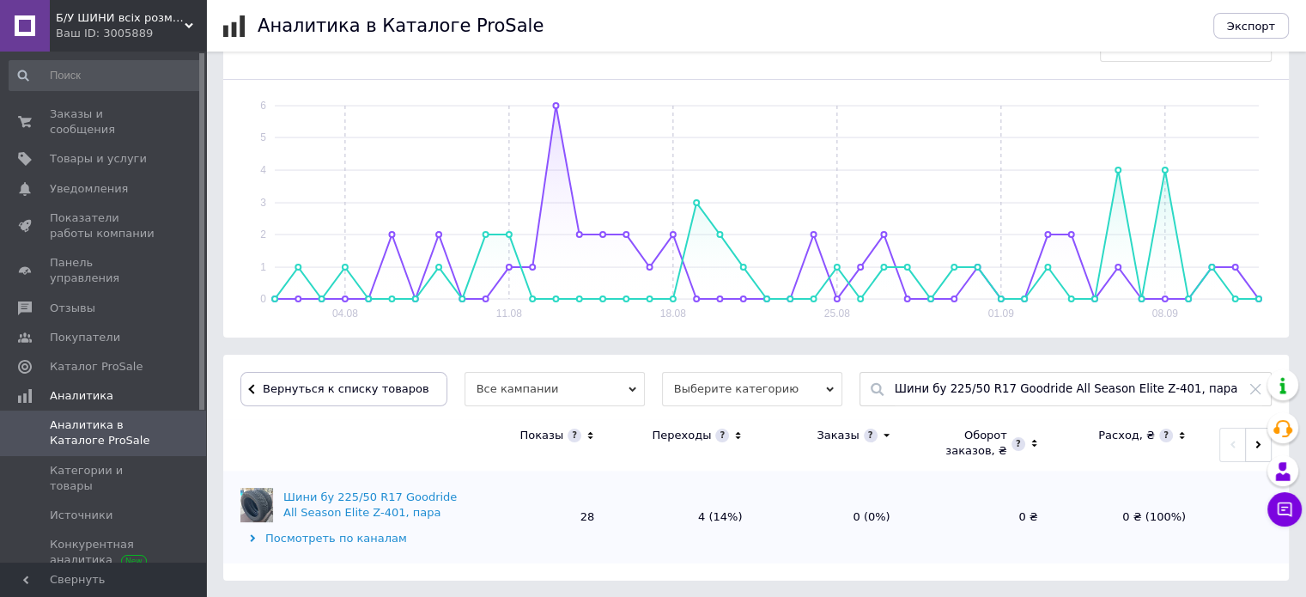
click at [1256, 391] on icon at bounding box center [1256, 389] width 14 height 14
click at [969, 384] on input "text" at bounding box center [1079, 389] width 368 height 33
paste input "Шини бу 225/55 R17 Nexen WinGuard Sport 2, ЗИМА, пара Шини бу 225/55 R17 Nexen …"
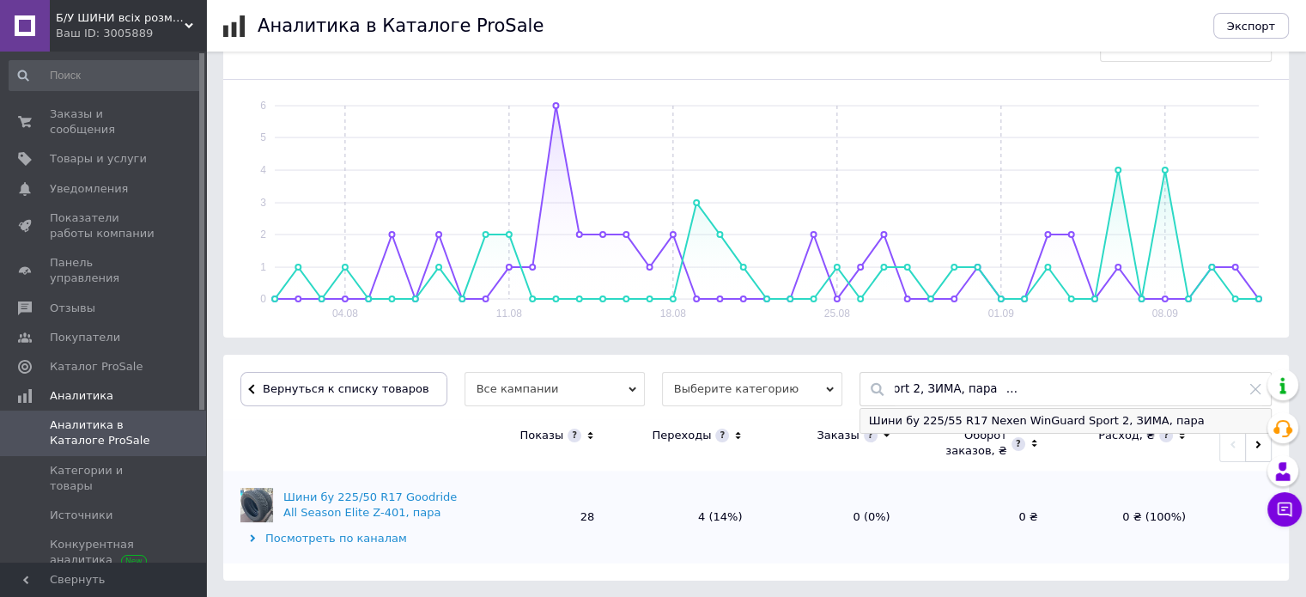
click at [960, 418] on div "Шини бу 225/55 R17 Nexen WinGuard Sport 2, ЗИМА, пара" at bounding box center [1066, 421] width 411 height 24
type input "Шини бу 225/55 R17 Nexen WinGuard Sport 2, ЗИМА, пара"
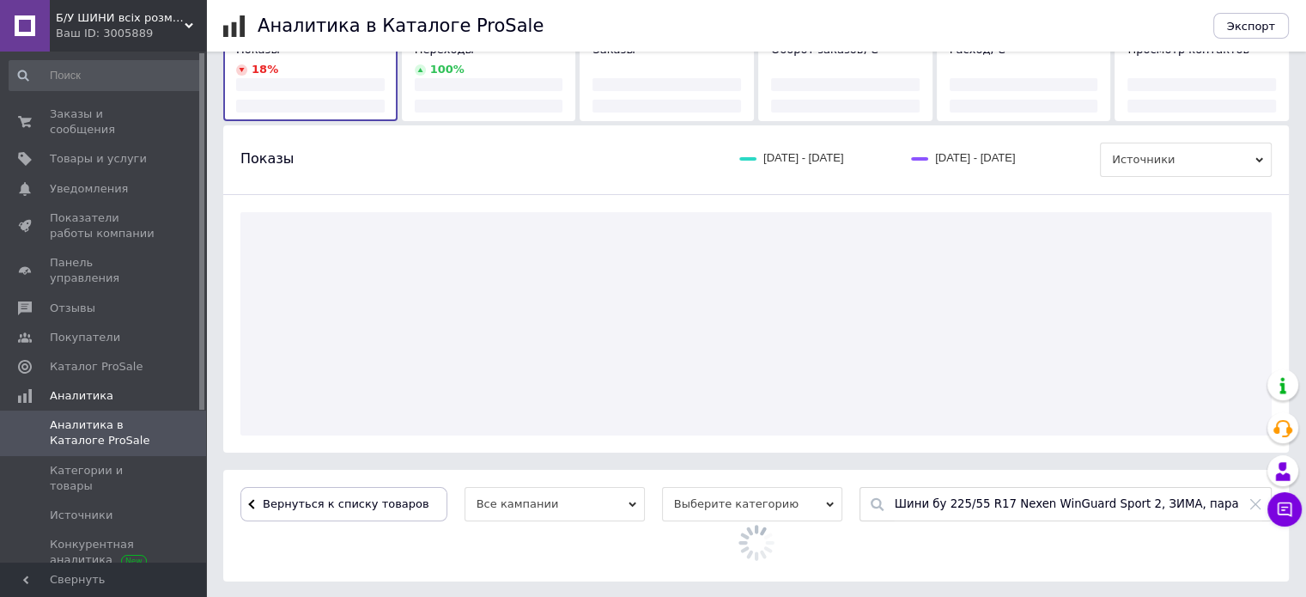
scroll to position [226, 0]
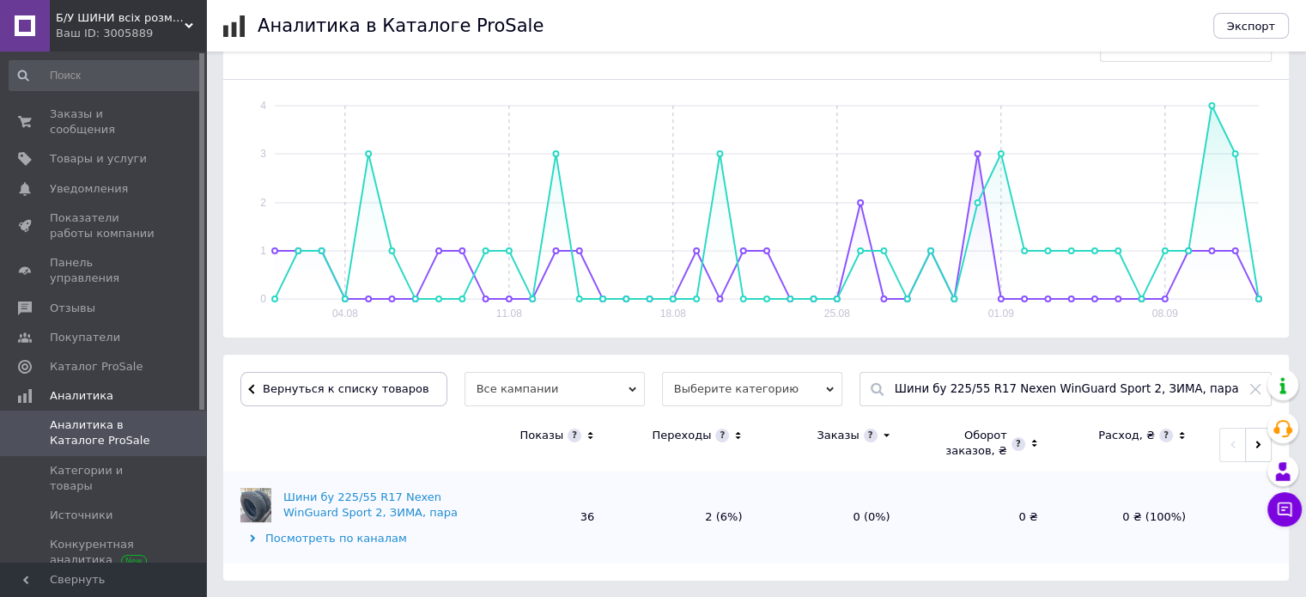
click at [1253, 390] on icon at bounding box center [1256, 389] width 10 height 10
click at [1057, 392] on input "text" at bounding box center [1079, 389] width 368 height 33
paste input "Шини бу 215/55 R17 Bridgestone Weather Control A005, пара"
type input "Шини бу 215/55 R17 Bridgestone Weather Control A005, пара"
click at [923, 417] on div "Шини бу 215/55 R17 Bridgestone Weather Control A005, пара" at bounding box center [1066, 421] width 411 height 24
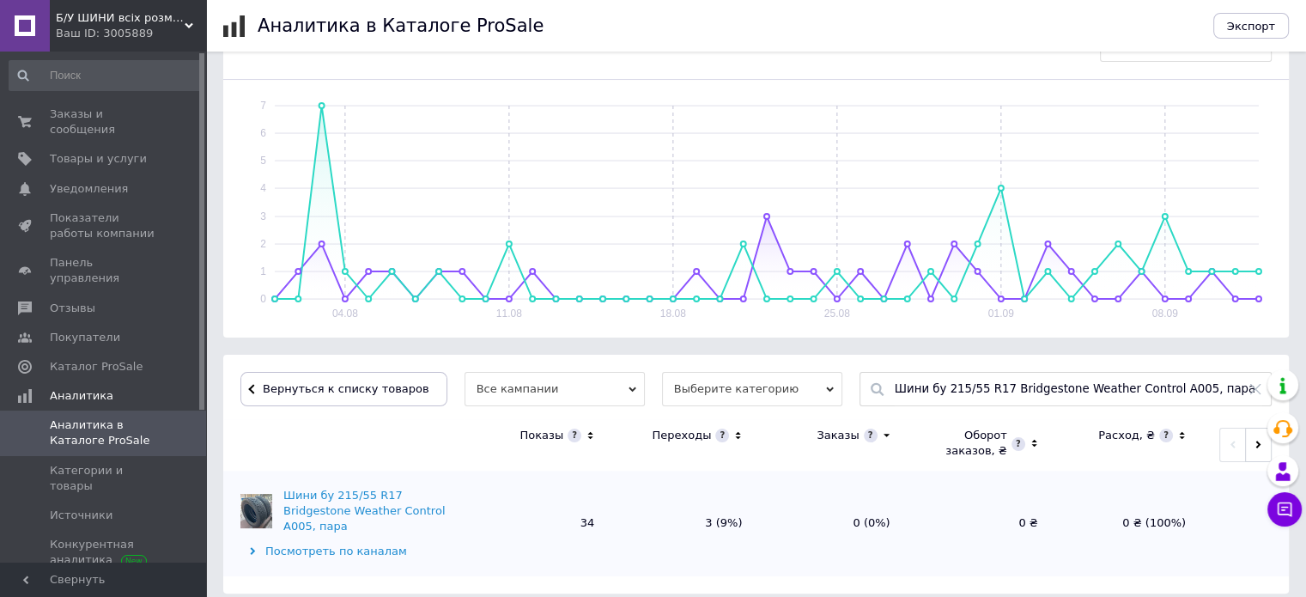
click at [1251, 386] on icon at bounding box center [1256, 389] width 14 height 14
click at [1002, 382] on input "text" at bounding box center [1079, 389] width 368 height 33
paste input "Шини бу 265/60 R18 Falken EuroAll Season AS210A MO, комплект, 7-8мм"
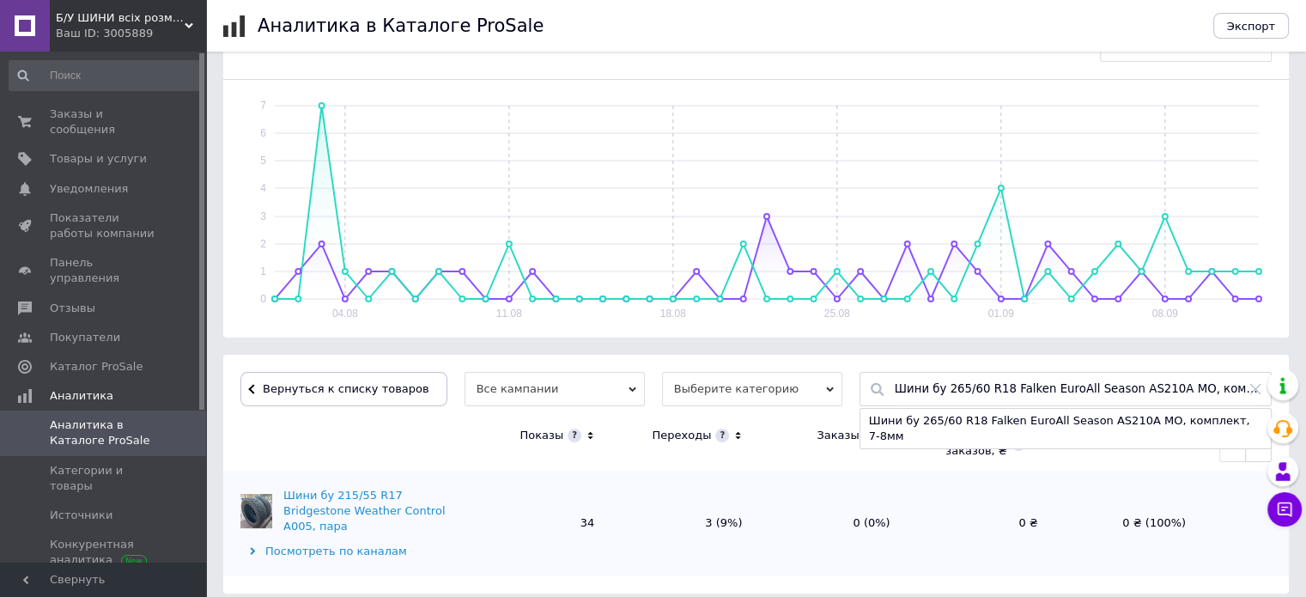
type input "Шини бу 265/60 R18 Falken EuroAll Season AS210A MO, комплект, 7-8мм"
click at [919, 422] on div "Шини бу 265/60 R18 Falken EuroAll Season AS210A MO, комплект, 7-8мм" at bounding box center [1066, 429] width 411 height 40
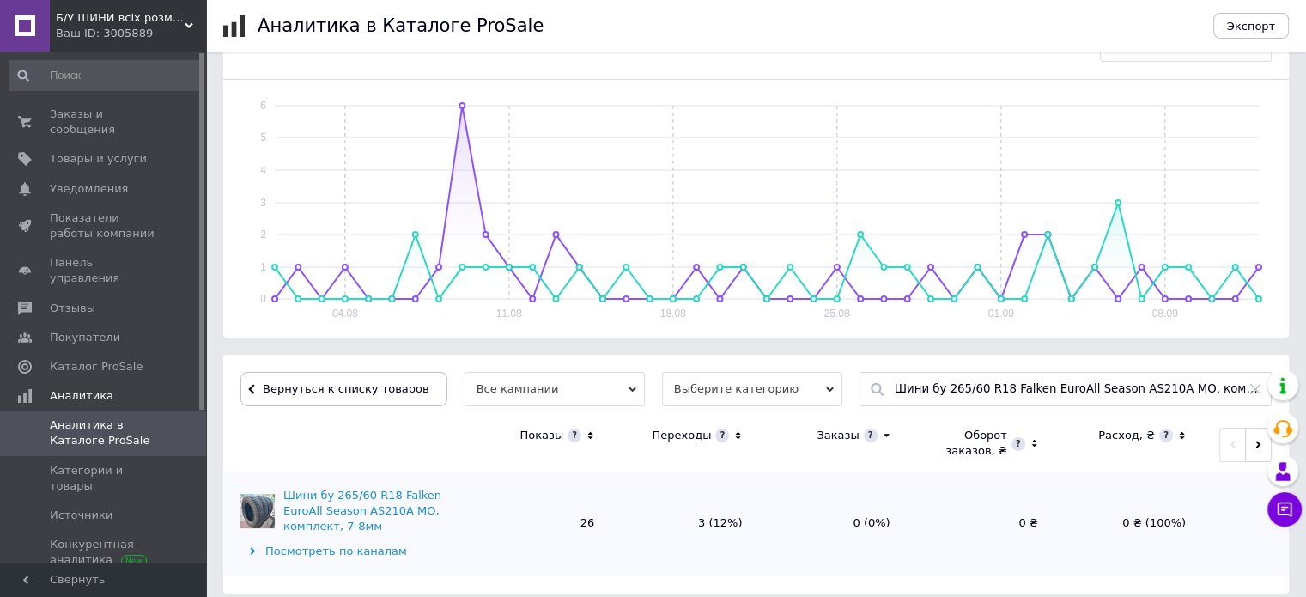
click at [1252, 387] on icon at bounding box center [1256, 389] width 14 height 14
click at [1044, 391] on input "text" at bounding box center [1079, 389] width 368 height 33
paste input "Шини бу 225/60 R16 Vredestein Quatrac, комплект"
type input "Шини бу 225/60 R16 Vredestein Quatrac, комплект"
click at [945, 416] on div "Шини бу 225/60 R16 Vredestein Quatrac, комплект" at bounding box center [1066, 421] width 411 height 24
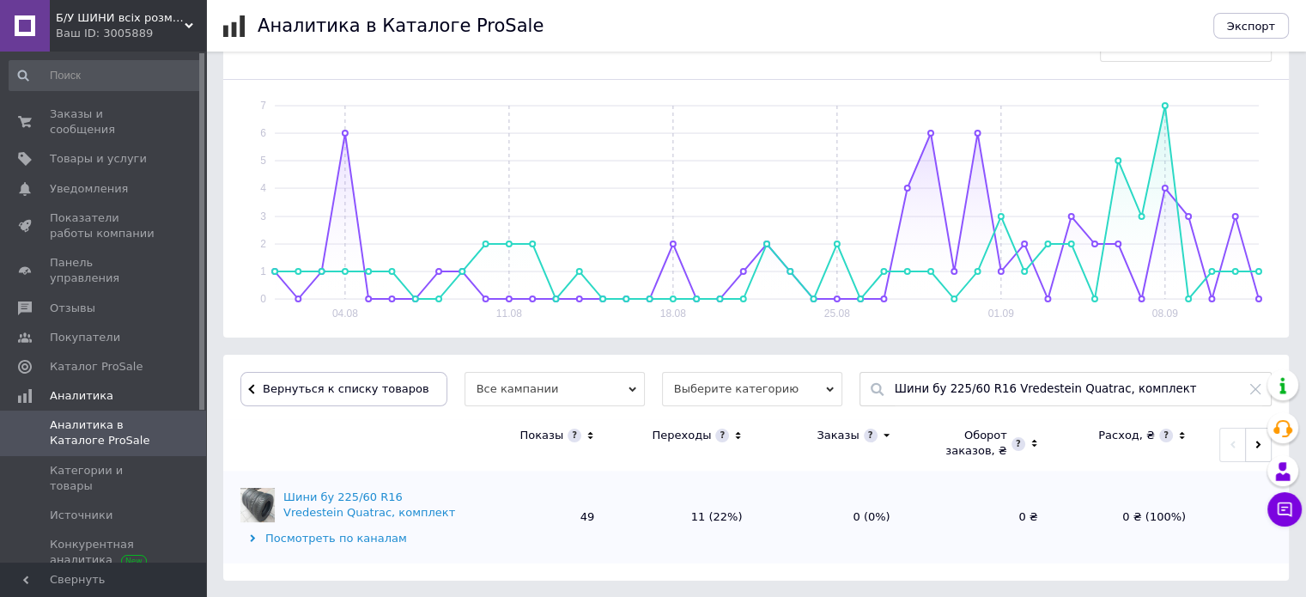
click at [1253, 388] on icon at bounding box center [1256, 389] width 14 height 14
click at [1075, 394] on input "text" at bounding box center [1079, 389] width 368 height 33
paste input "Шини бу 215/55 R16 Nexen Winguard Snow G WH2, комплект"
type input "Шини бу 215/55 R16 Nexen Winguard Snow G WH2, комплект"
click at [953, 415] on div "Шини бу 215/55 R16 Nexen Winguard Snow G WH2, комплект" at bounding box center [1066, 421] width 411 height 24
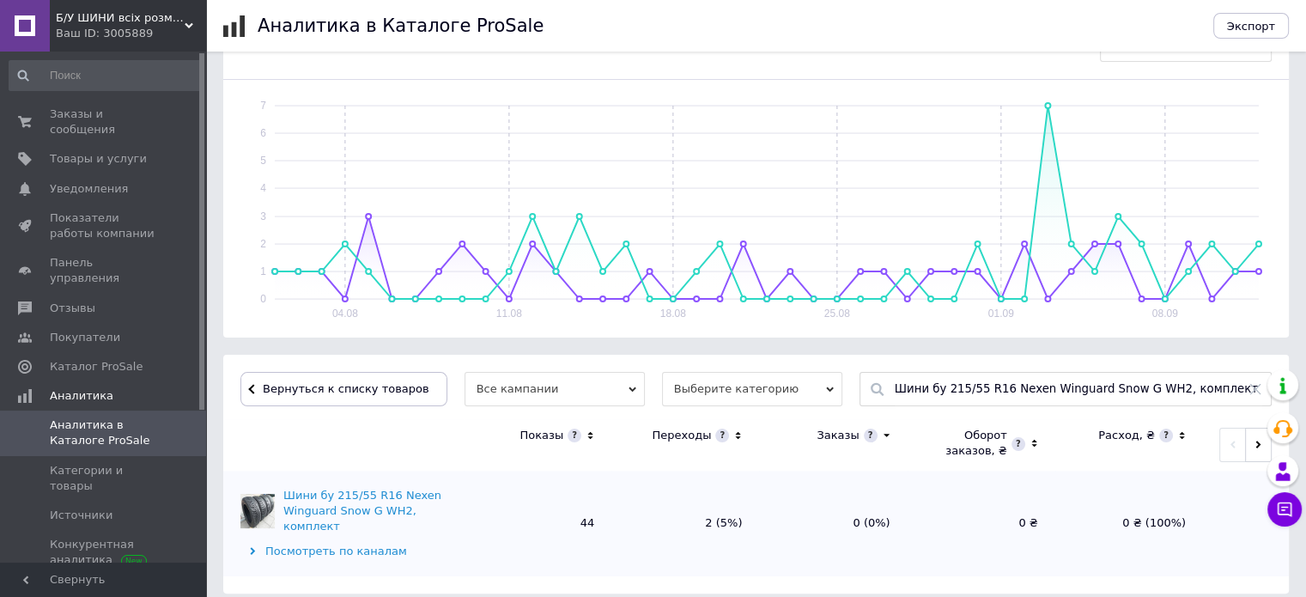
click at [1253, 389] on icon at bounding box center [1256, 389] width 14 height 14
click at [1110, 379] on input "text" at bounding box center [1079, 389] width 368 height 33
paste input "Шини бу 235/45 R19 Goodyear Vector 4Seasons Gen-2, пара Шини бу 235/45 R19 Good…"
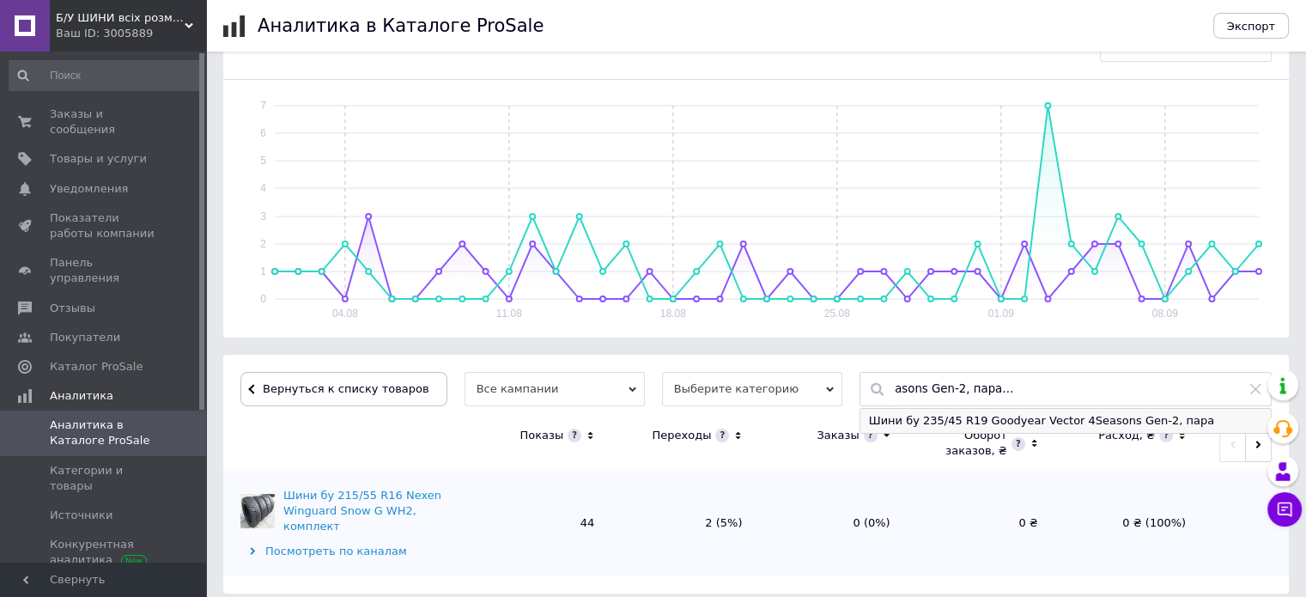
click at [901, 415] on div "Шини бу 235/45 R19 Goodyear Vector 4Seasons Gen-2, пара" at bounding box center [1066, 421] width 411 height 24
type input "Шини бу 235/45 R19 Goodyear Vector 4Seasons Gen-2, пара"
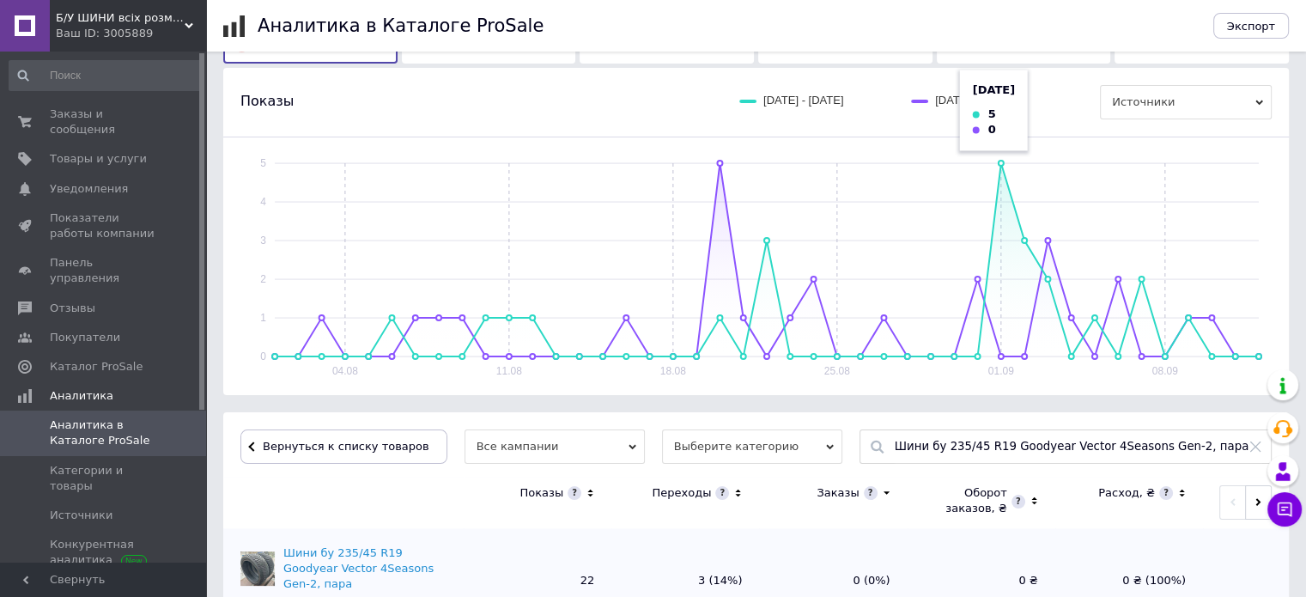
scroll to position [140, 0]
